Goal: Answer question/provide support: Share knowledge or assist other users

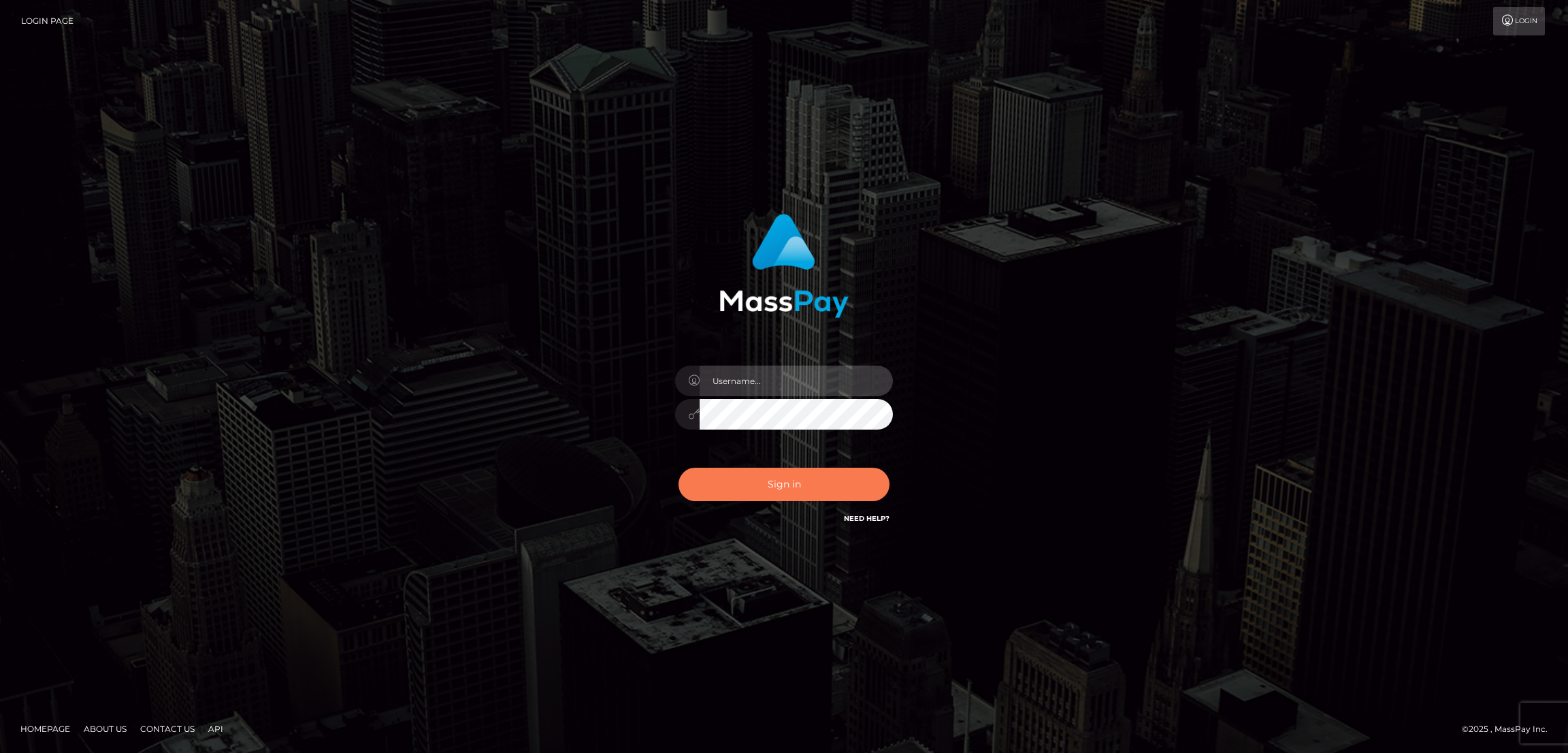
type input "by.es2"
click at [775, 489] on button "Sign in" at bounding box center [784, 484] width 211 height 33
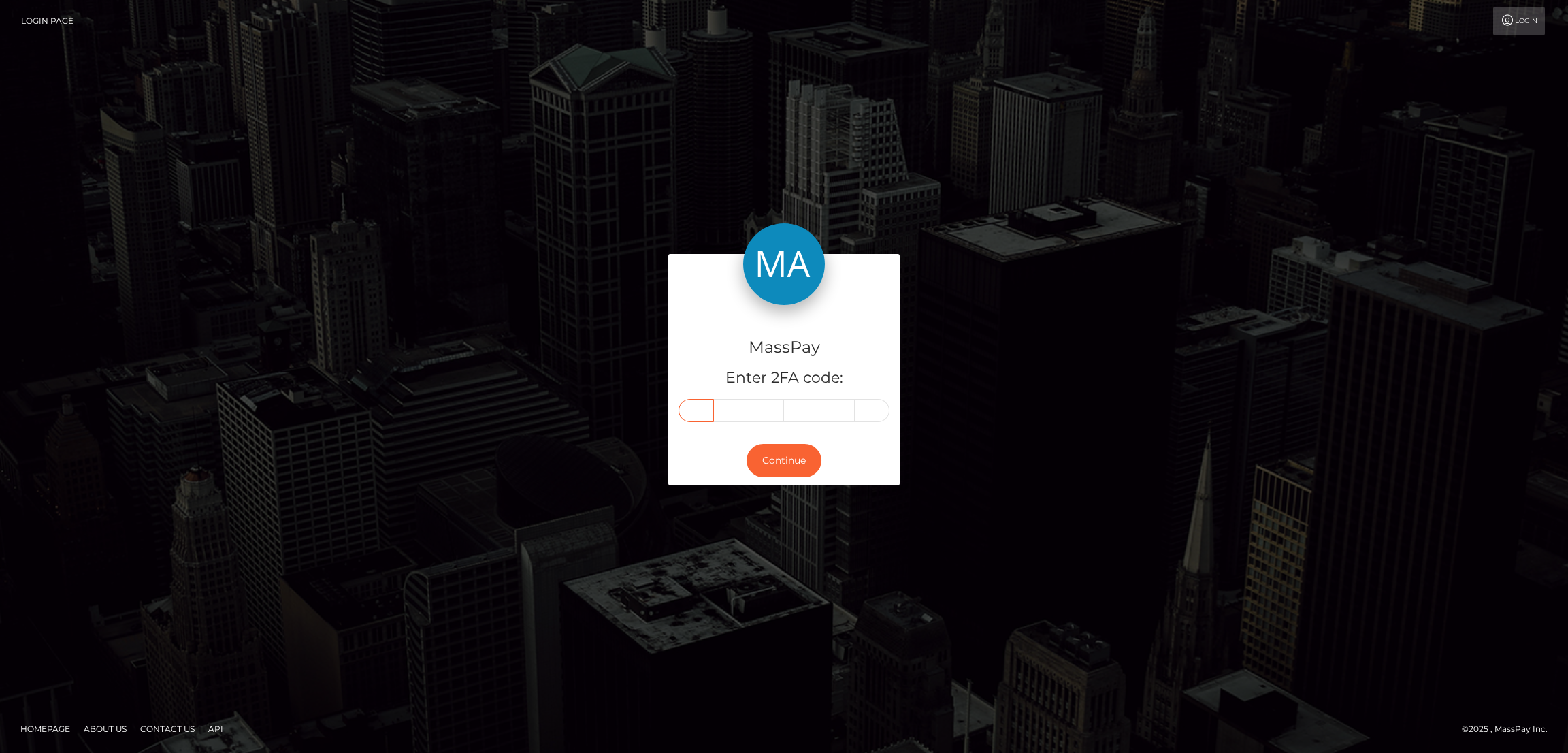
click at [692, 414] on input "text" at bounding box center [696, 411] width 36 height 23
paste input "5"
type input "5"
type input "9"
type input "6"
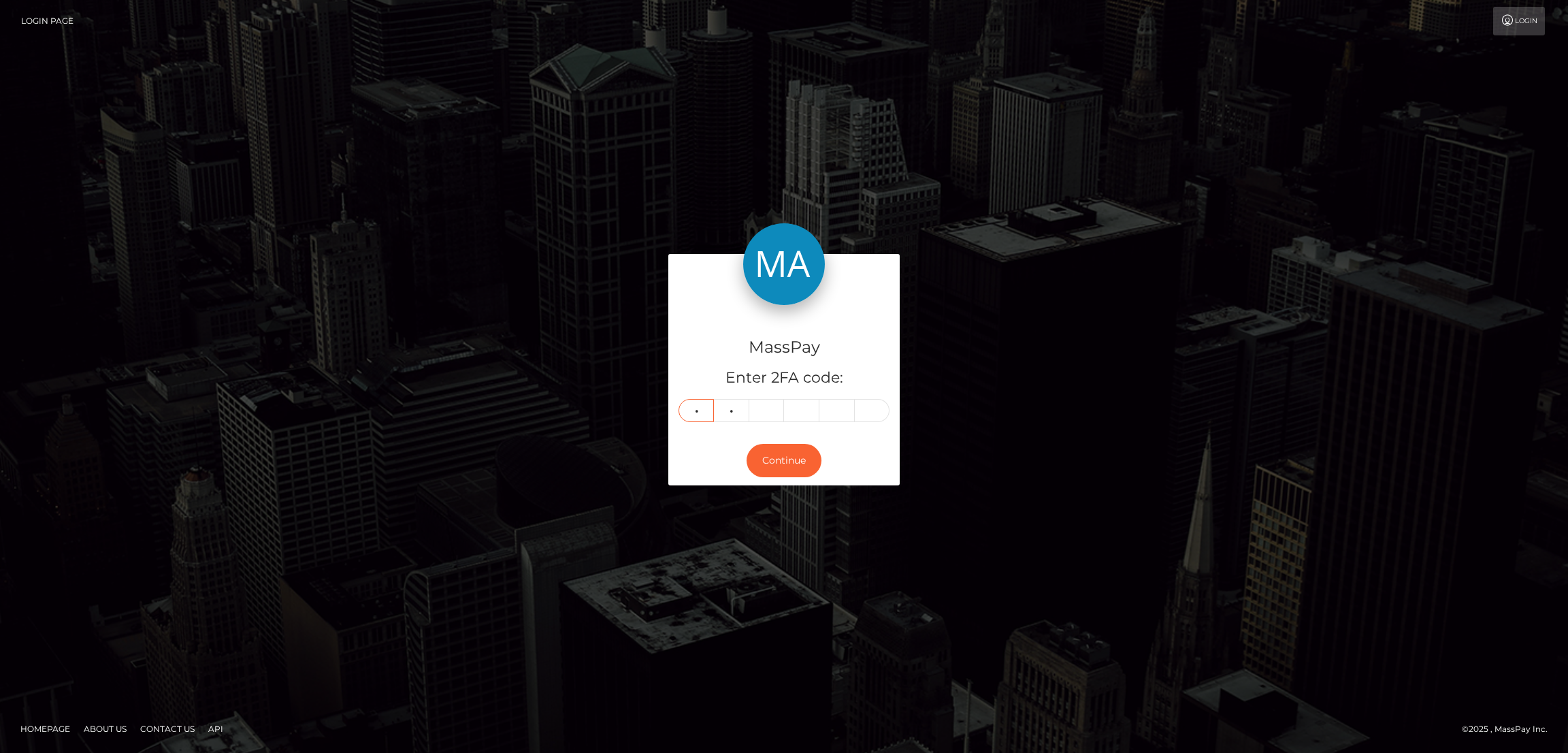
type input "2"
type input "9"
type input "8"
click at [802, 462] on button "Continue" at bounding box center [784, 460] width 75 height 33
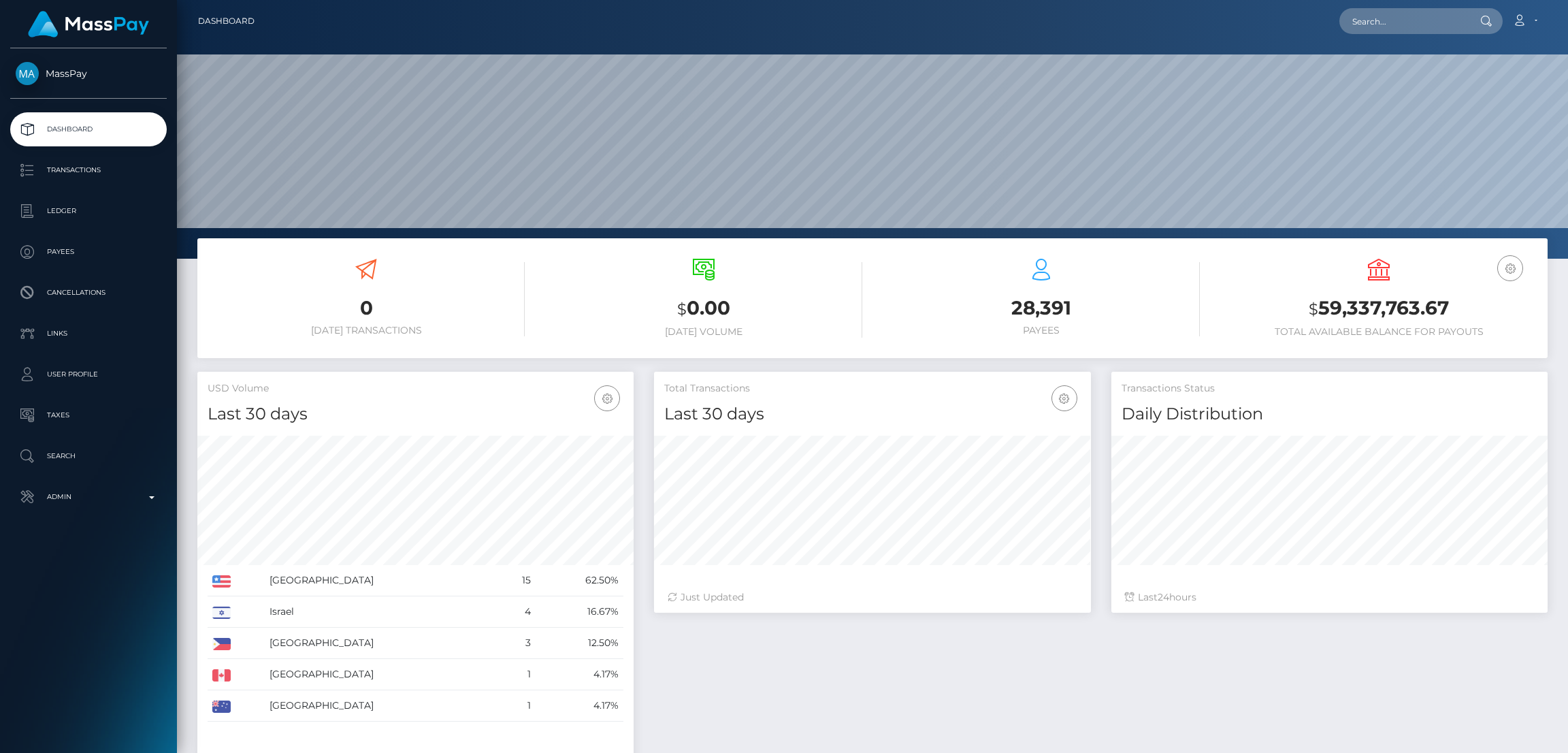
scroll to position [242, 436]
click at [1373, 22] on input "text" at bounding box center [1404, 21] width 128 height 26
paste input "nixlexxie815@gmail.com"
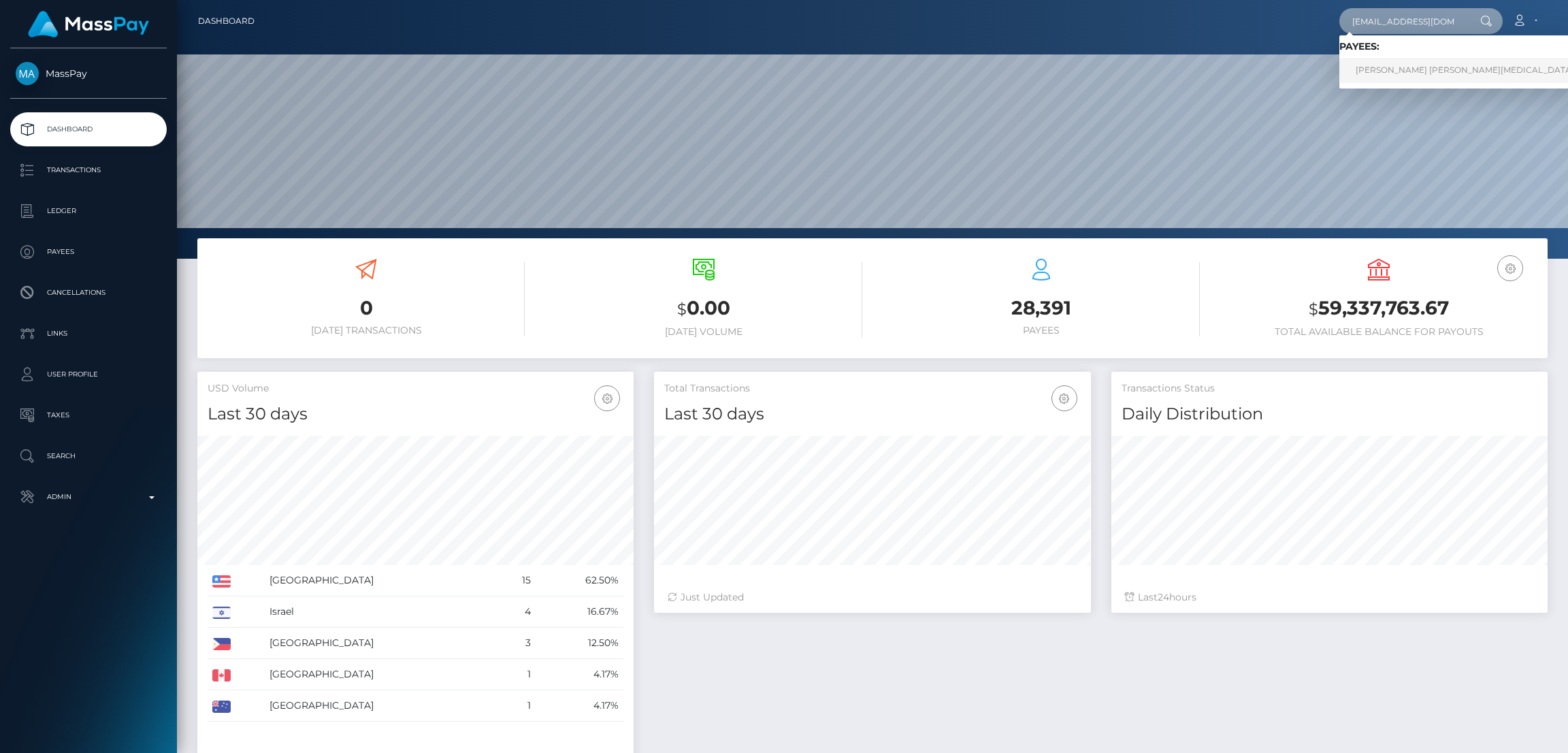
type input "nixlexxie815@gmail.com"
click at [1392, 67] on link "ALEXIS FAITH NIX" at bounding box center [1466, 70] width 252 height 25
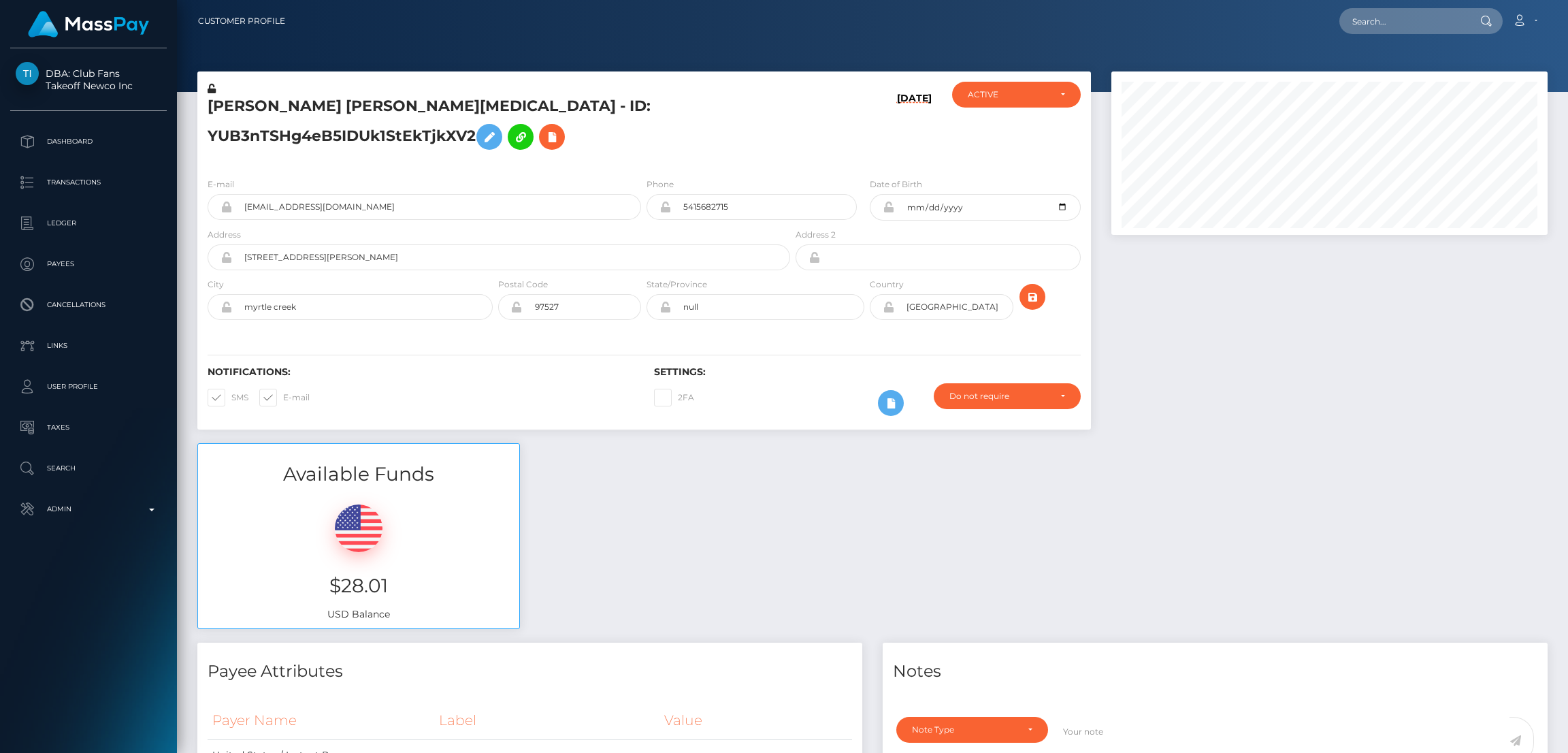
scroll to position [162, 436]
click at [1393, 16] on input "text" at bounding box center [1404, 21] width 128 height 26
paste input "belladuncan03@gmail.com"
type input "belladuncan03@gmail.com"
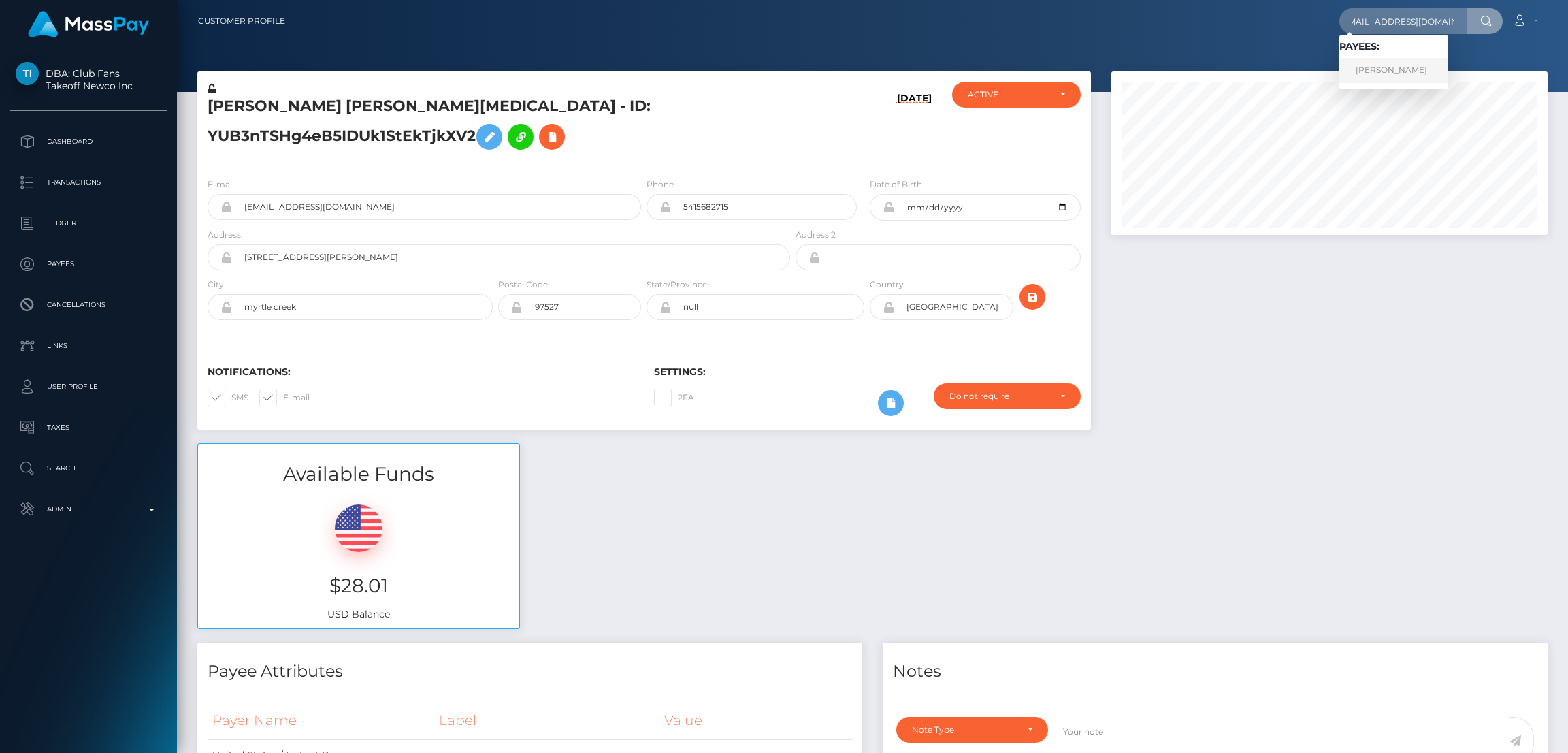
click at [1383, 70] on link "BELLA G DUNCAN" at bounding box center [1394, 70] width 109 height 25
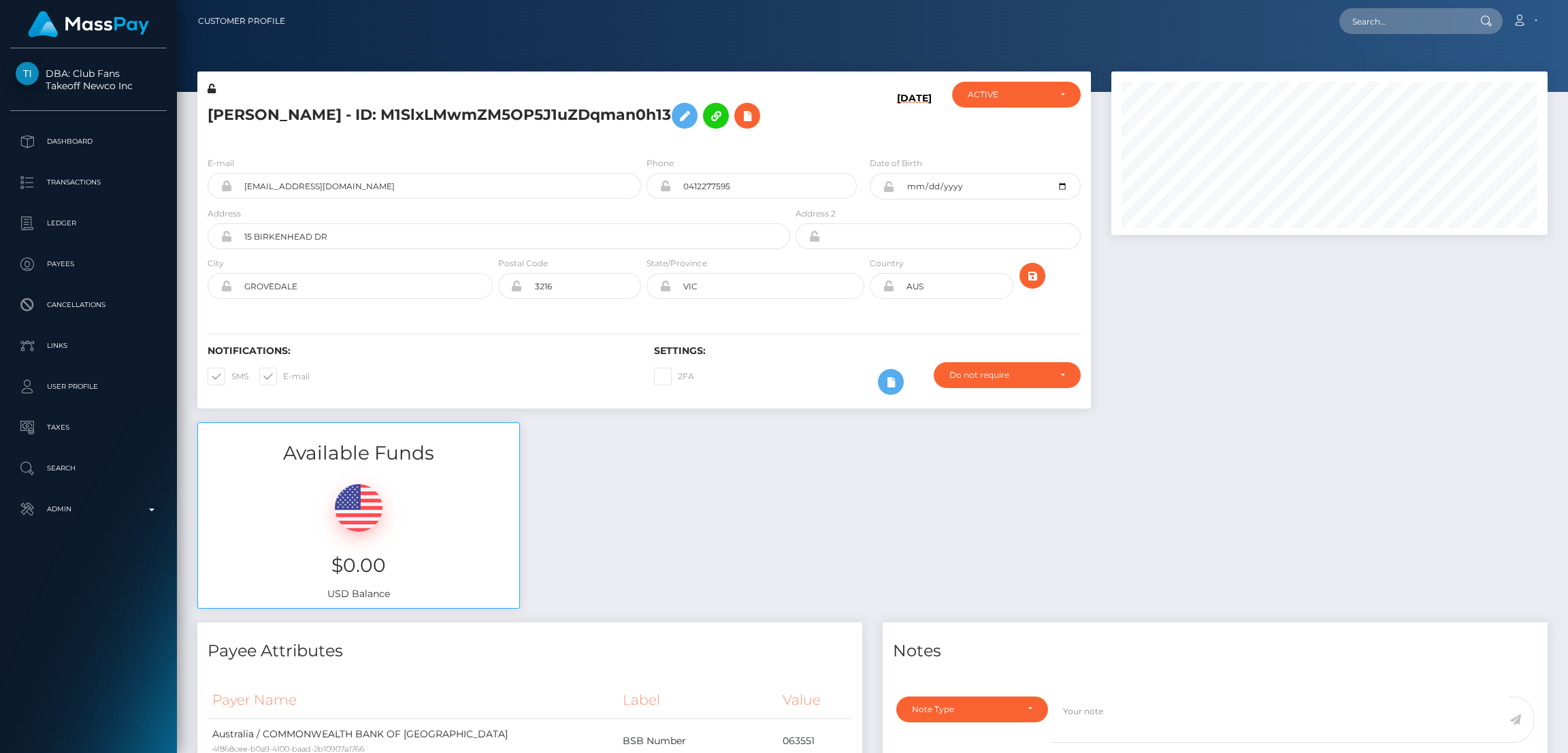
scroll to position [162, 436]
click at [1398, 20] on input "text" at bounding box center [1404, 21] width 128 height 26
paste input "allyhubble04@gmail.com"
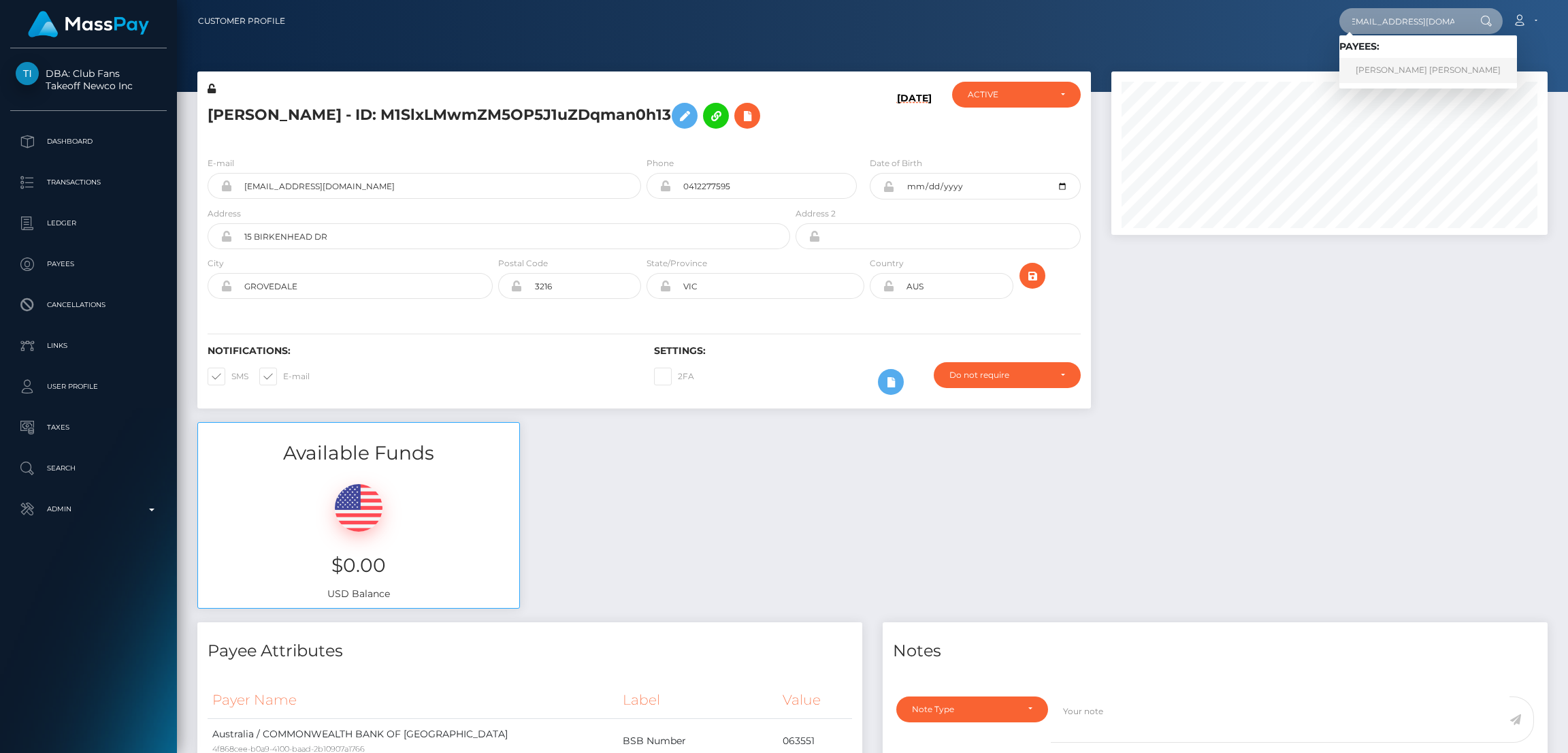
type input "allyhubble04@gmail.com"
click at [1422, 69] on link "ALEXANDRA MICHELLE LAMOTHE FRESHOUR" at bounding box center [1428, 70] width 177 height 25
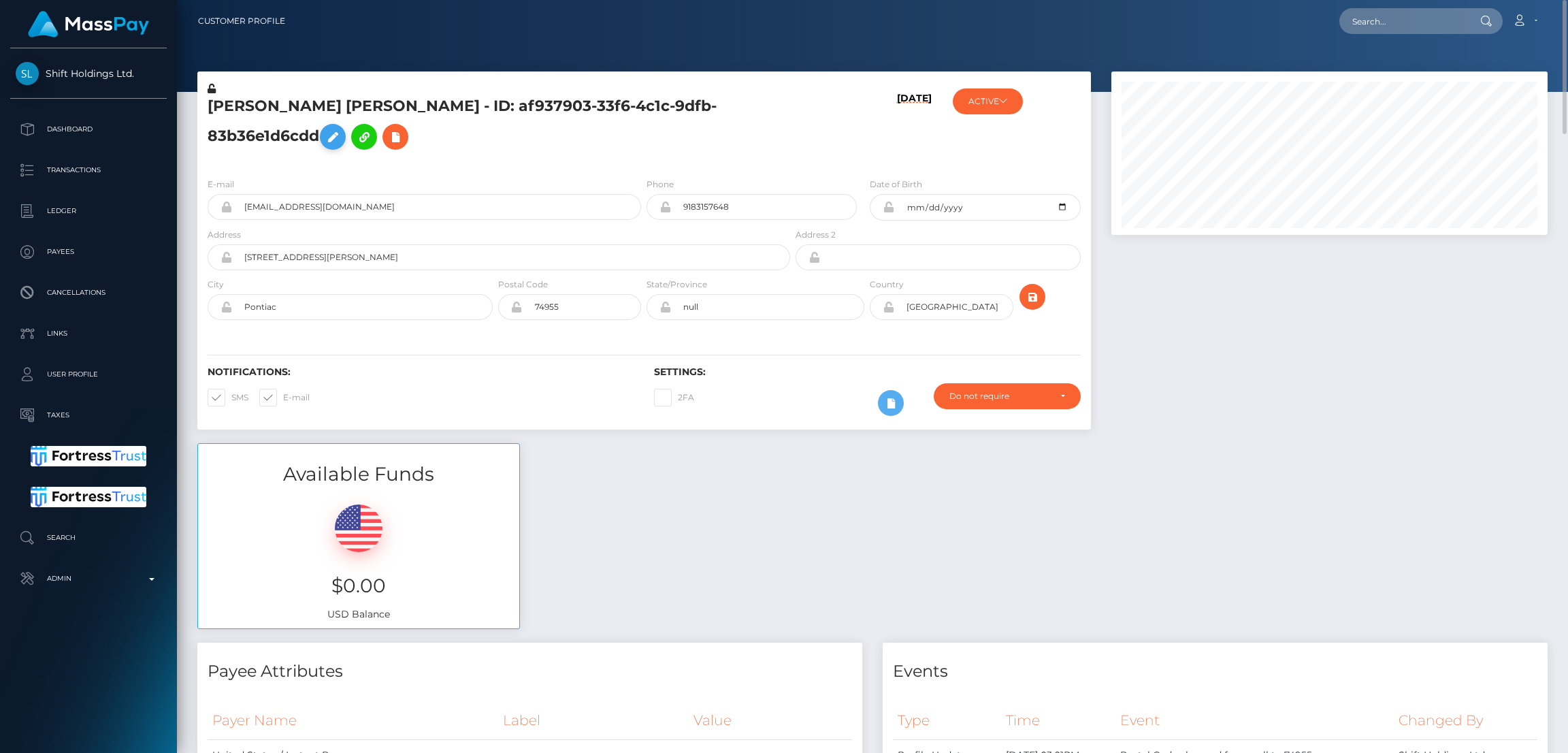
click at [341, 135] on icon at bounding box center [333, 136] width 17 height 17
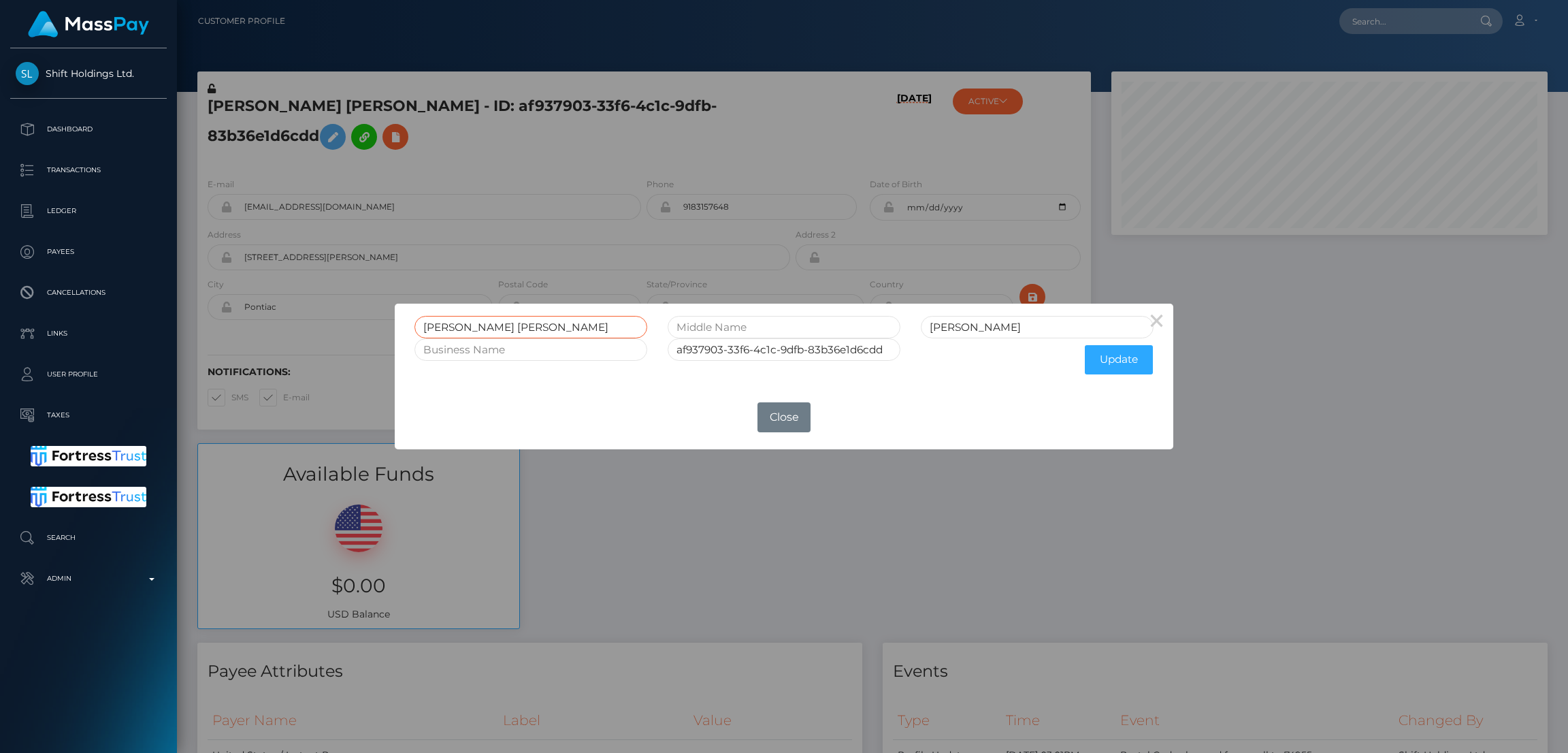
click at [456, 324] on input "ALEXANDRA MICHELLE LAMOTHE" at bounding box center [531, 328] width 232 height 23
click at [781, 425] on button "Close" at bounding box center [784, 418] width 53 height 30
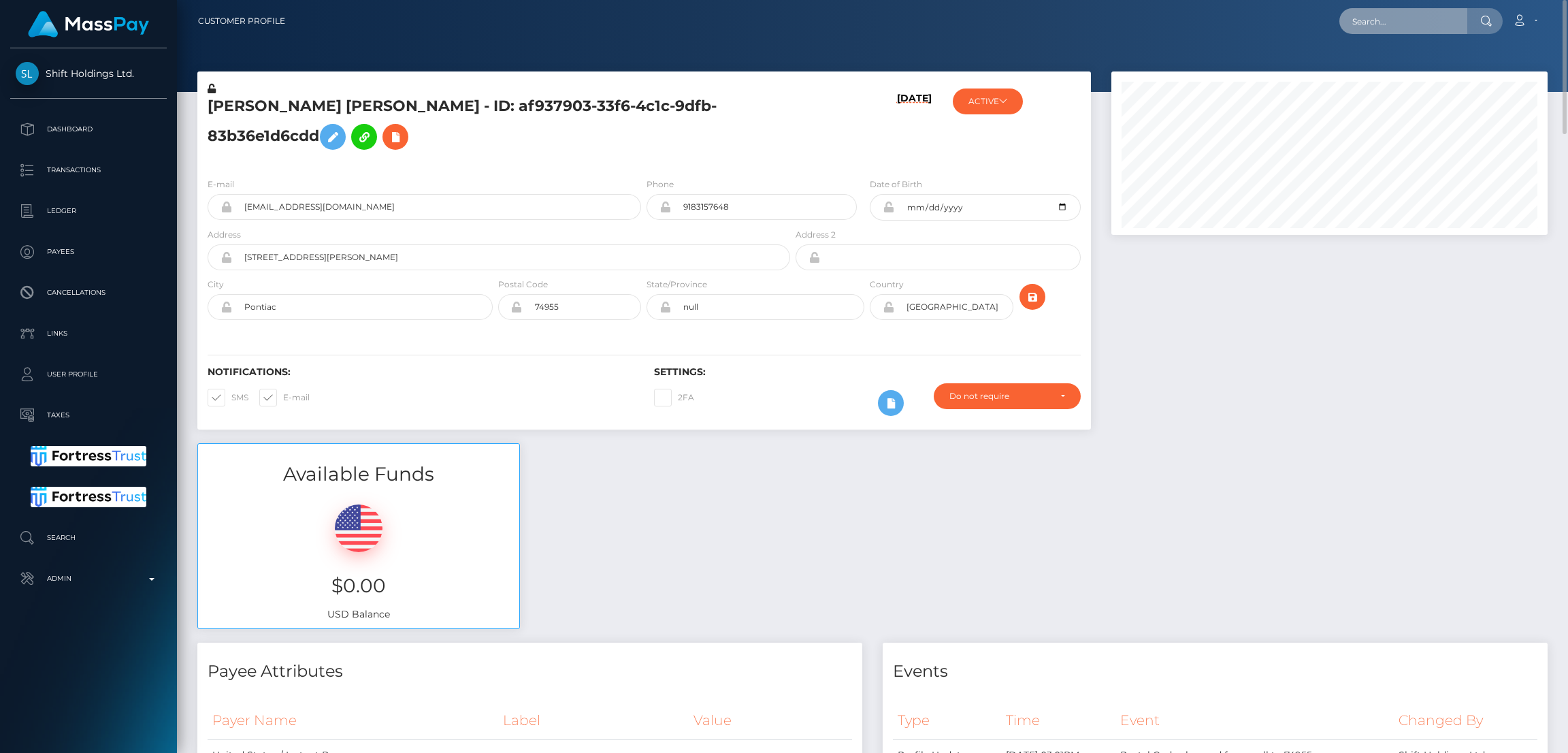
click at [1393, 13] on input "text" at bounding box center [1404, 21] width 128 height 26
paste input "[EMAIL_ADDRESS][DOMAIN_NAME]"
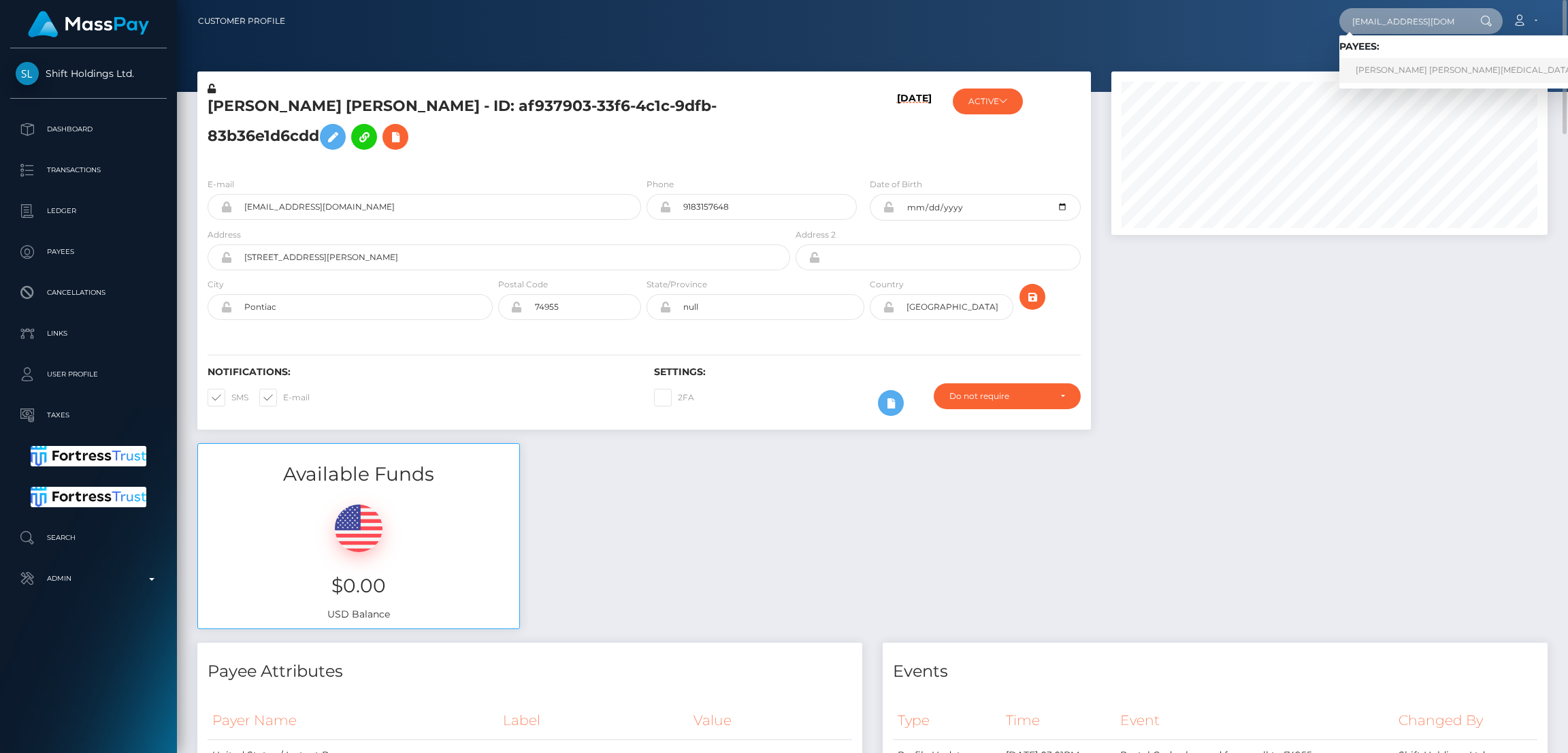
type input "[EMAIL_ADDRESS][DOMAIN_NAME]"
click at [1392, 73] on link "ALEXIS FAITH NIX" at bounding box center [1466, 70] width 252 height 25
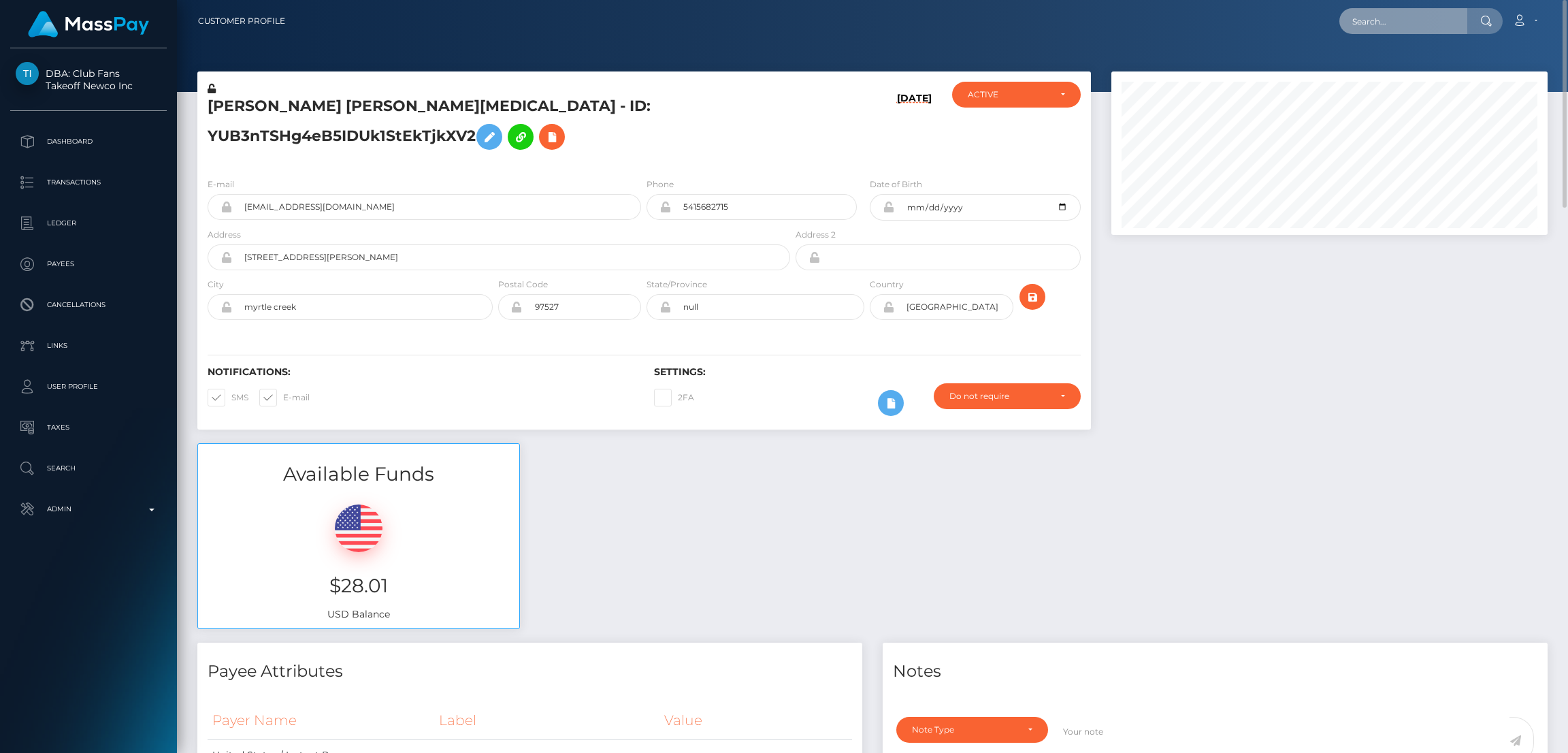
click at [1383, 22] on input "text" at bounding box center [1404, 21] width 128 height 26
paste input "[EMAIL_ADDRESS][DOMAIN_NAME]"
type input "[EMAIL_ADDRESS][DOMAIN_NAME]"
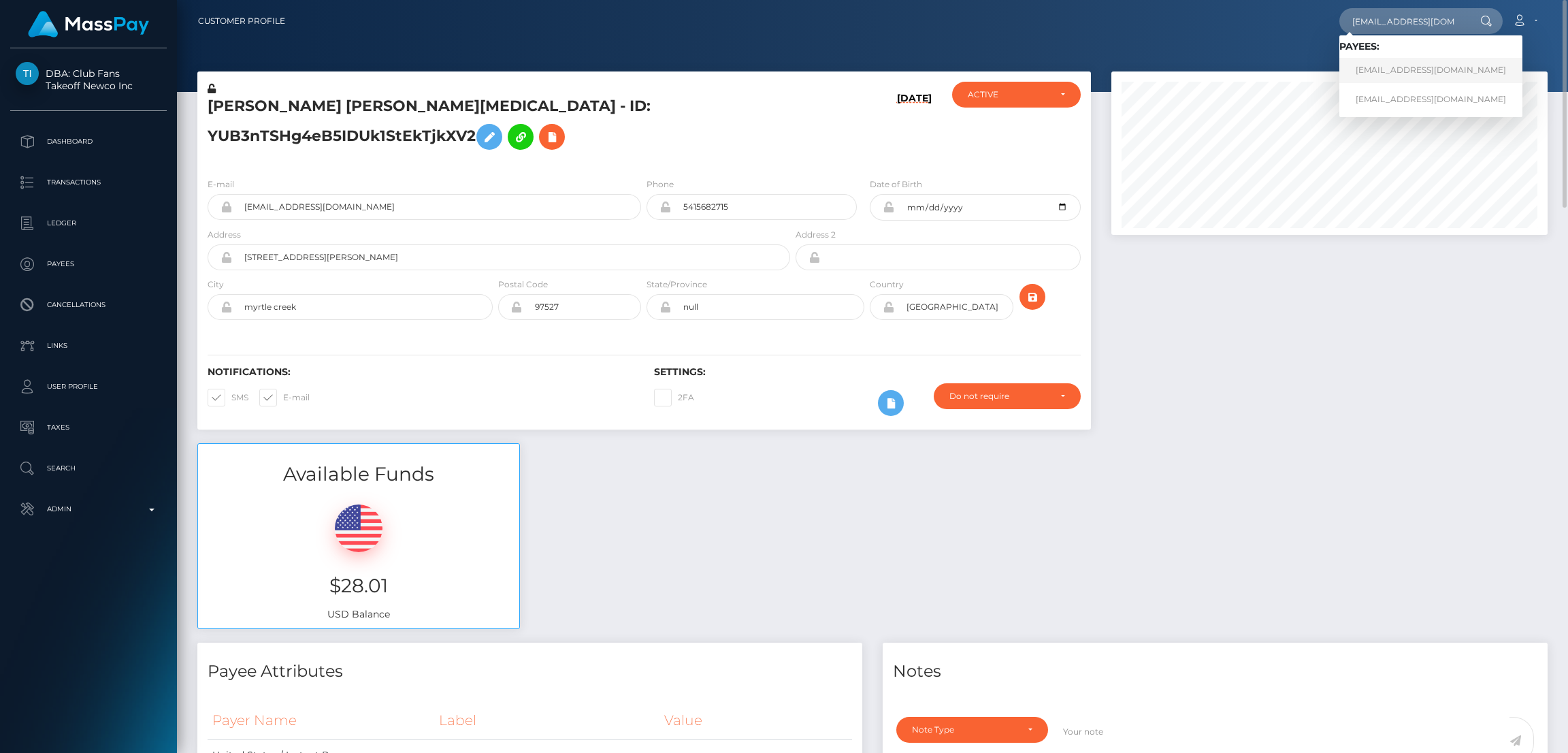
click at [1402, 78] on link "[EMAIL_ADDRESS][DOMAIN_NAME]" at bounding box center [1432, 70] width 183 height 25
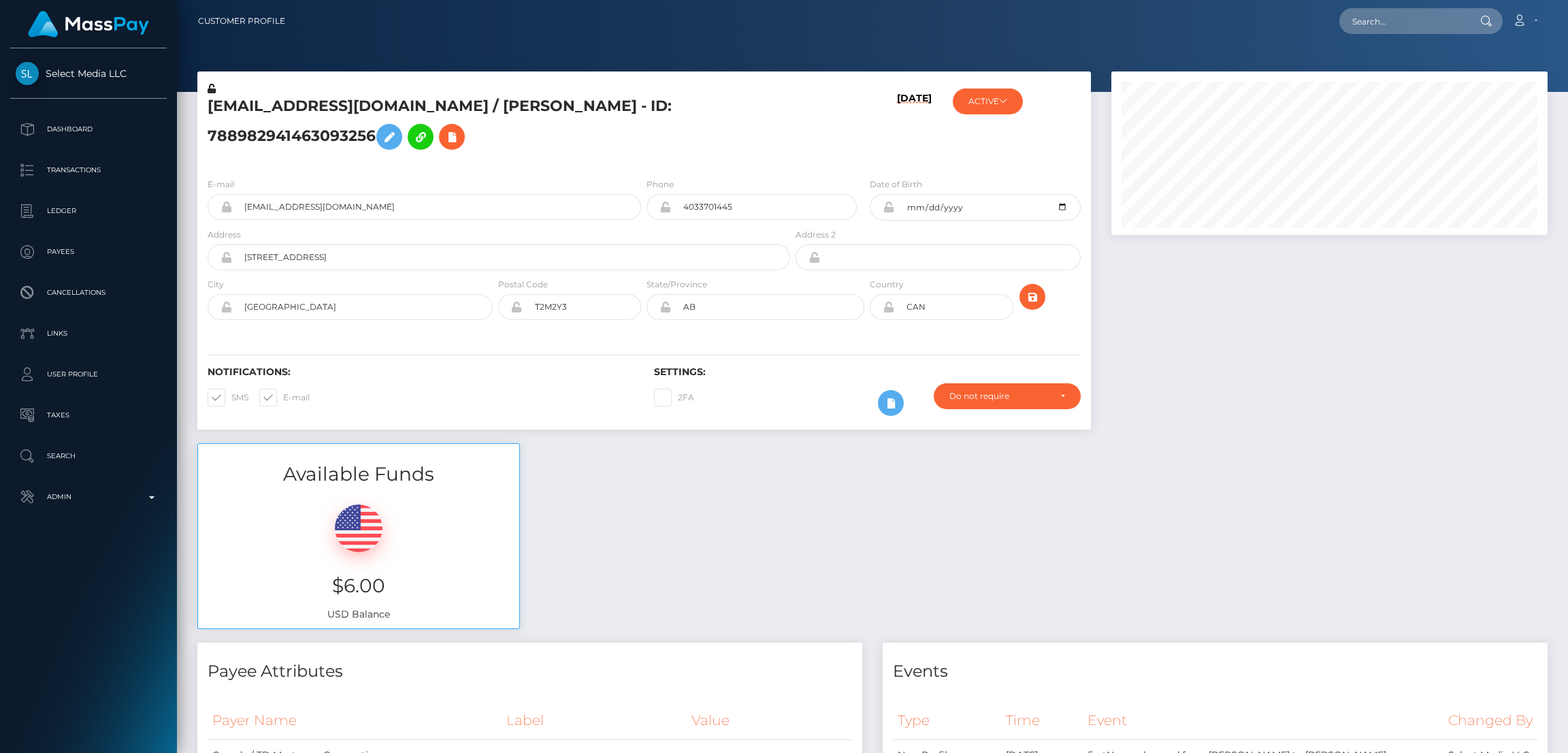
scroll to position [162, 436]
click at [1381, 17] on input "text" at bounding box center [1404, 21] width 128 height 26
paste input "[EMAIL_ADDRESS][DOMAIN_NAME]"
click at [1394, 17] on input "[EMAIL_ADDRESS][DOMAIN_NAME]" at bounding box center [1404, 21] width 128 height 26
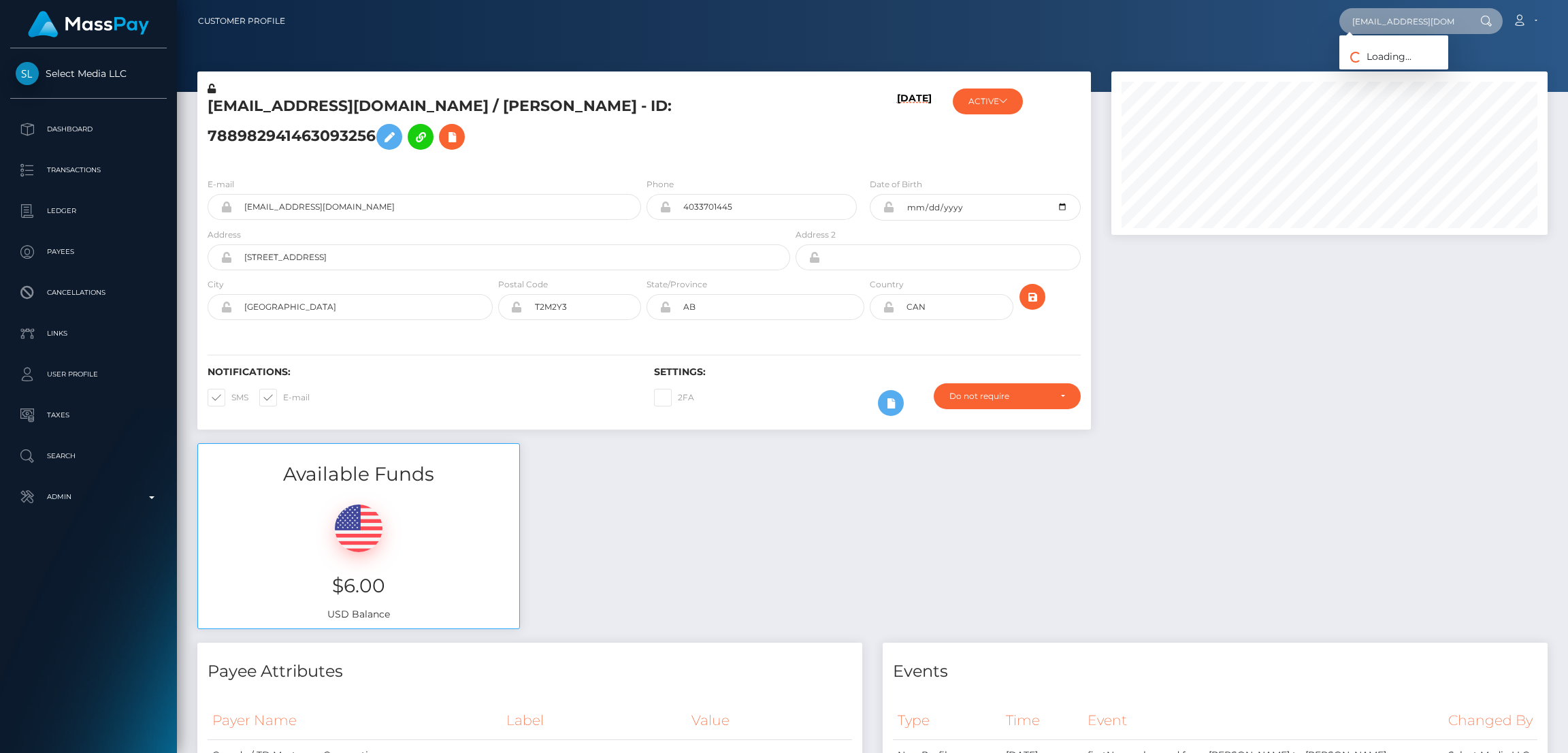
paste input "[EMAIL_ADDRESS]"
type input "[EMAIL_ADDRESS][DOMAIN_NAME]"
click at [1388, 69] on link "TAMARA TAPIA ACEVEDO" at bounding box center [1394, 70] width 109 height 25
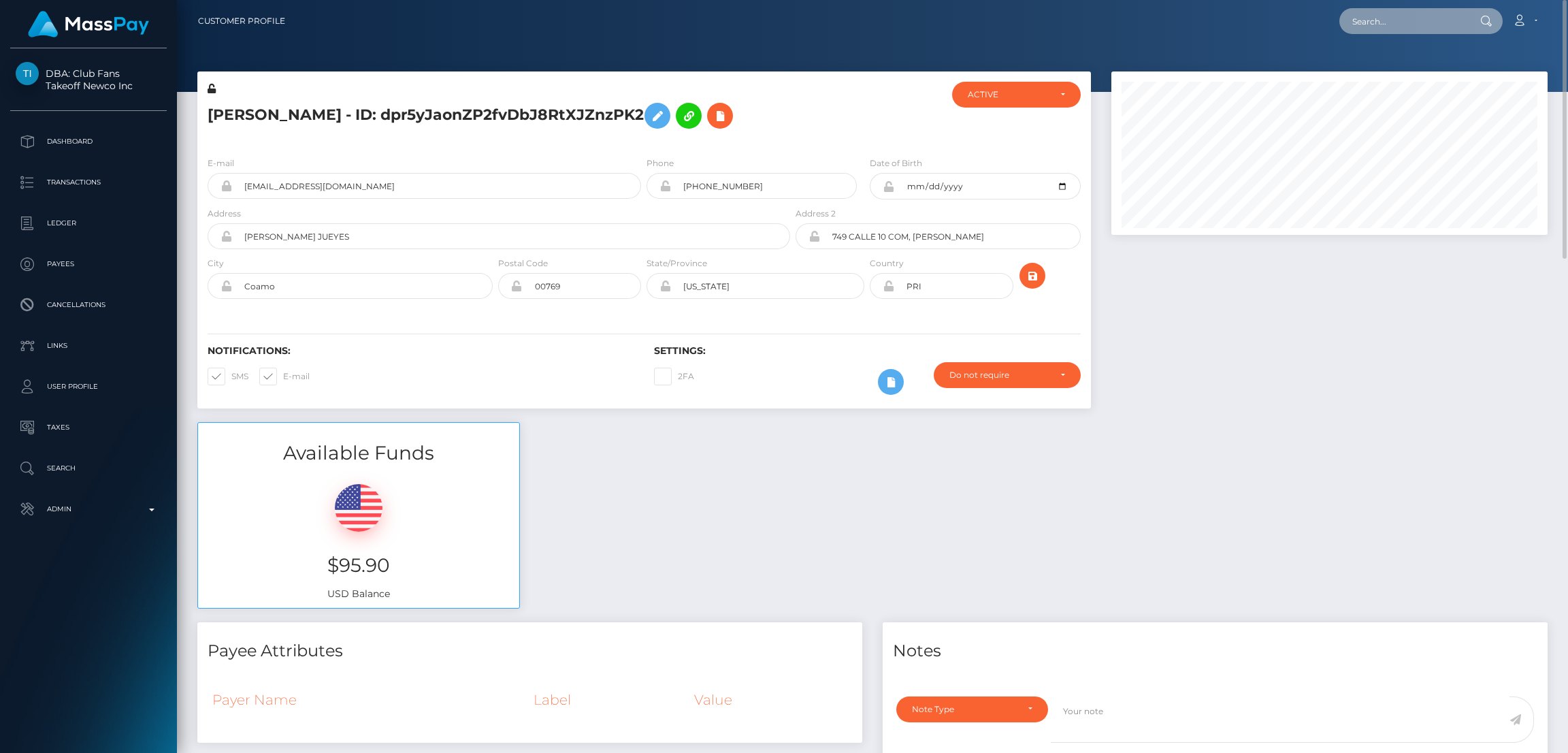
click at [1390, 16] on input "text" at bounding box center [1404, 21] width 128 height 26
paste input "wowanna16@gmail.com"
type input "wowanna16@gmail.com"
click at [1398, 70] on link "Ekaterina Voronova" at bounding box center [1394, 70] width 109 height 25
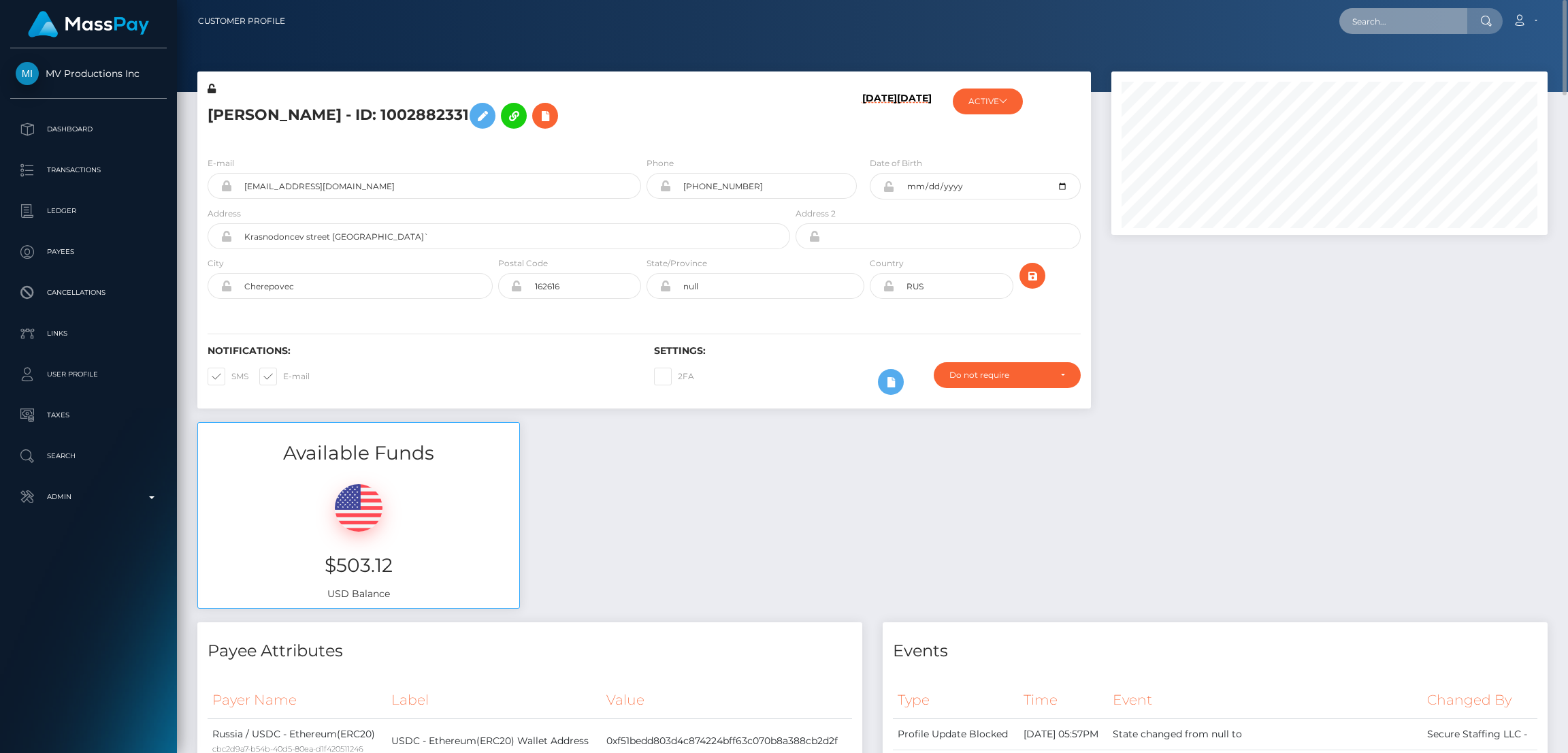
click at [1371, 17] on input "text" at bounding box center [1404, 21] width 128 height 26
paste input "wowanna16@gmail.com"
type input "wowanna16@gmail.com"
click at [1399, 95] on link "Ekaterina Voronova" at bounding box center [1394, 99] width 109 height 25
click at [1398, 23] on input "text" at bounding box center [1404, 21] width 128 height 26
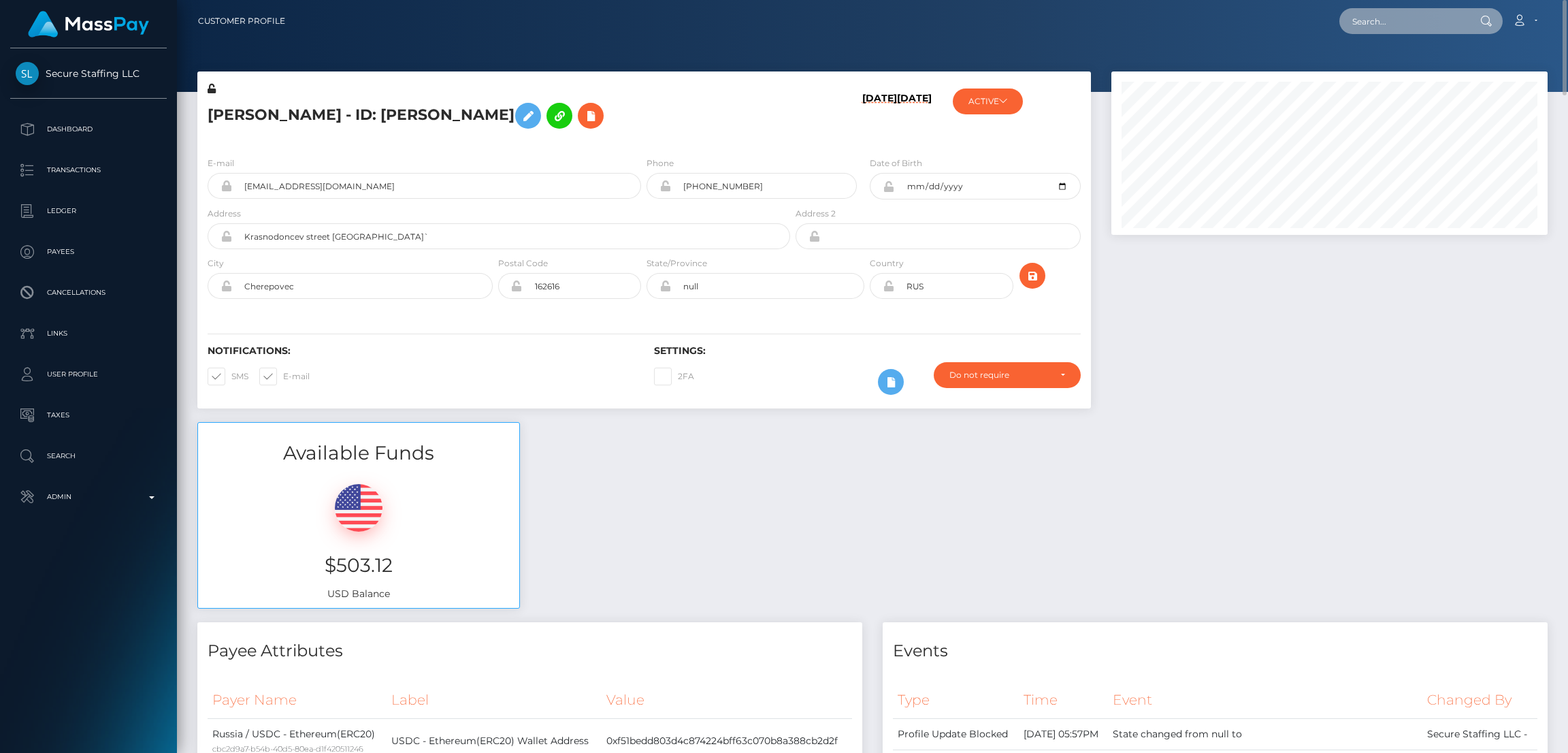
paste input "[EMAIL_ADDRESS][DOMAIN_NAME]"
type input "[EMAIL_ADDRESS][DOMAIN_NAME]"
click at [1395, 66] on link "RUTH ADHIAMBO OKUMU" at bounding box center [1394, 70] width 109 height 25
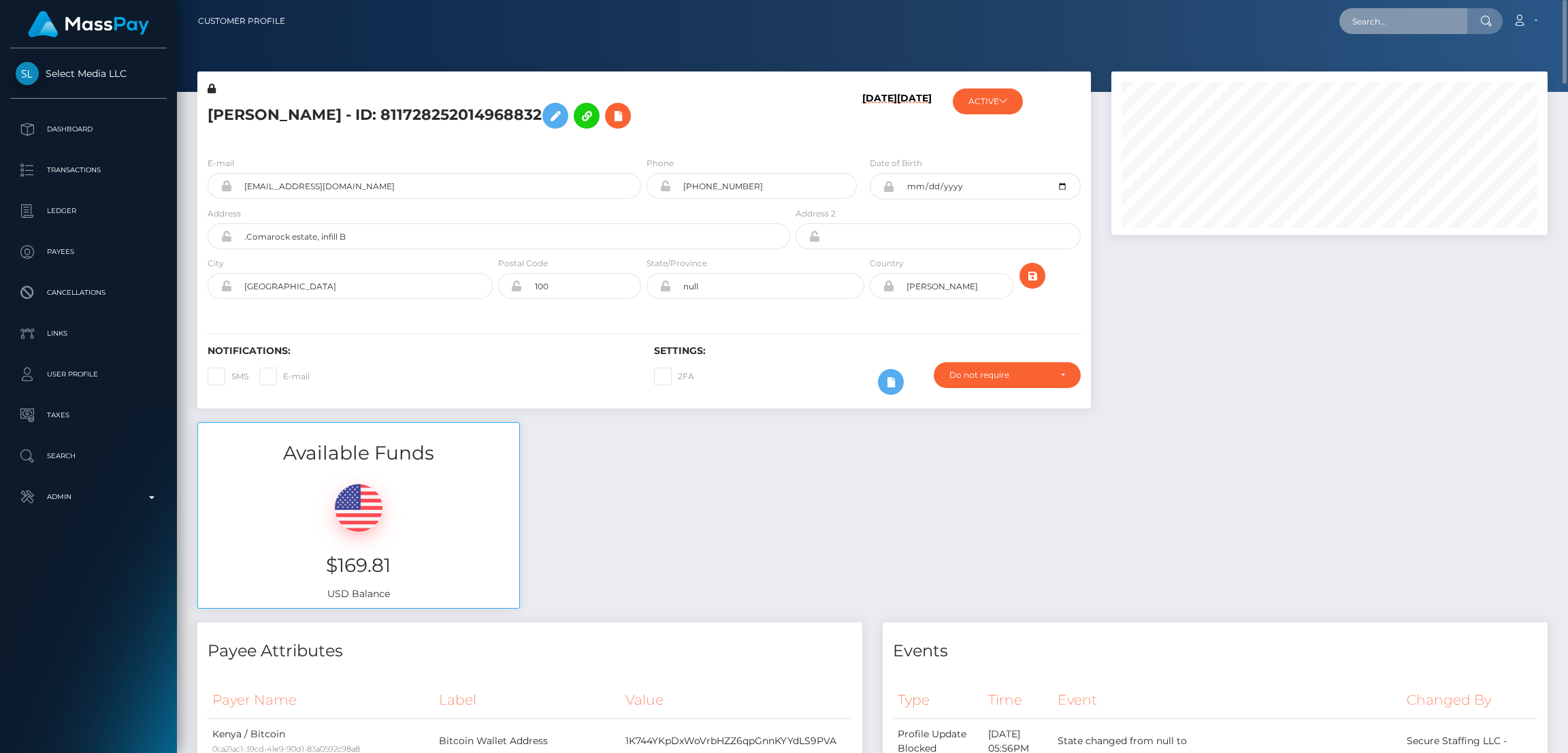
click at [1390, 24] on input "text" at bounding box center [1404, 21] width 128 height 26
paste input "[EMAIL_ADDRESS][DOMAIN_NAME]"
type input "[EMAIL_ADDRESS][DOMAIN_NAME]"
click at [1383, 67] on link "[PERSON_NAME][US_STATE]" at bounding box center [1415, 70] width 150 height 25
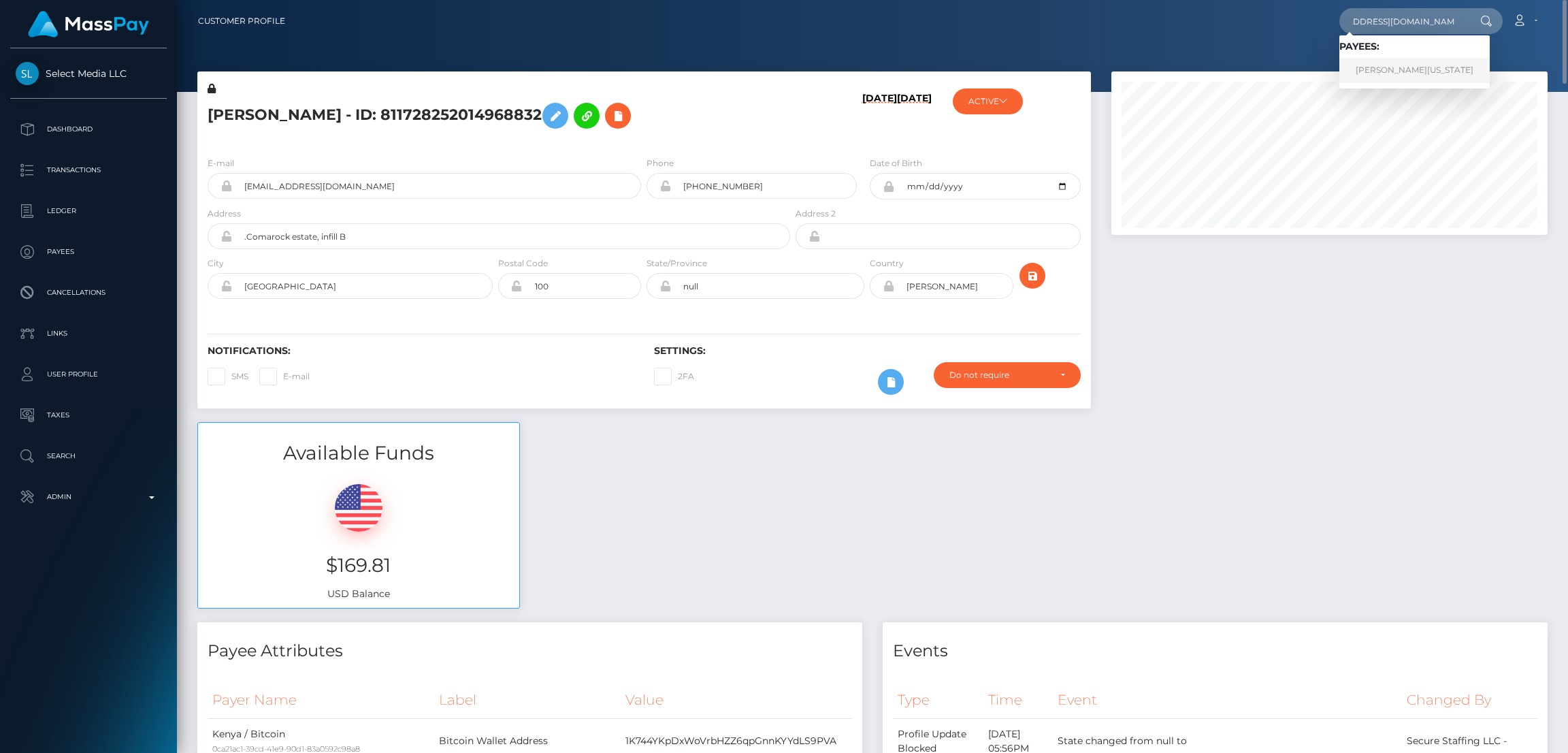
scroll to position [0, 0]
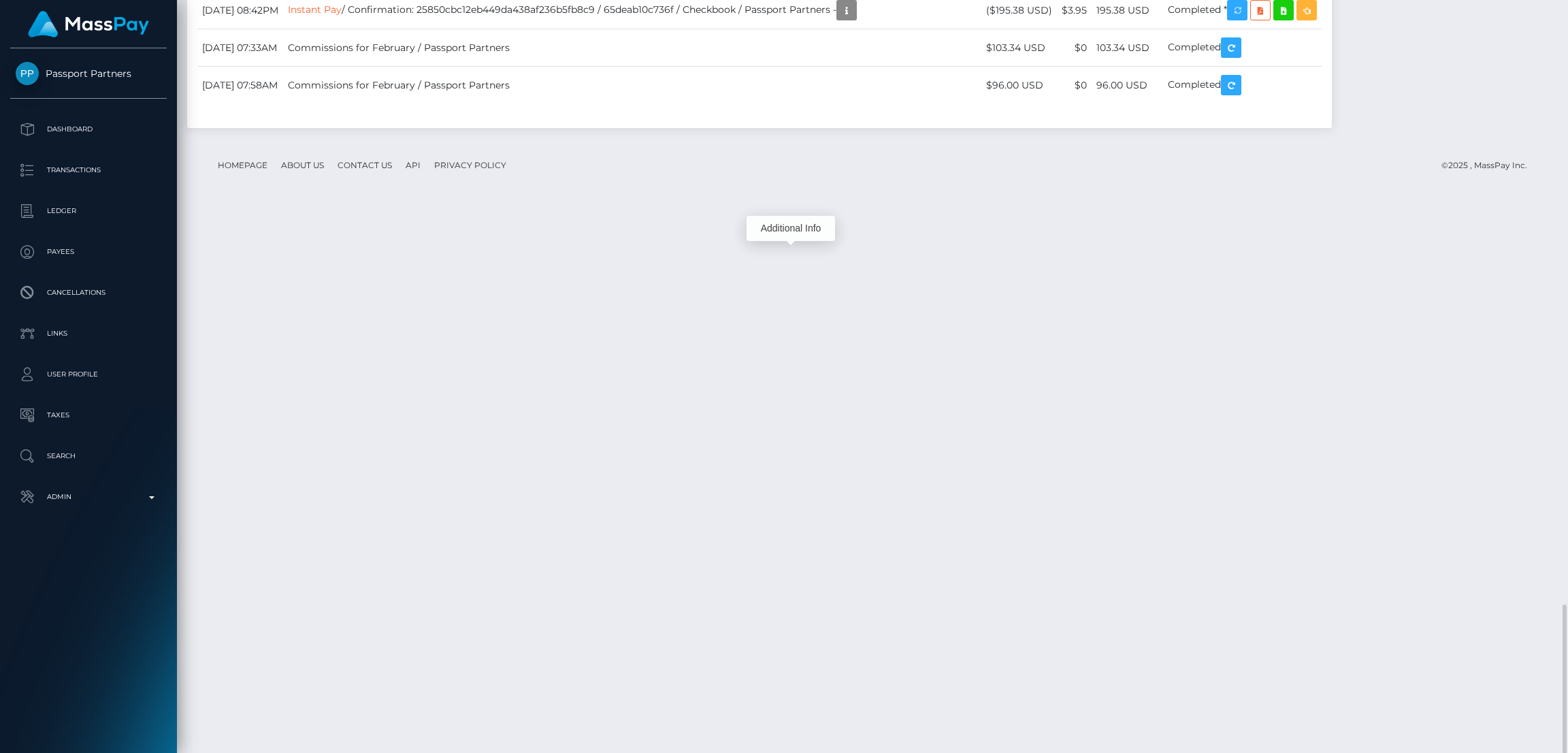
scroll to position [162, 436]
click at [791, 232] on div "Additional Info" at bounding box center [791, 228] width 88 height 25
click at [791, 228] on div "Additional Info" at bounding box center [791, 228] width 88 height 25
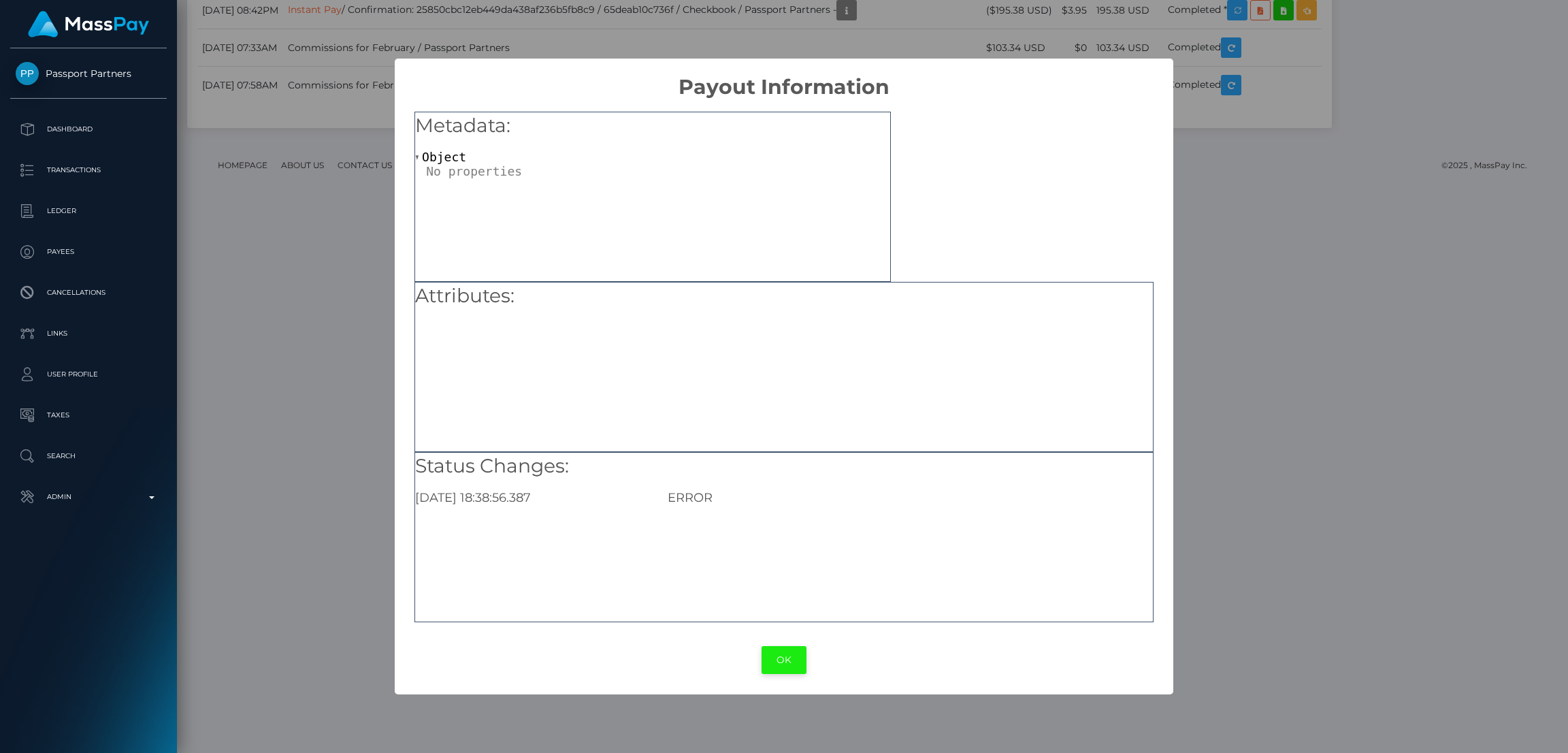
click at [777, 660] on button "OK" at bounding box center [784, 660] width 45 height 28
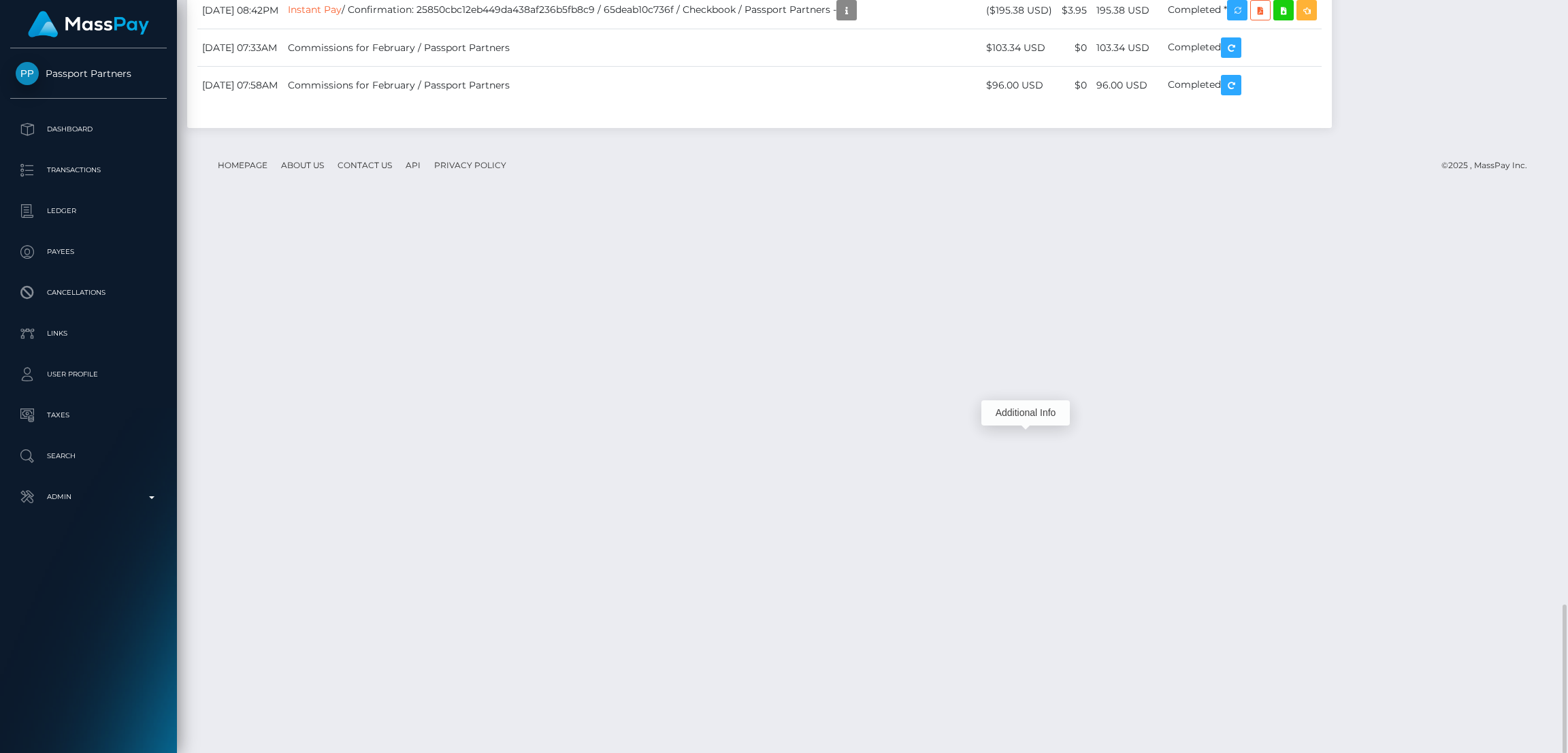
click at [1026, 414] on div "Additional Info" at bounding box center [1026, 412] width 88 height 25
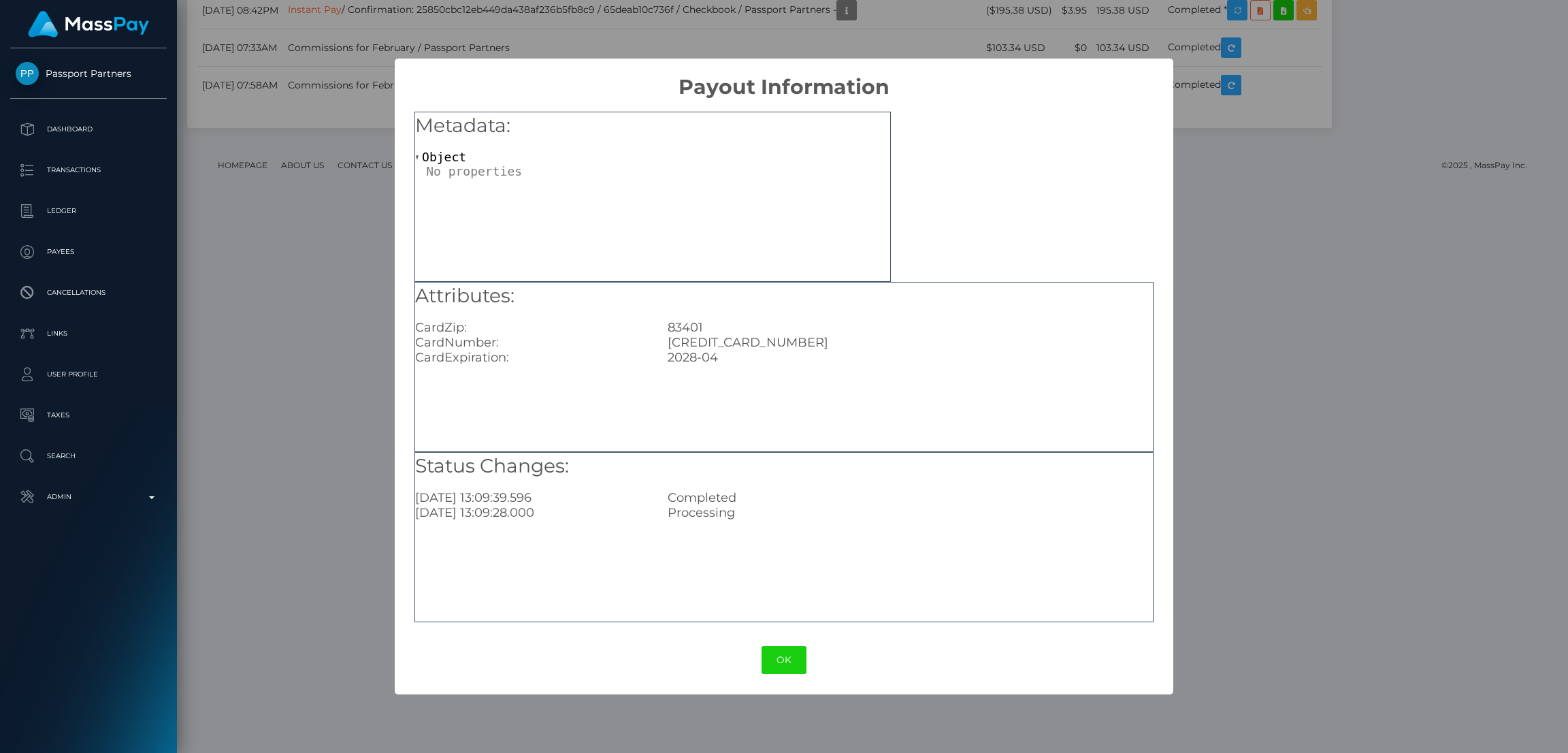
click at [860, 363] on div "2028-04" at bounding box center [910, 357] width 505 height 15
click at [789, 659] on button "OK" at bounding box center [784, 660] width 45 height 28
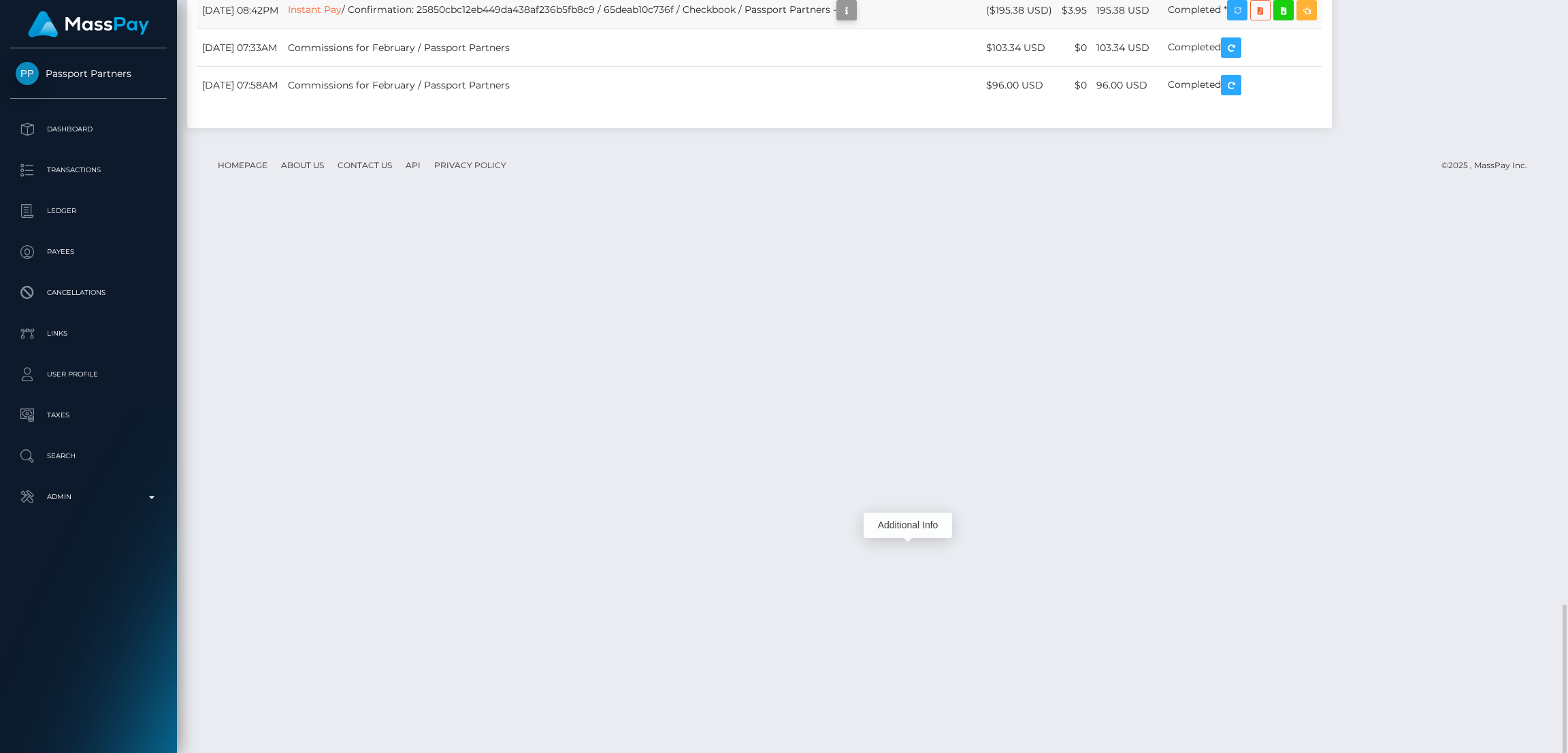
click at [855, 19] on icon "button" at bounding box center [846, 10] width 17 height 17
click at [908, 525] on div "Additional Info" at bounding box center [908, 525] width 88 height 25
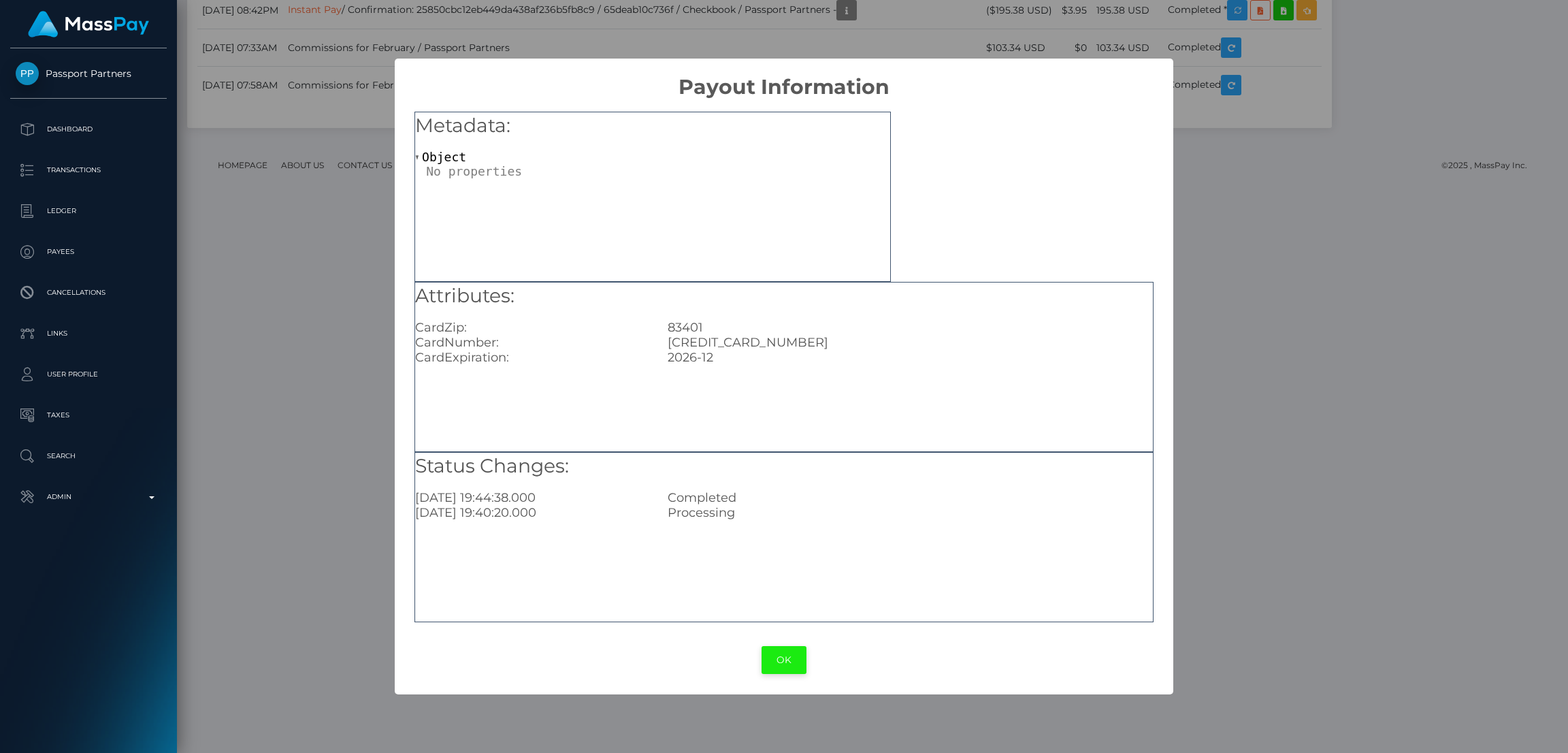
click at [782, 661] on button "OK" at bounding box center [784, 660] width 45 height 28
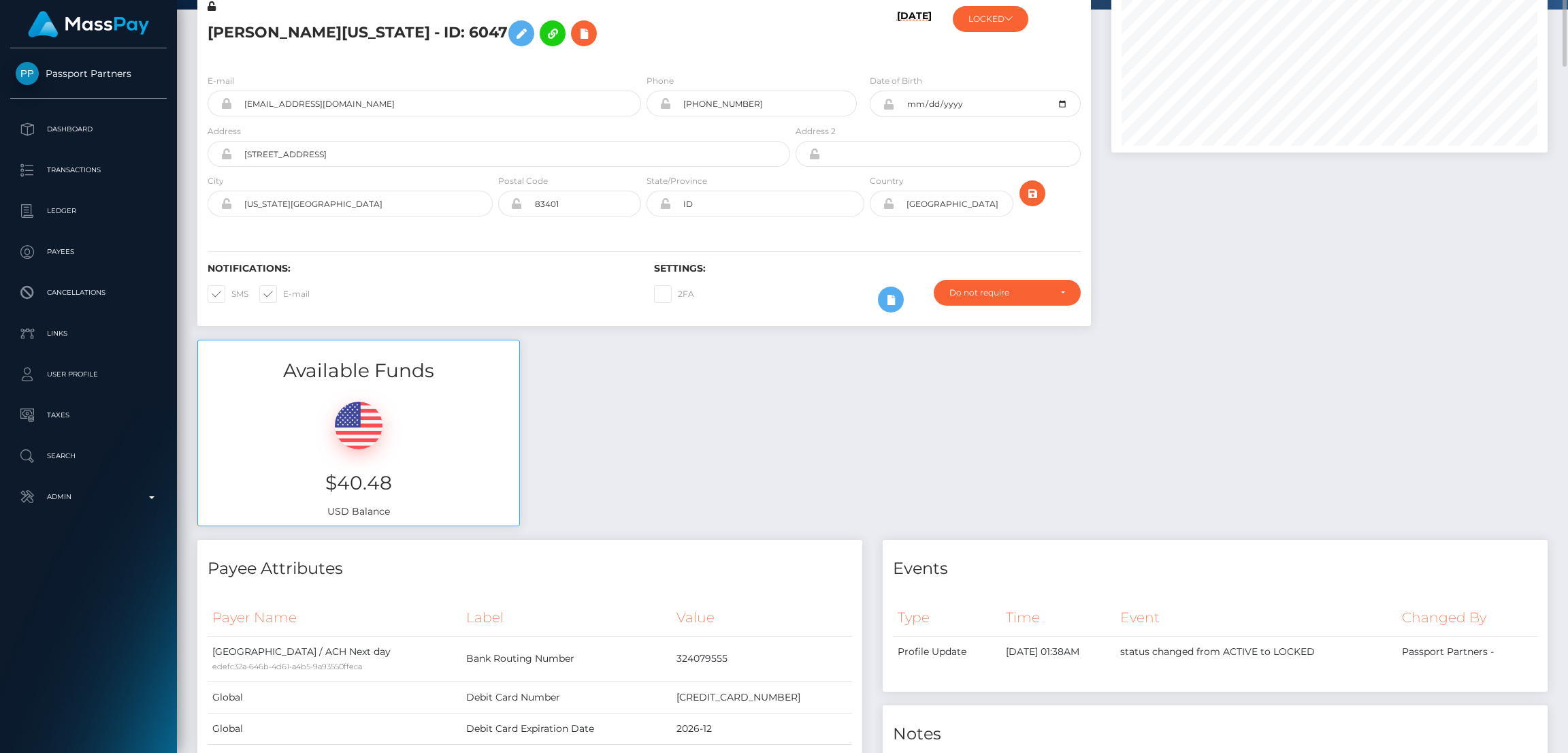
scroll to position [0, 0]
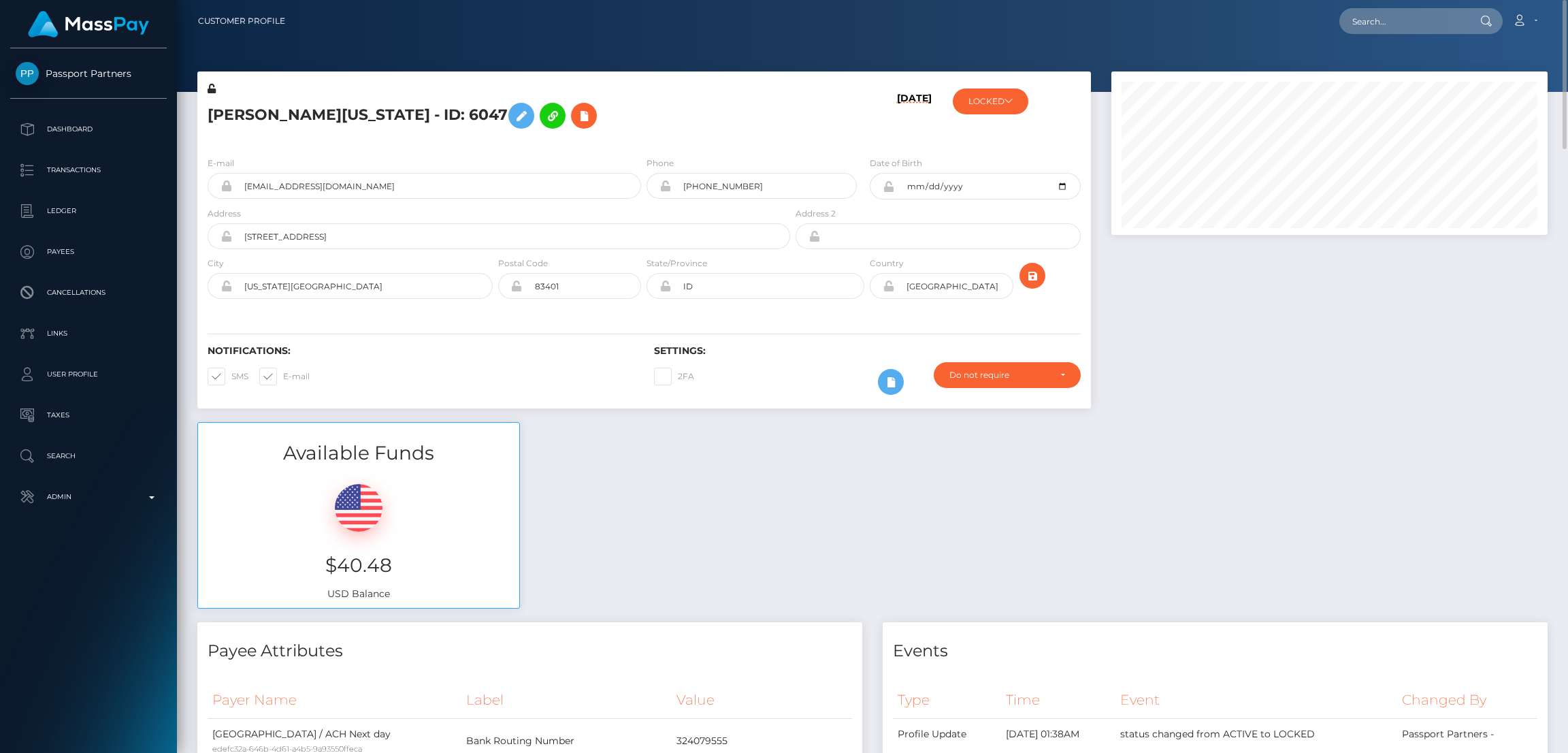
click at [292, 113] on h5 "Lucinda Washington - ID: 6047" at bounding box center [495, 115] width 575 height 39
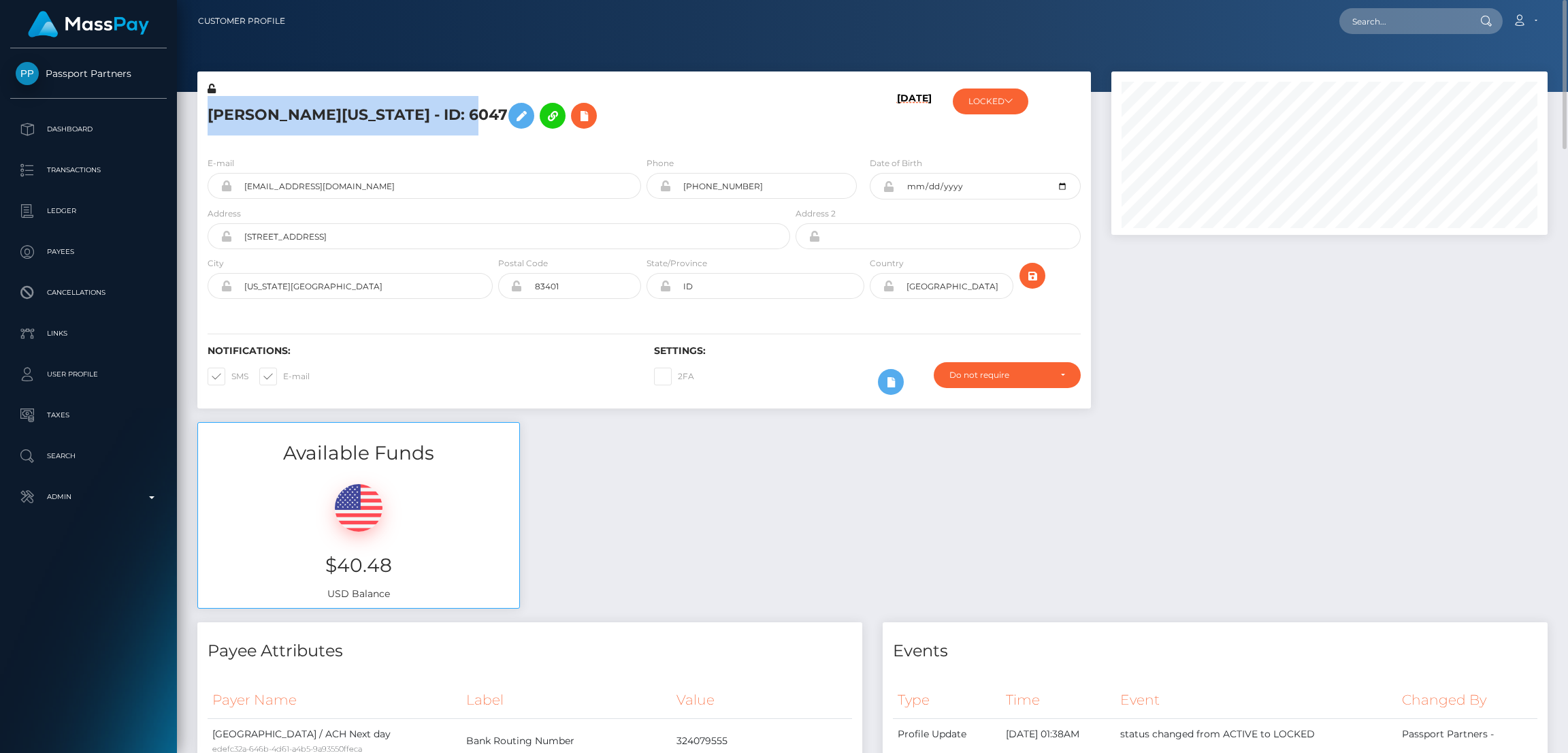
click at [292, 113] on h5 "Lucinda Washington - ID: 6047" at bounding box center [495, 115] width 575 height 39
copy h5 "Lucinda Washington - ID: 6047"
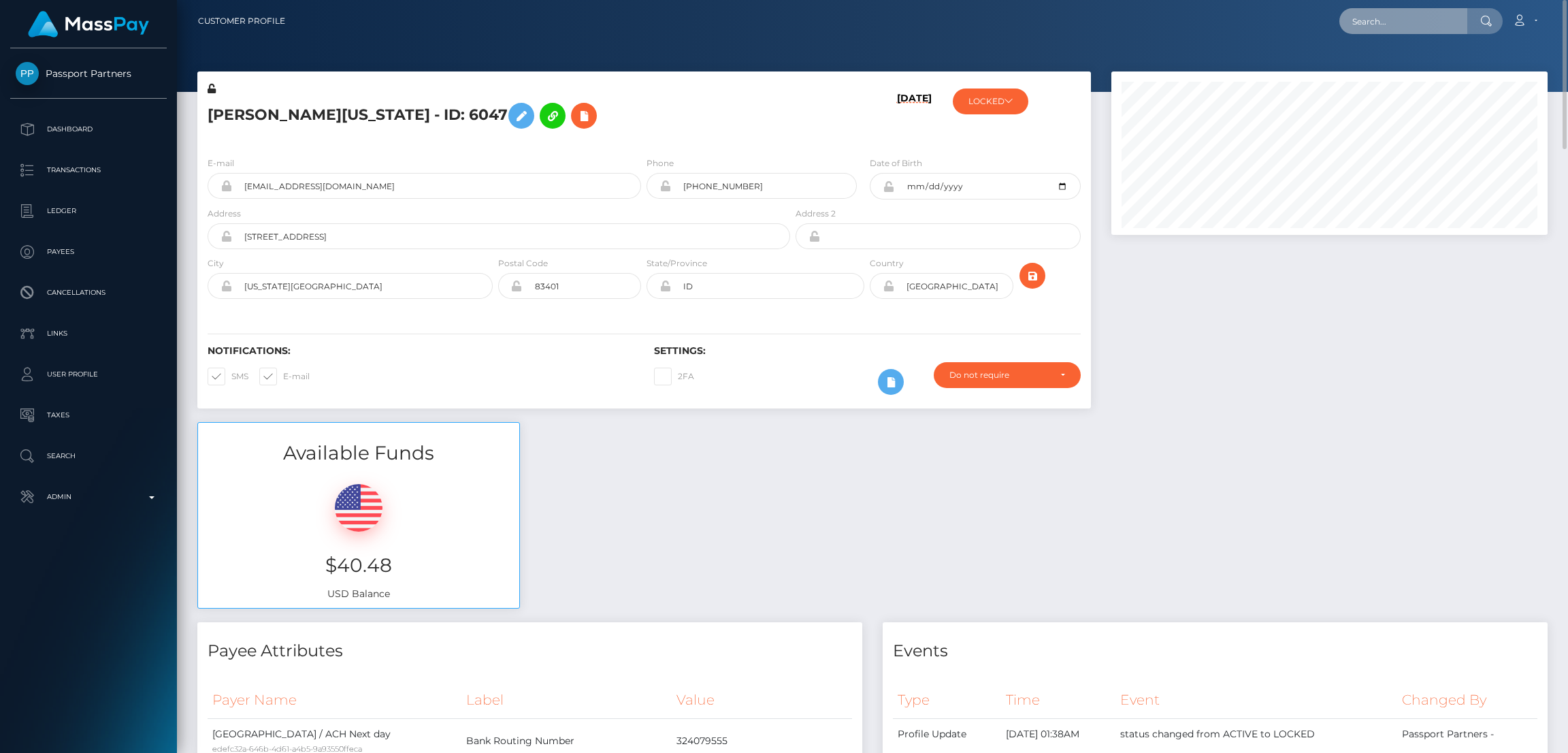
click at [1389, 26] on input "text" at bounding box center [1404, 21] width 128 height 26
paste input "tylerwing1998@gmail.com"
type input "tylerwing1998@gmail.com"
click at [1379, 73] on link "Tyler Wing" at bounding box center [1394, 70] width 109 height 25
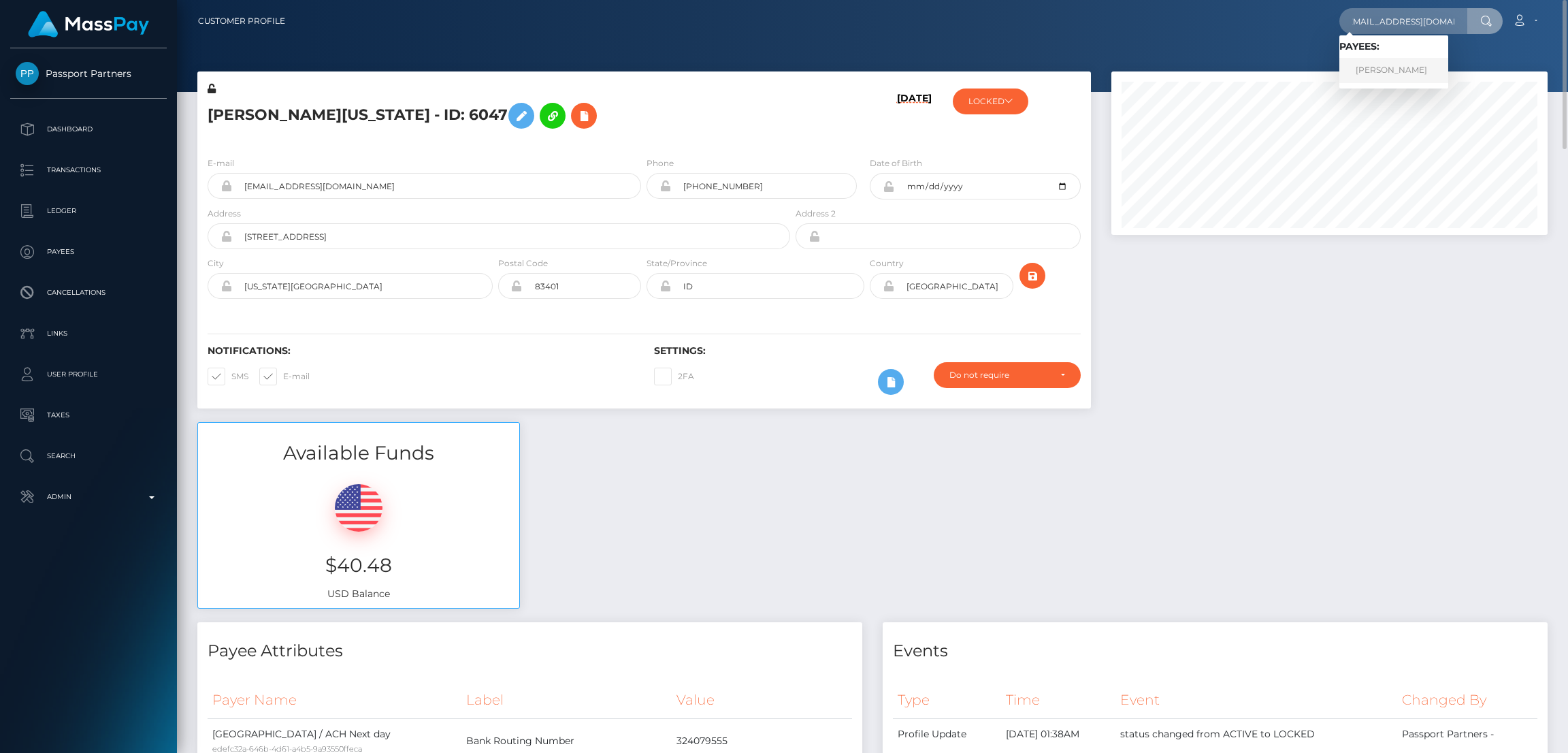
scroll to position [0, 0]
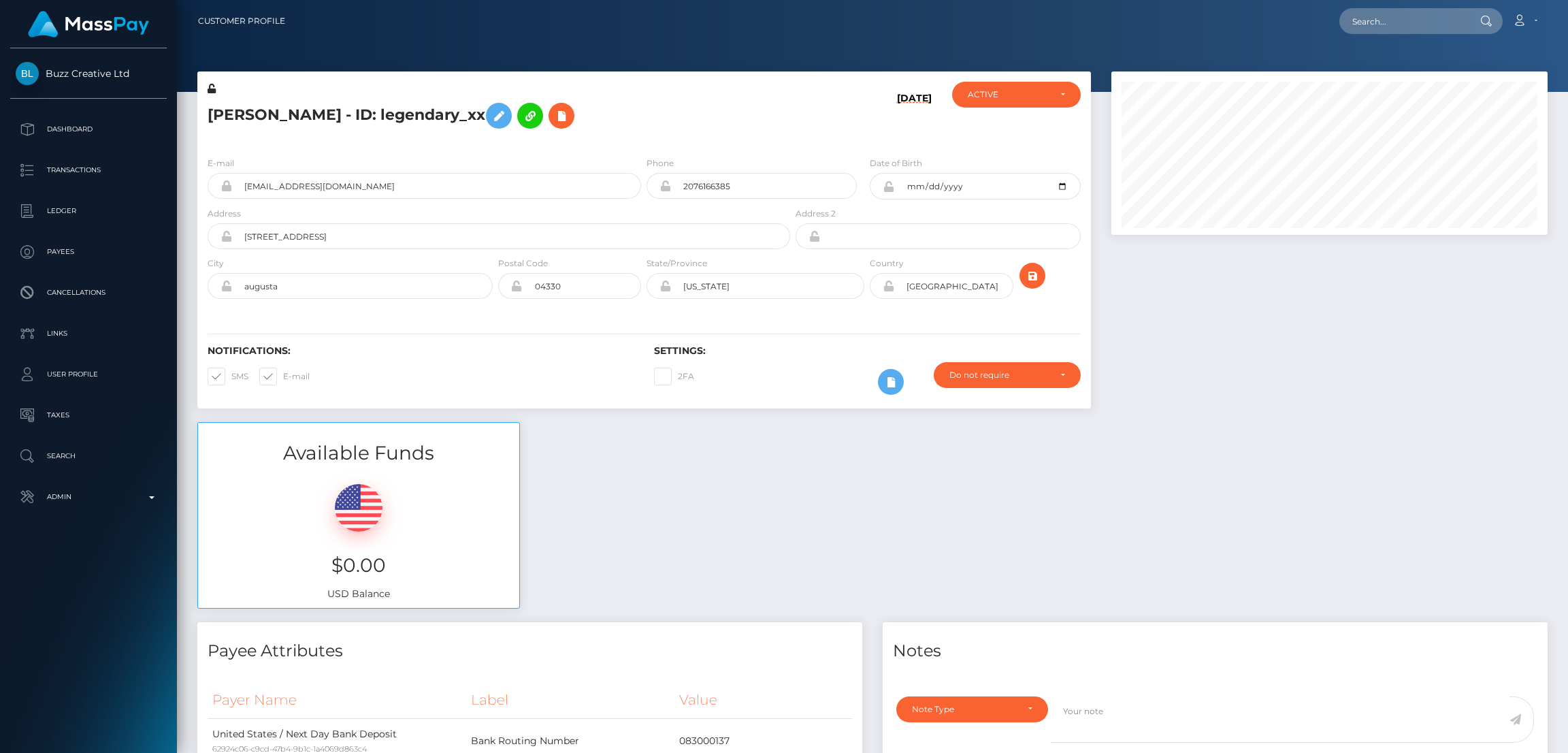
scroll to position [162, 436]
click at [1401, 29] on input "text" at bounding box center [1404, 21] width 128 height 26
paste input "[EMAIL_ADDRESS][DOMAIN_NAME]"
type input "[EMAIL_ADDRESS][DOMAIN_NAME]"
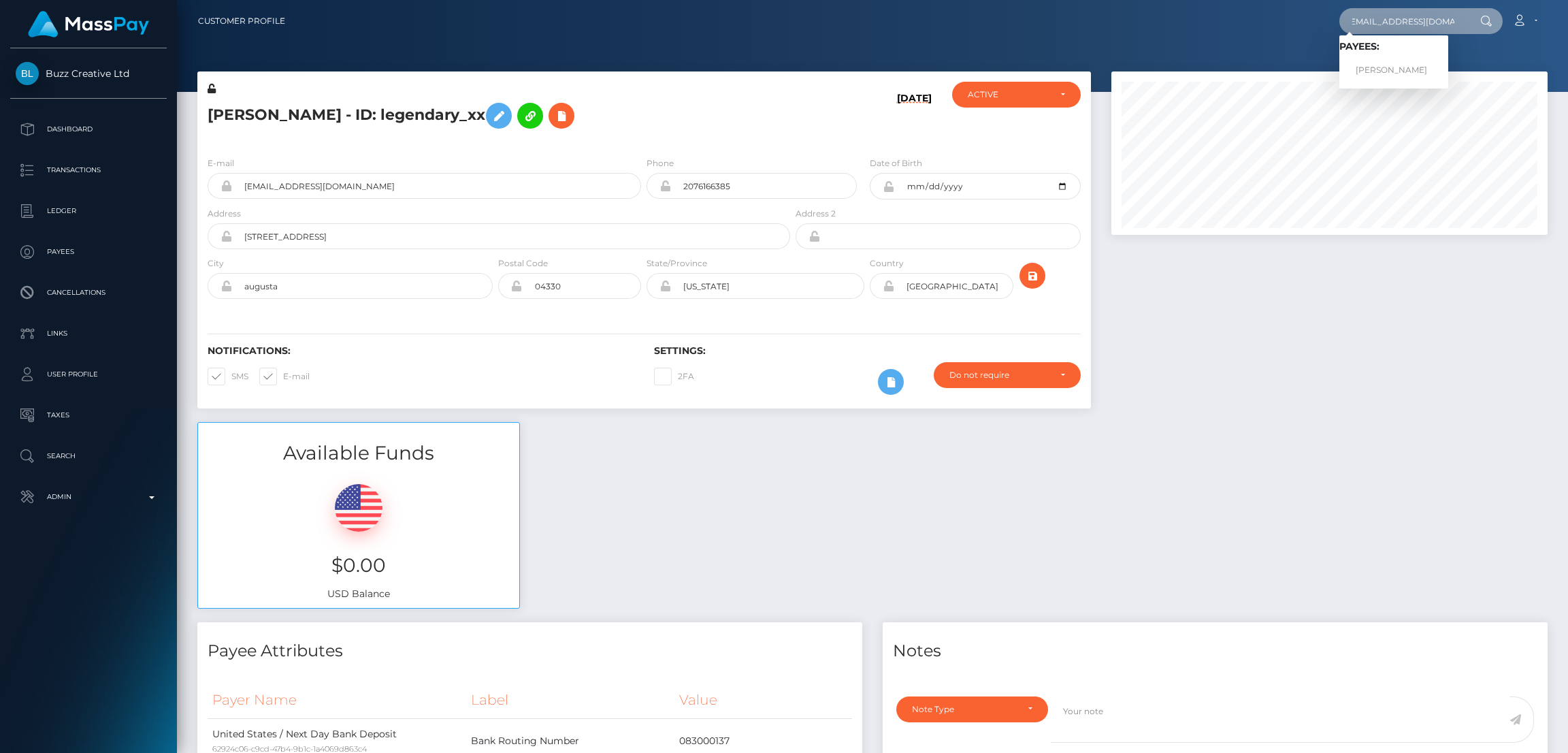
scroll to position [0, 0]
click at [1398, 69] on link "[PERSON_NAME]" at bounding box center [1394, 70] width 109 height 25
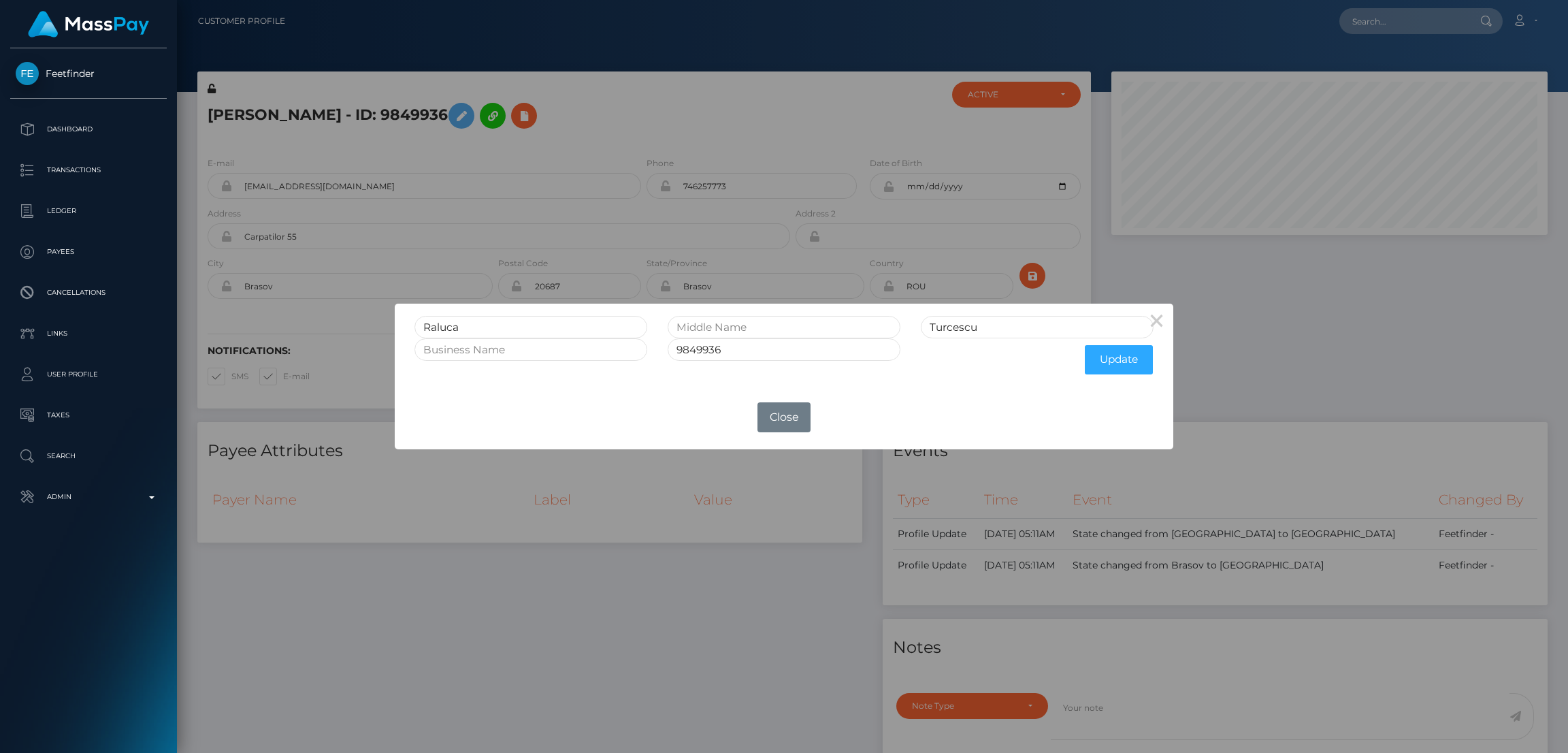
scroll to position [162, 436]
click at [455, 323] on input "Raluca" at bounding box center [531, 328] width 232 height 23
click at [779, 411] on button "Close" at bounding box center [784, 418] width 53 height 30
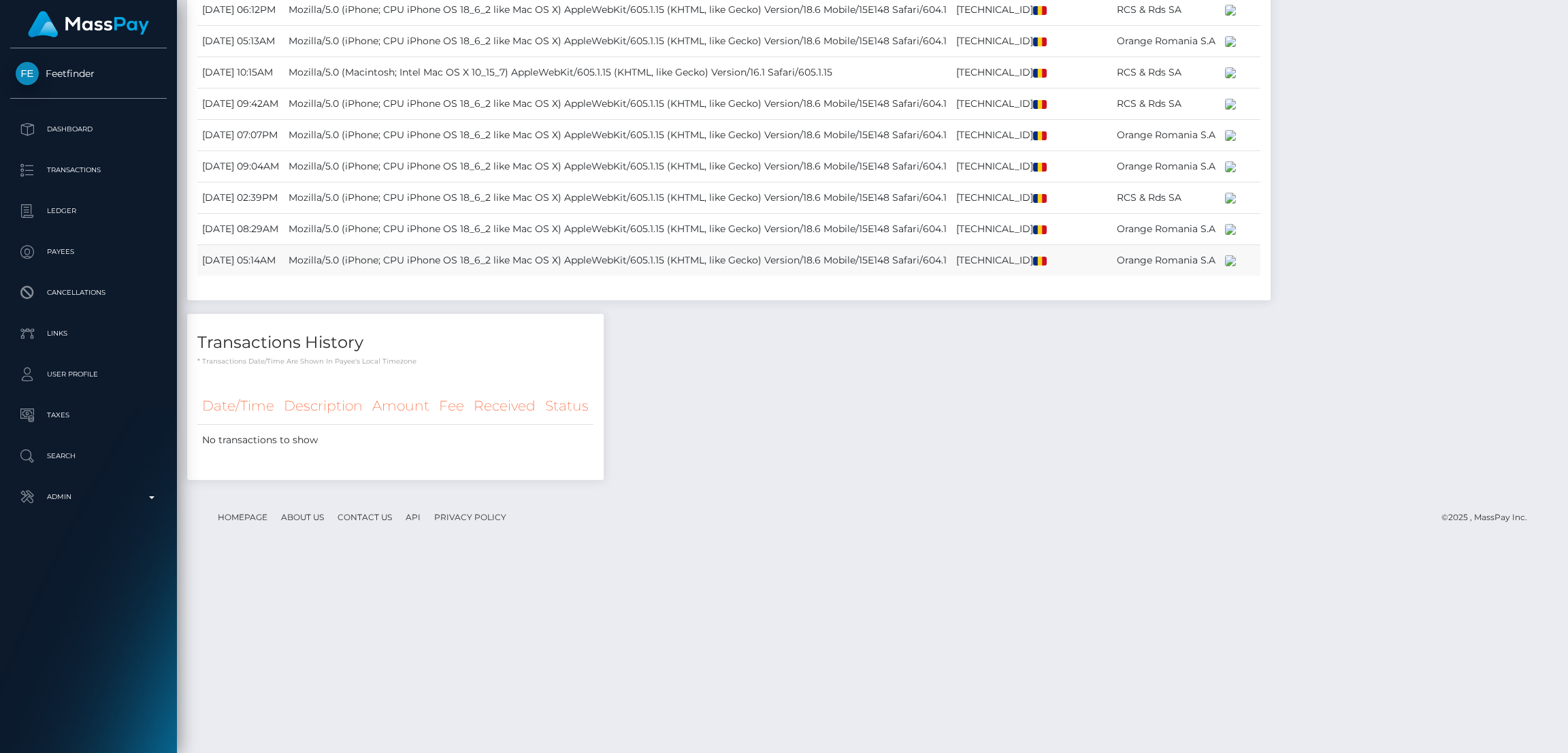
scroll to position [1266, 0]
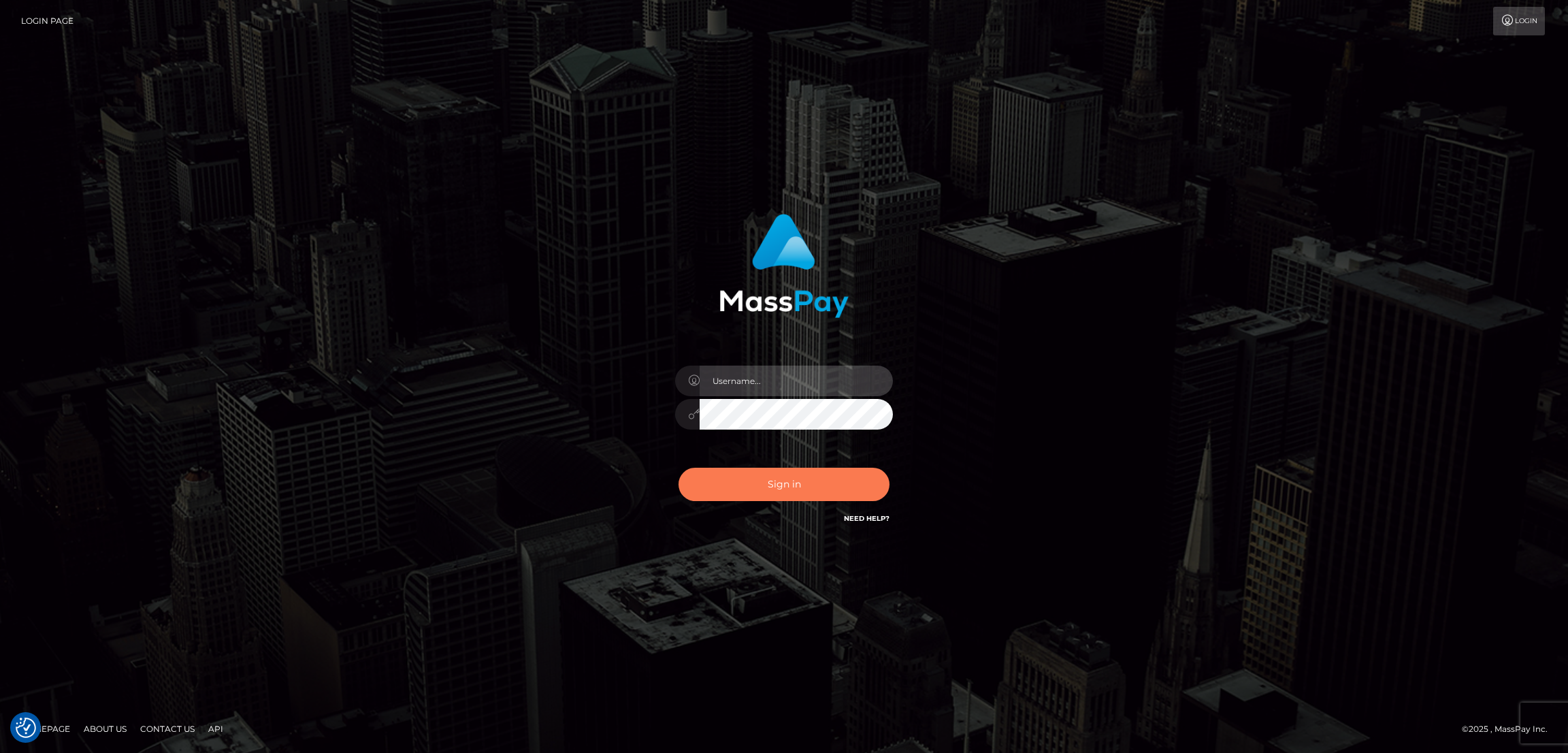
type input "by.es2"
click at [819, 484] on button "Sign in" at bounding box center [784, 484] width 211 height 33
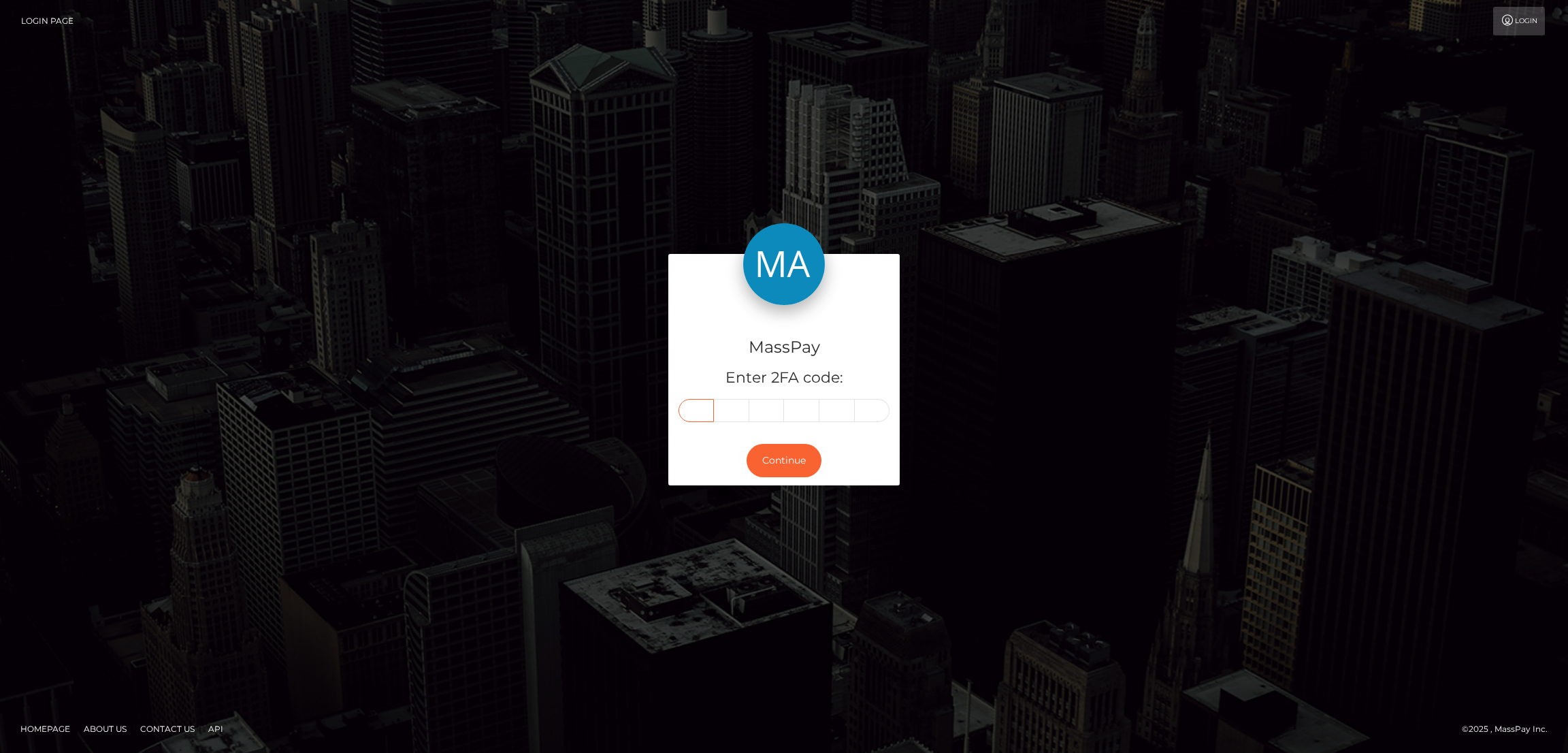
click at [694, 411] on input "text" at bounding box center [696, 411] width 36 height 23
paste input "2"
type input "2"
type input "3"
type input "6"
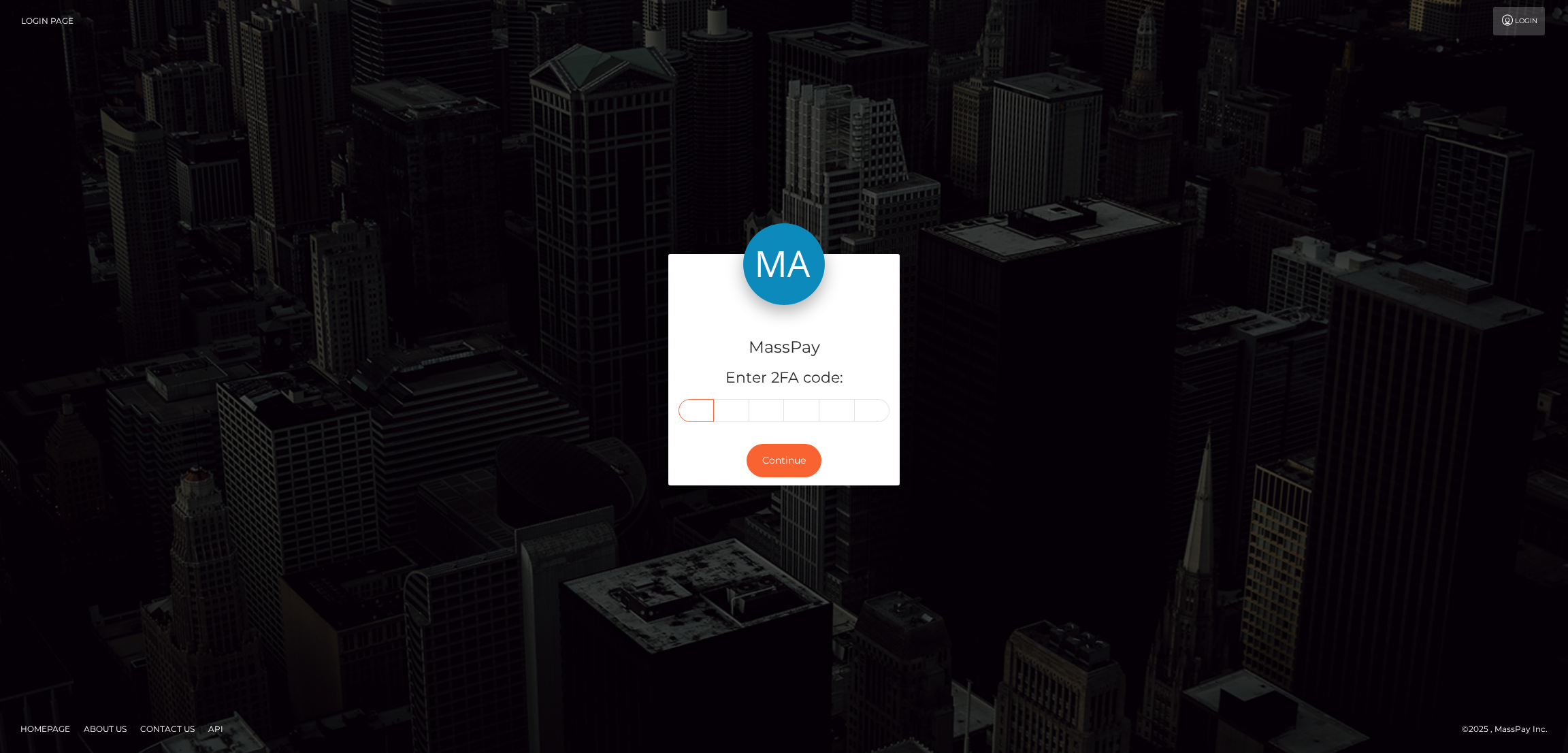
type input "5"
type input "8"
type input "1"
click at [797, 446] on button "Continue" at bounding box center [784, 460] width 75 height 33
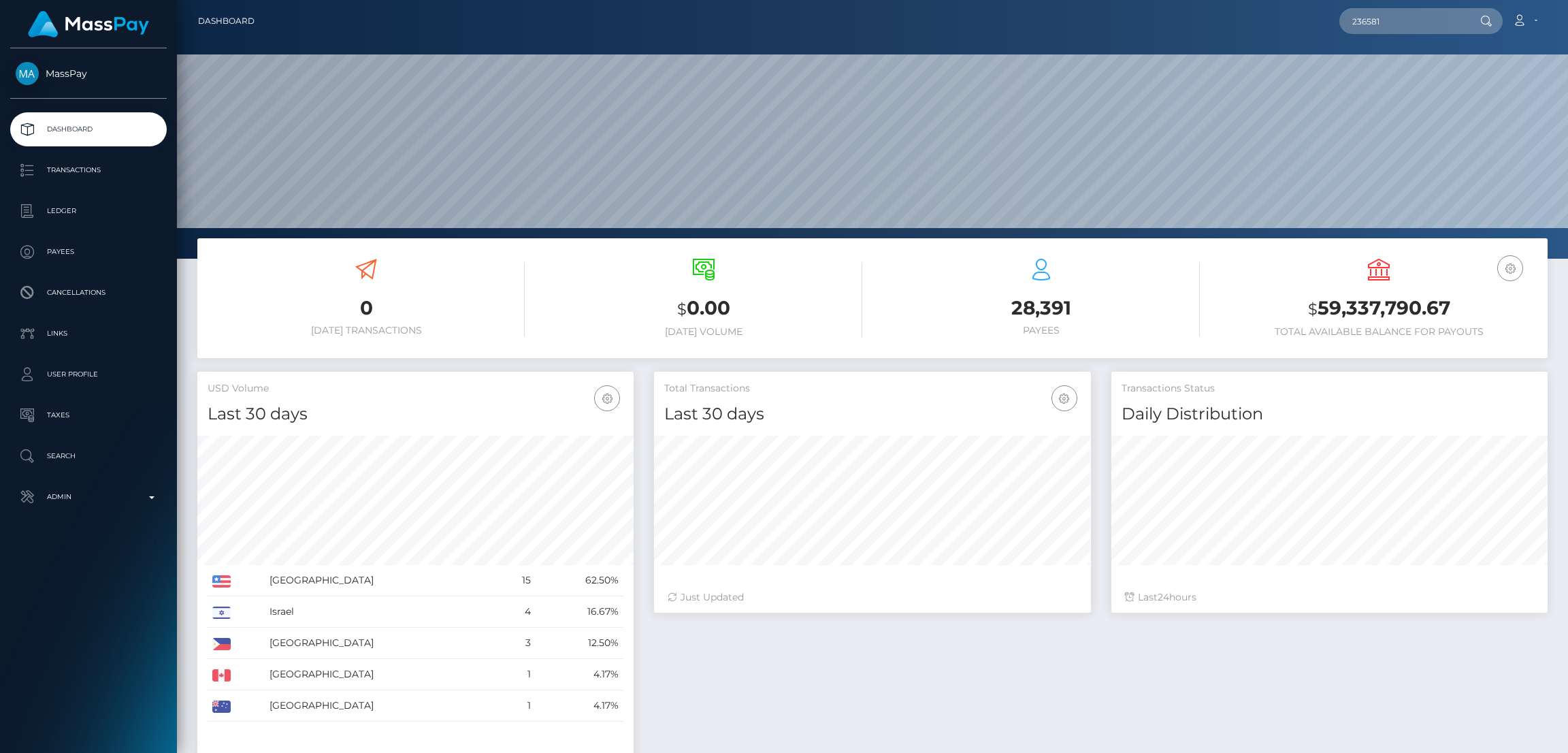
scroll to position [242, 436]
click at [1405, 14] on input "text" at bounding box center [1404, 21] width 128 height 26
paste input "[EMAIL_ADDRESS][DOMAIN_NAME]"
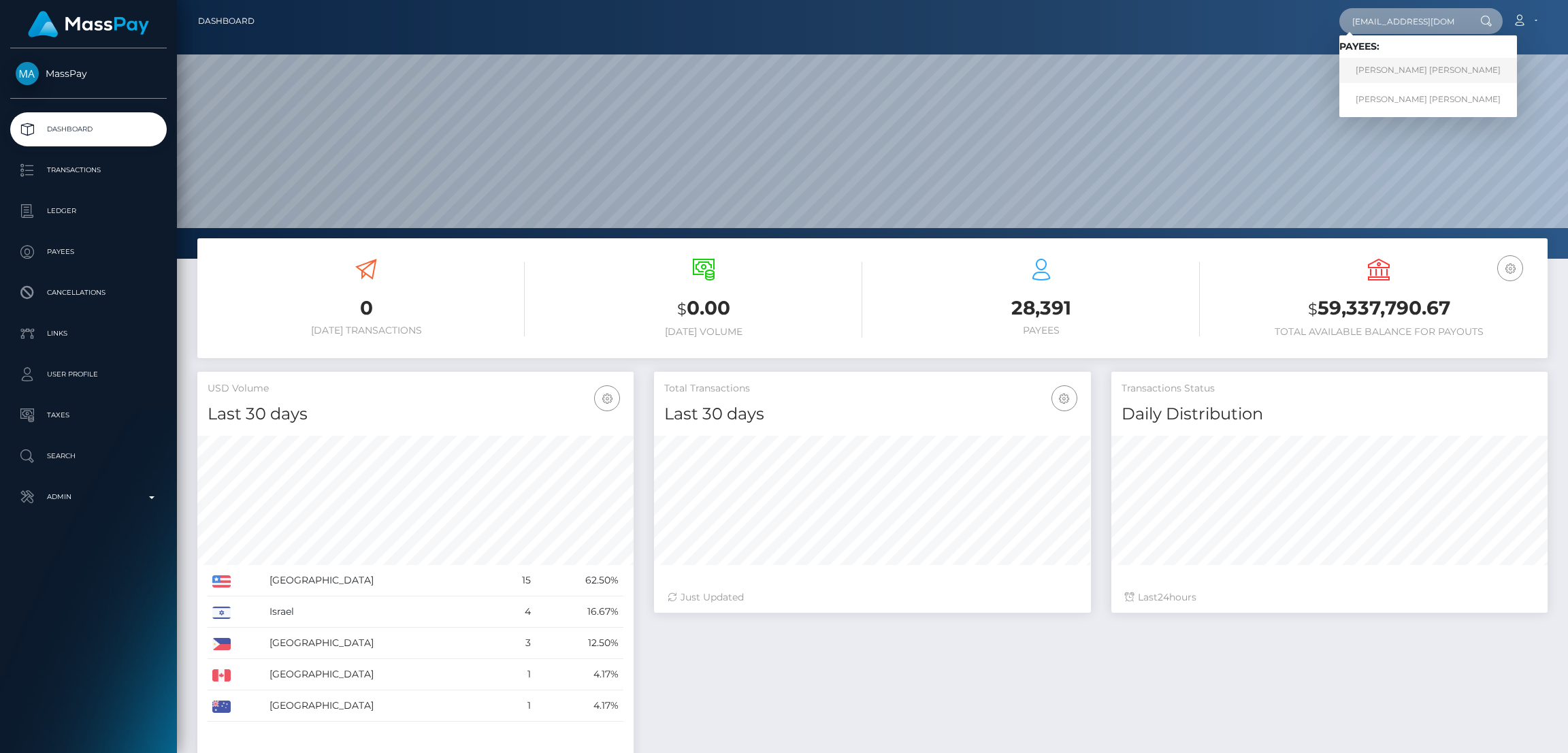
type input "[EMAIL_ADDRESS][DOMAIN_NAME]"
click at [1392, 69] on link "LEAH MARIE MAE BROWN" at bounding box center [1428, 70] width 177 height 25
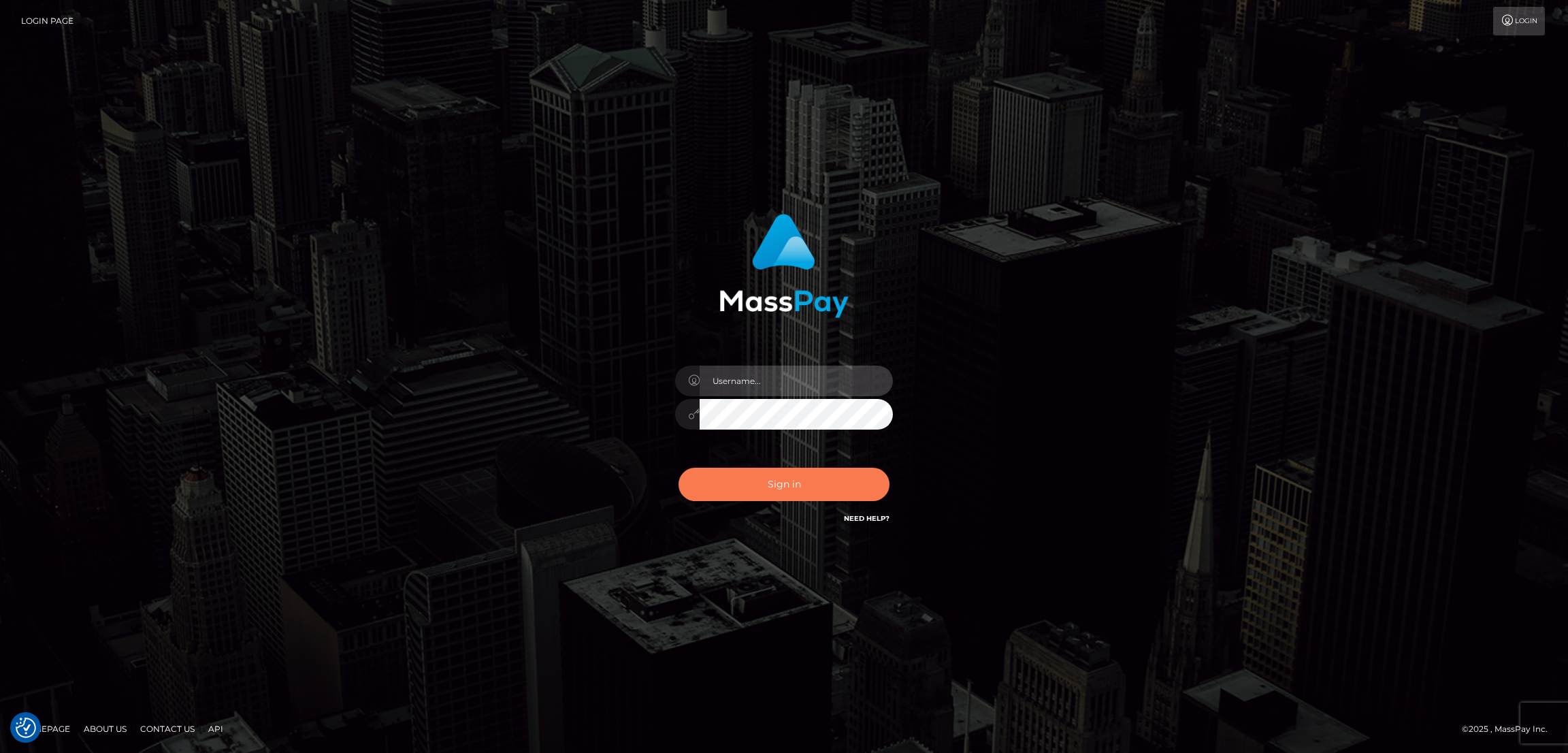
type input "by.es2"
click at [747, 482] on button "Sign in" at bounding box center [784, 484] width 211 height 33
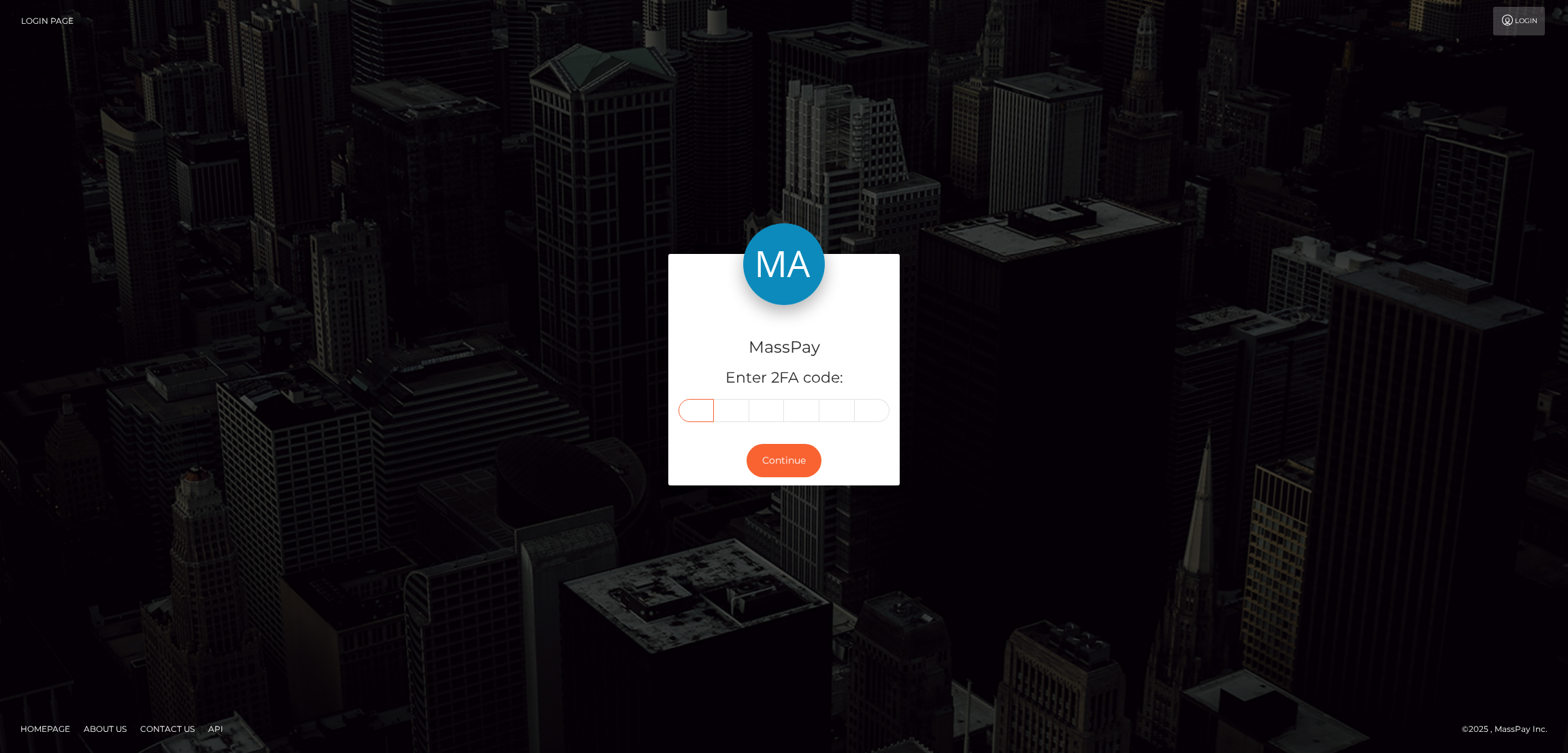
click at [689, 415] on input "text" at bounding box center [696, 411] width 36 height 23
paste input "0"
type input "0"
type input "2"
type input "3"
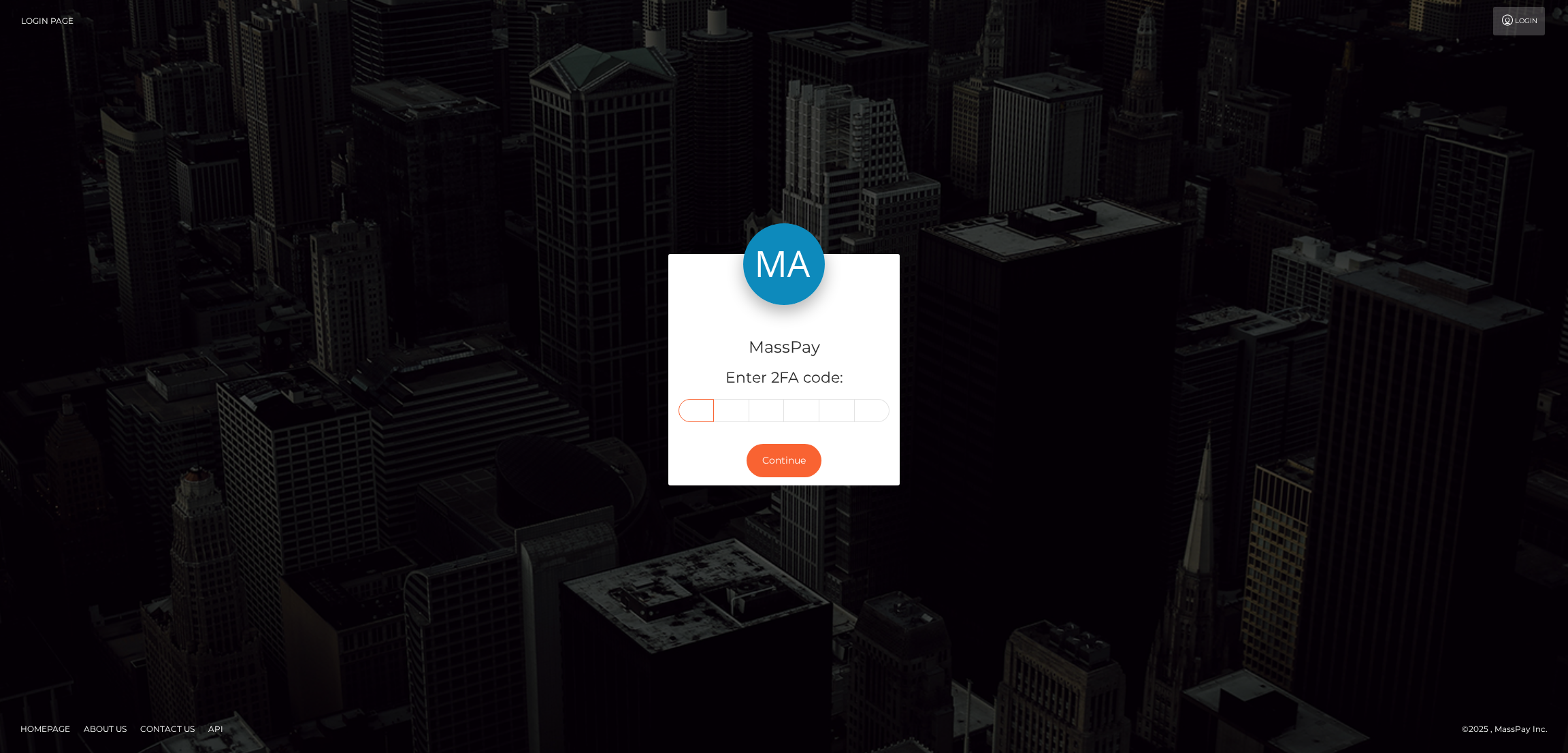
type input "0"
type input "7"
type input "4"
click at [778, 464] on button "Continue" at bounding box center [784, 460] width 75 height 33
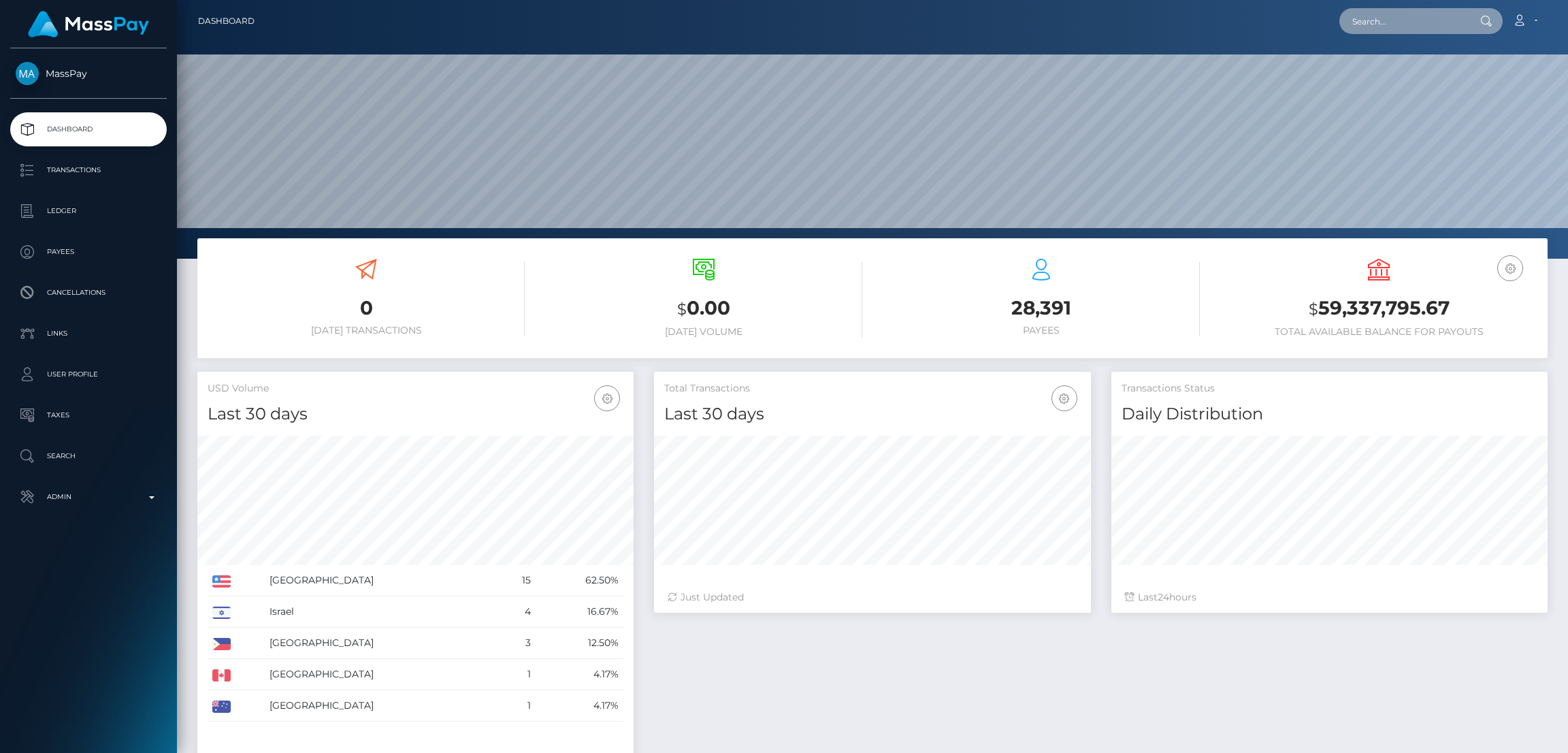
scroll to position [242, 436]
click at [1378, 5] on nav "Dashboard Loading... Loading... Account Edit Profile" at bounding box center [873, 21] width 1392 height 42
click at [1386, 32] on input "text" at bounding box center [1404, 21] width 128 height 26
paste input "katelynncasaus89@hotmail.com"
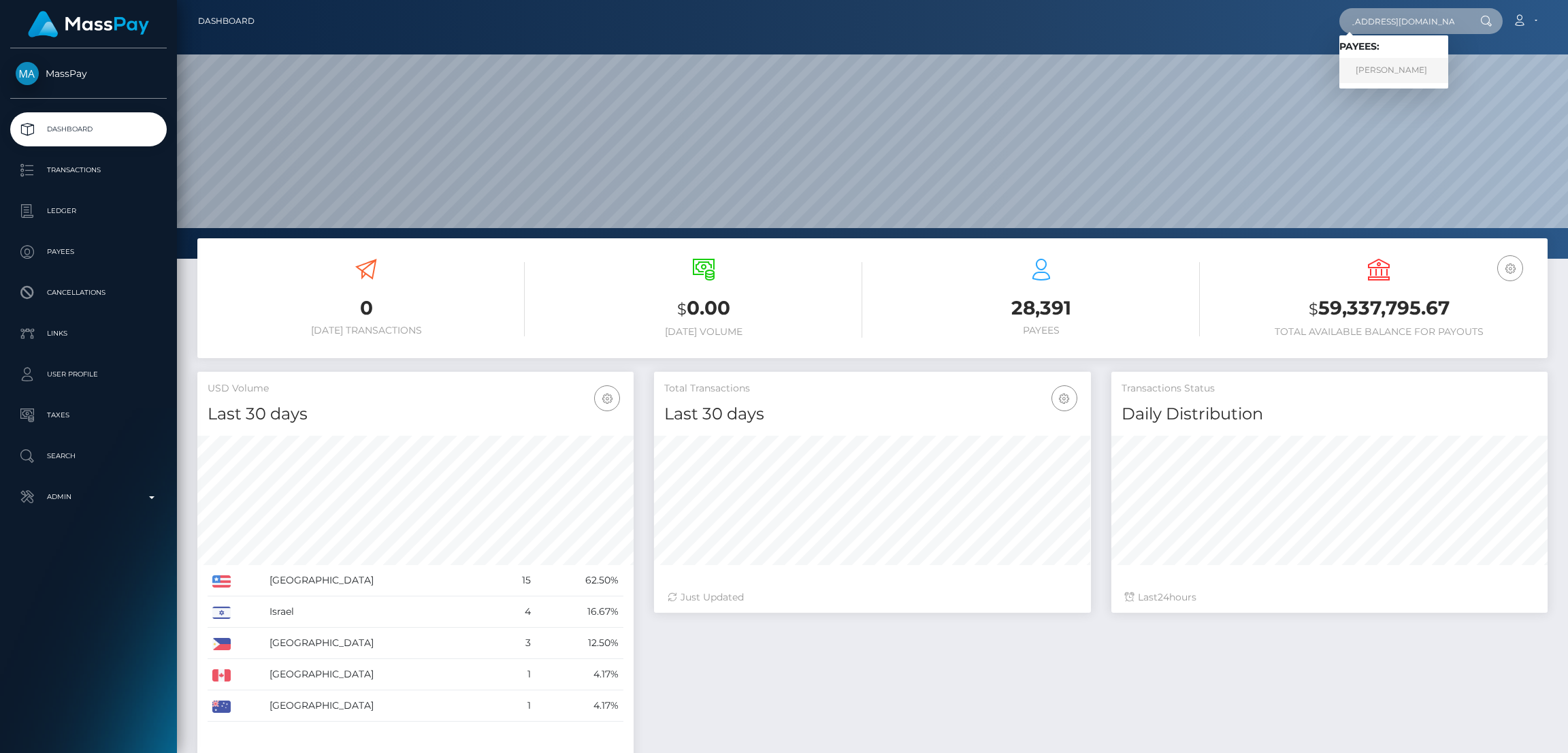
type input "katelynncasaus89@hotmail.com"
click at [1383, 71] on link "Laura Meekers" at bounding box center [1394, 70] width 109 height 25
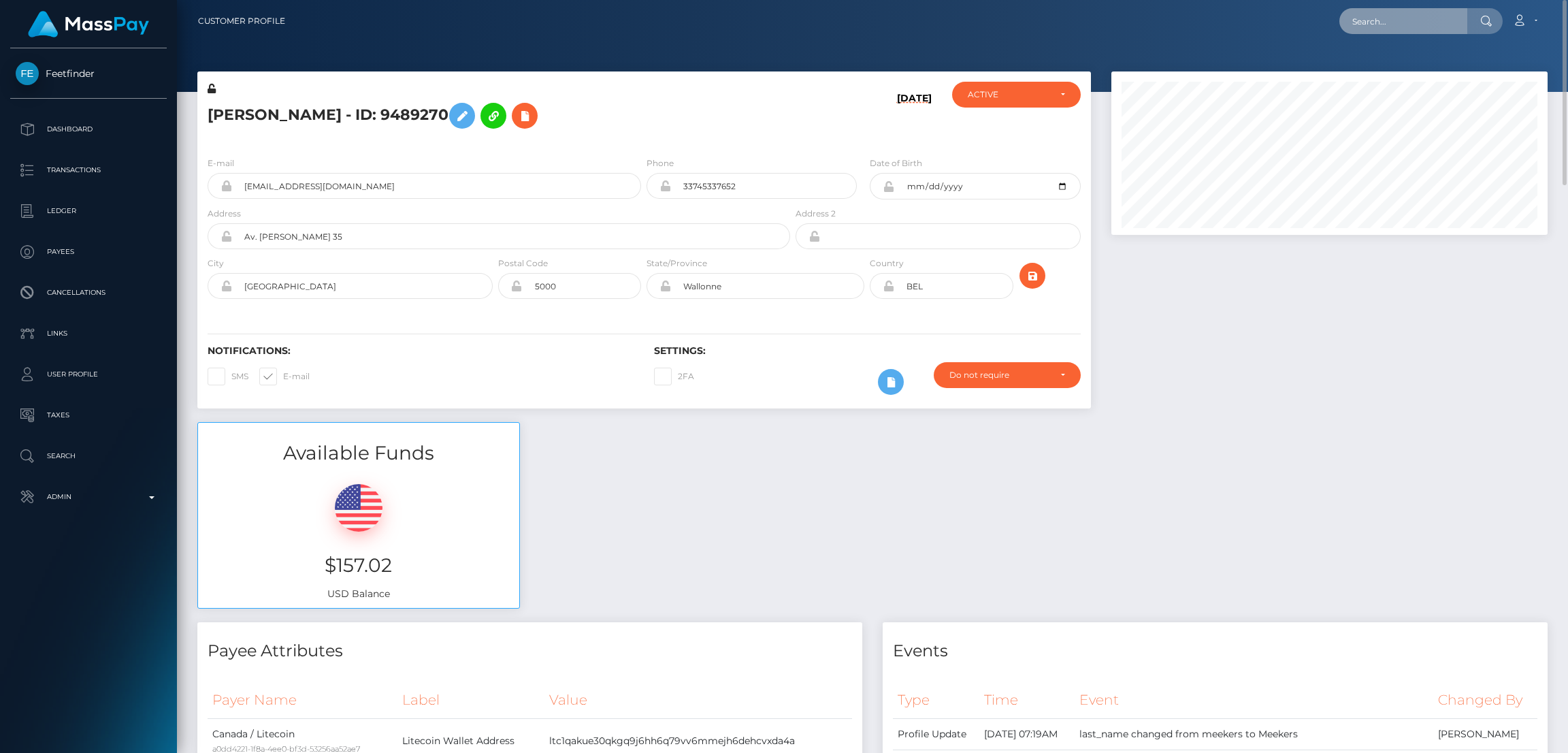
click at [1415, 26] on input "text" at bounding box center [1404, 21] width 128 height 26
paste input "[EMAIL_ADDRESS][DOMAIN_NAME]"
type input "[EMAIL_ADDRESS][DOMAIN_NAME]"
click at [1393, 63] on link "[PERSON_NAME]" at bounding box center [1394, 70] width 109 height 25
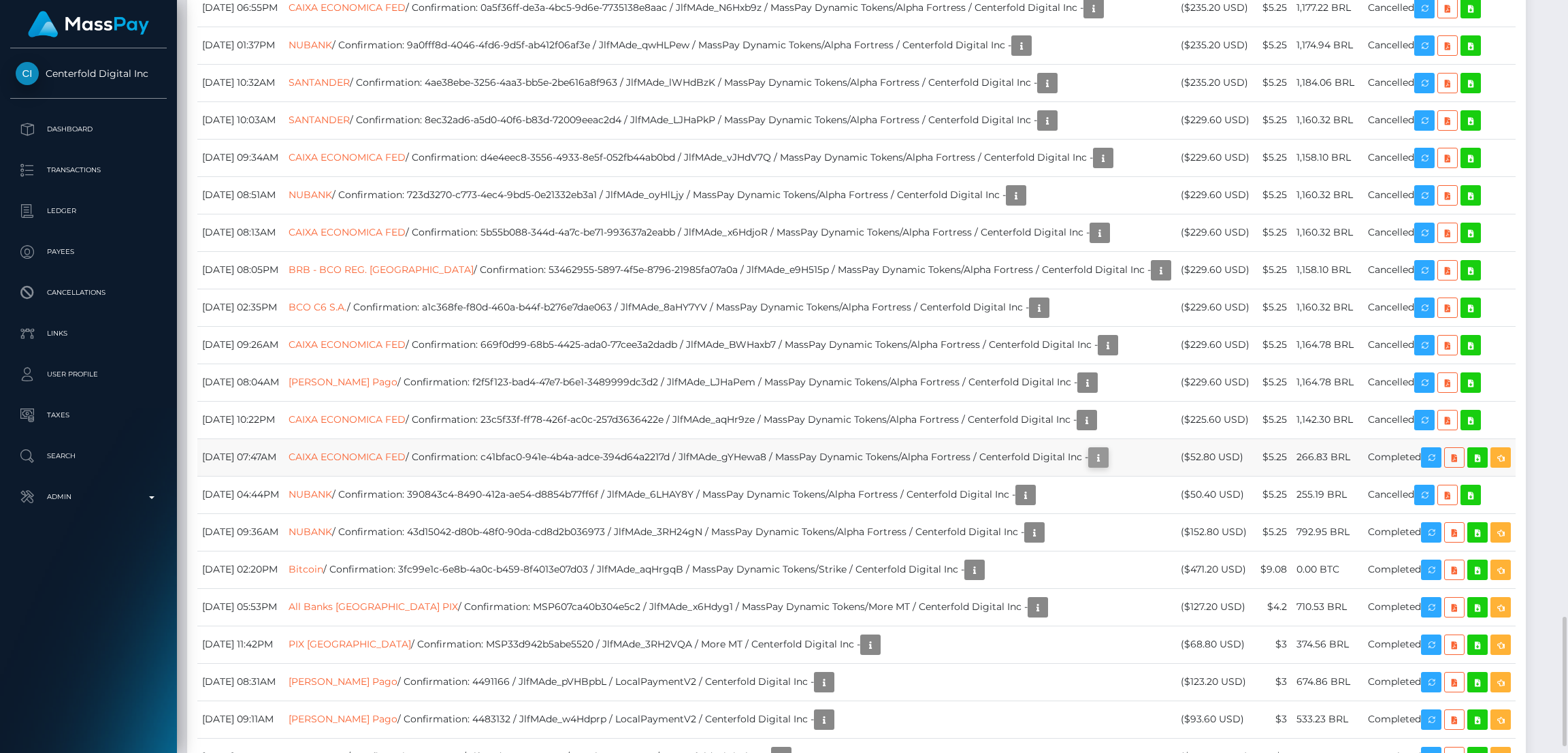
scroll to position [162, 436]
drag, startPoint x: 1155, startPoint y: 294, endPoint x: 1157, endPoint y: 376, distance: 82.0
click at [1107, 449] on icon "button" at bounding box center [1098, 457] width 17 height 17
click at [1157, 377] on div "Additional Info" at bounding box center [1161, 381] width 88 height 25
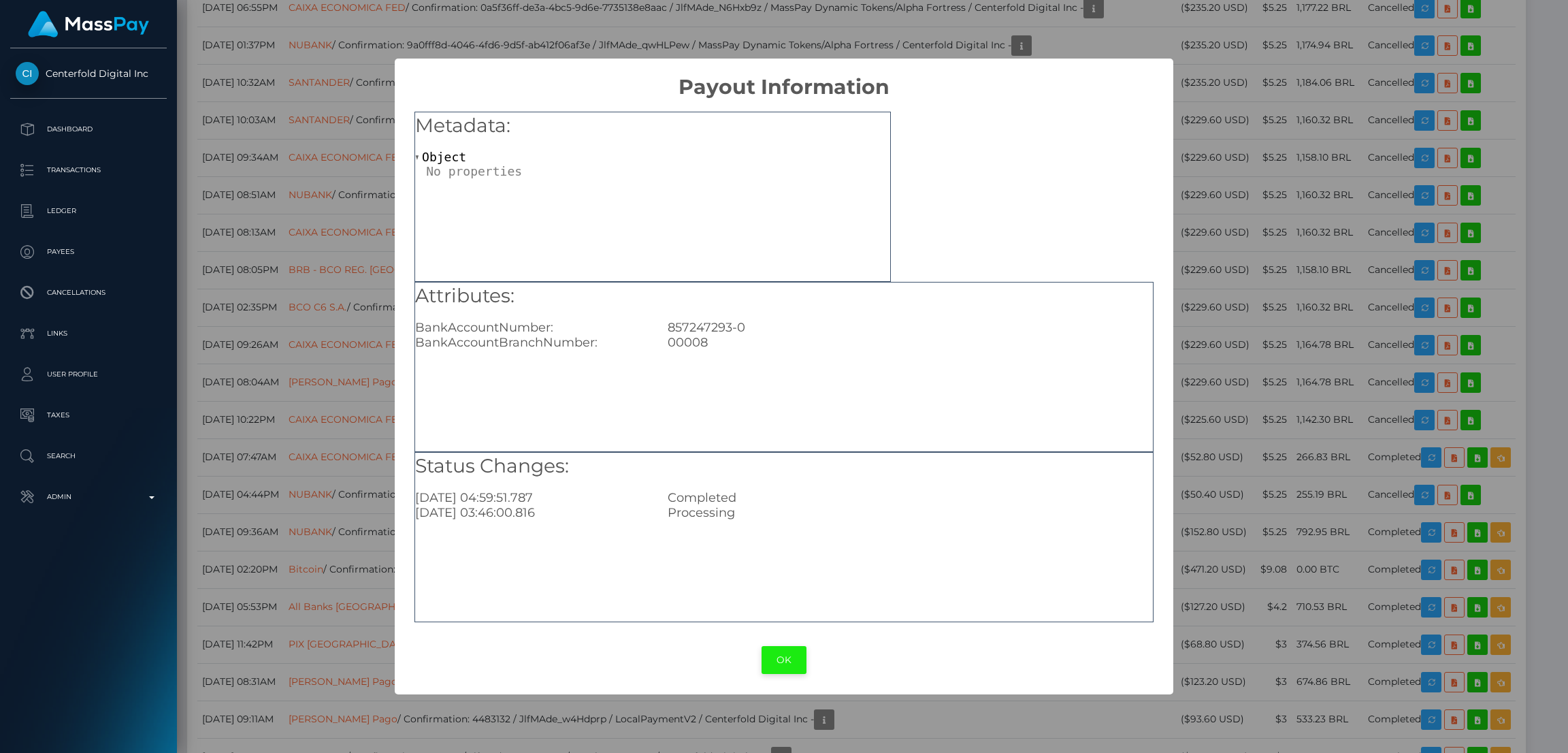
click at [789, 659] on button "OK" at bounding box center [784, 660] width 45 height 28
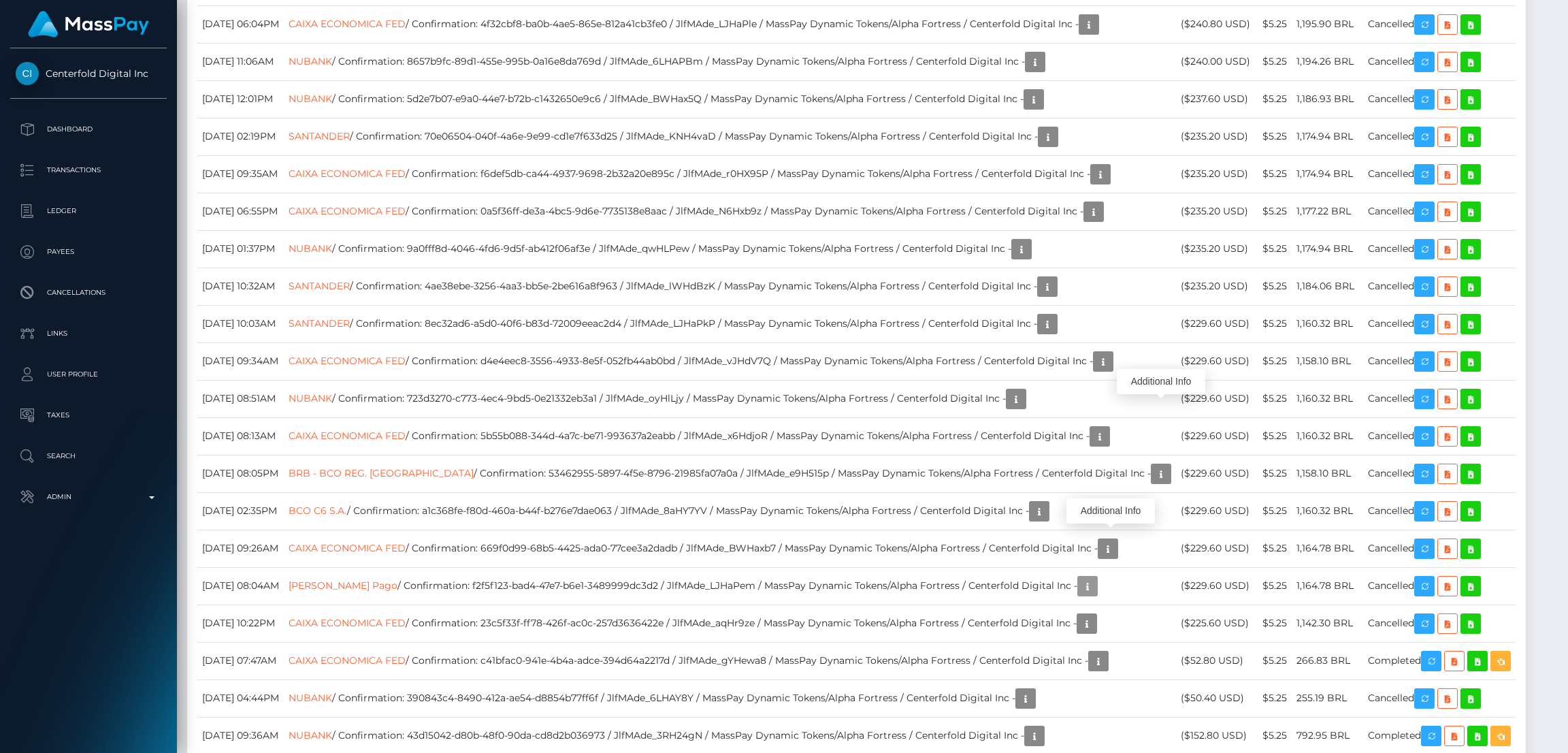
click at [1096, 578] on icon "button" at bounding box center [1088, 586] width 17 height 17
click at [1106, 511] on div "Additional Info" at bounding box center [1110, 510] width 88 height 25
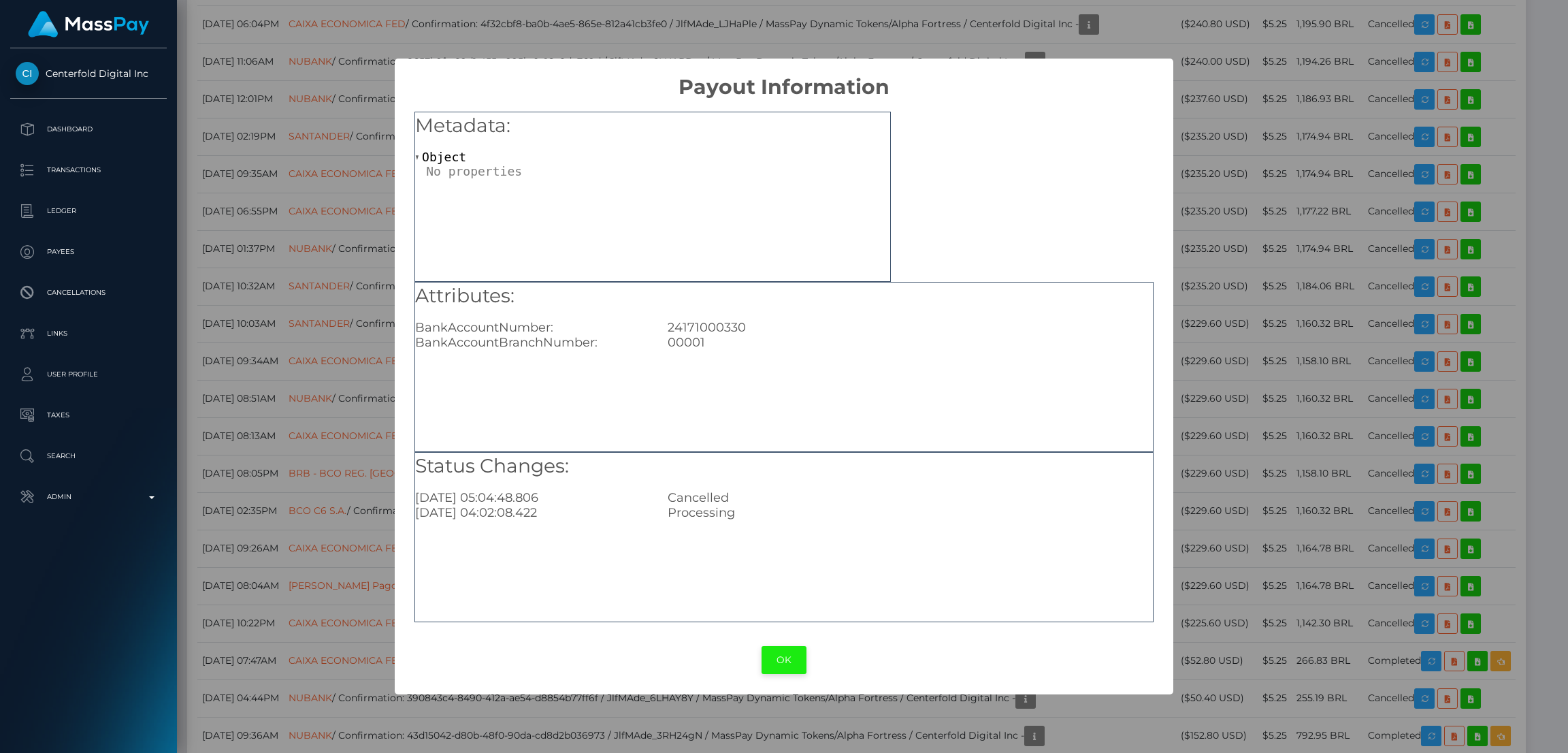
click at [791, 657] on button "OK" at bounding box center [784, 660] width 45 height 28
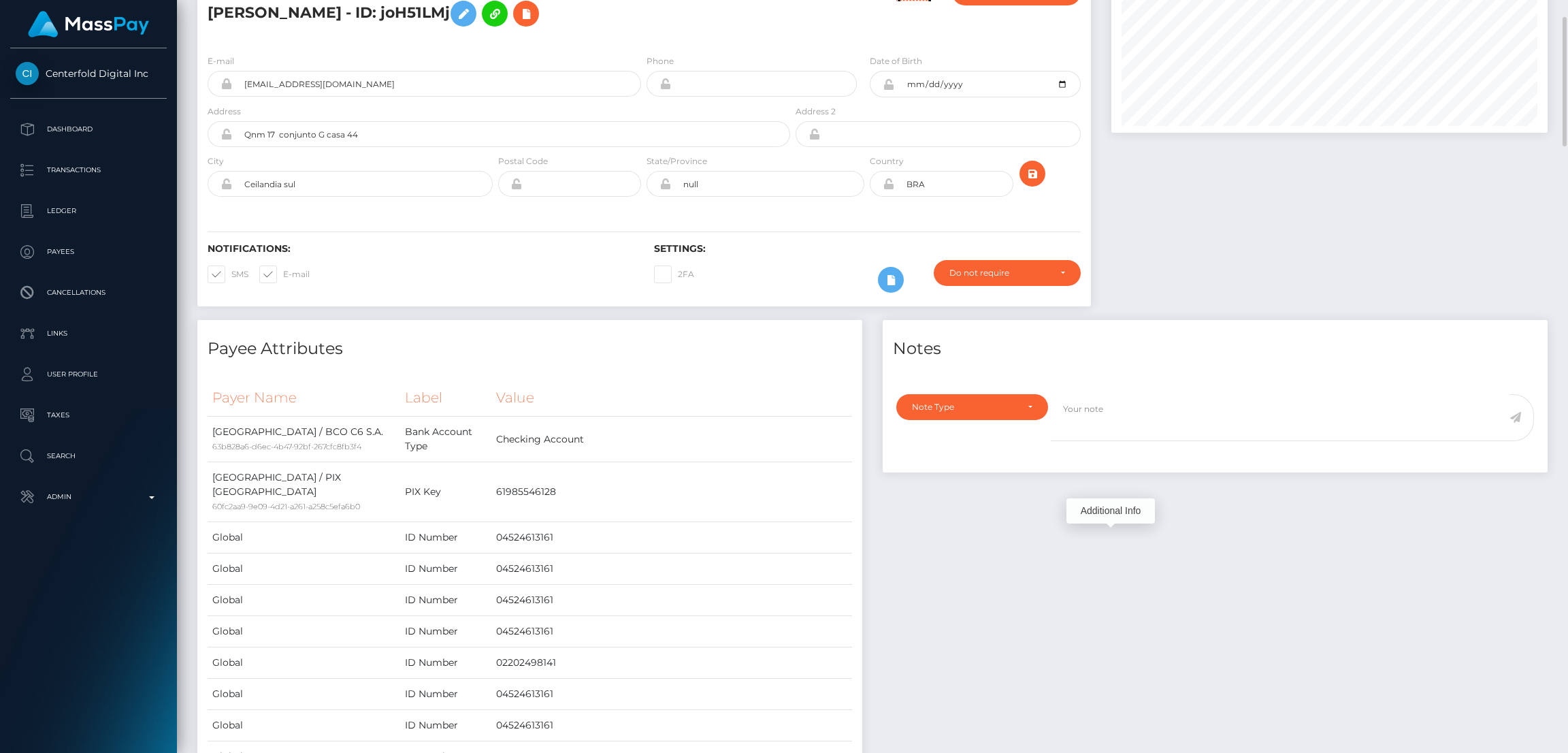
scroll to position [0, 0]
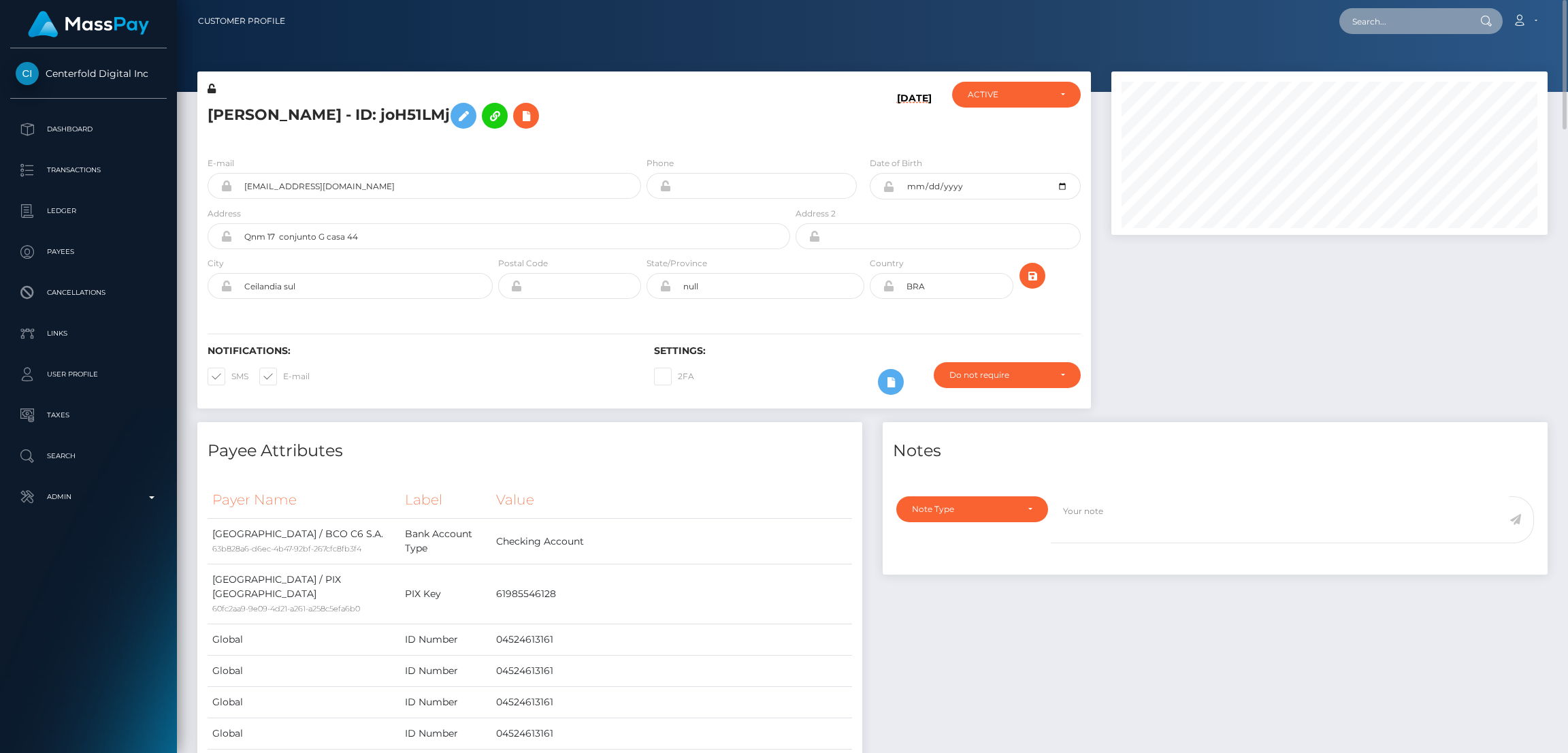
drag, startPoint x: 1379, startPoint y: 8, endPoint x: 1373, endPoint y: 17, distance: 10.8
click at [1379, 8] on input "text" at bounding box center [1404, 21] width 128 height 26
paste input "vanderheyden.esmee123@gmail.com"
type input "vanderheyden.esmee123@gmail.com"
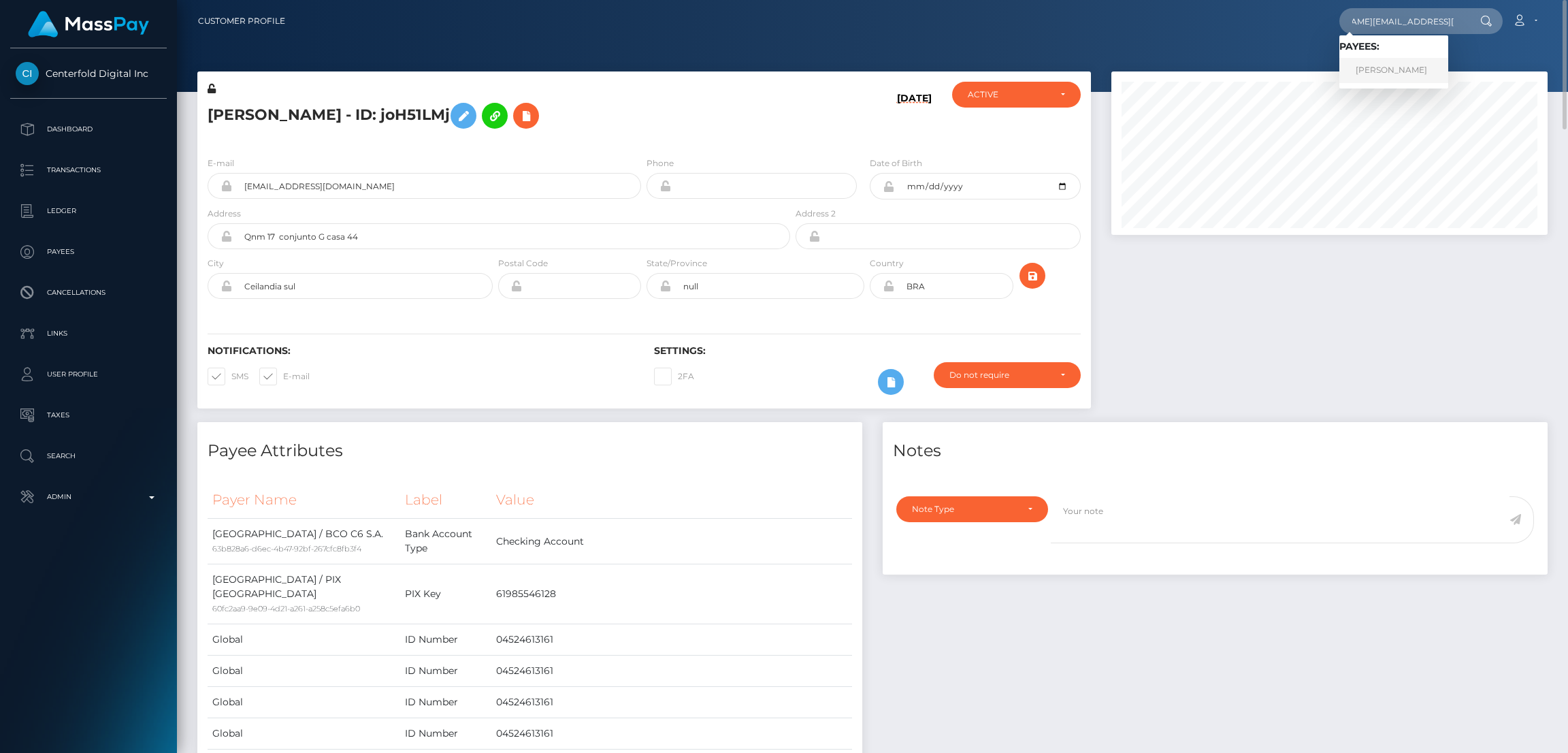
click at [1383, 67] on link "Esmee Victoire Vanderheyden" at bounding box center [1394, 70] width 109 height 25
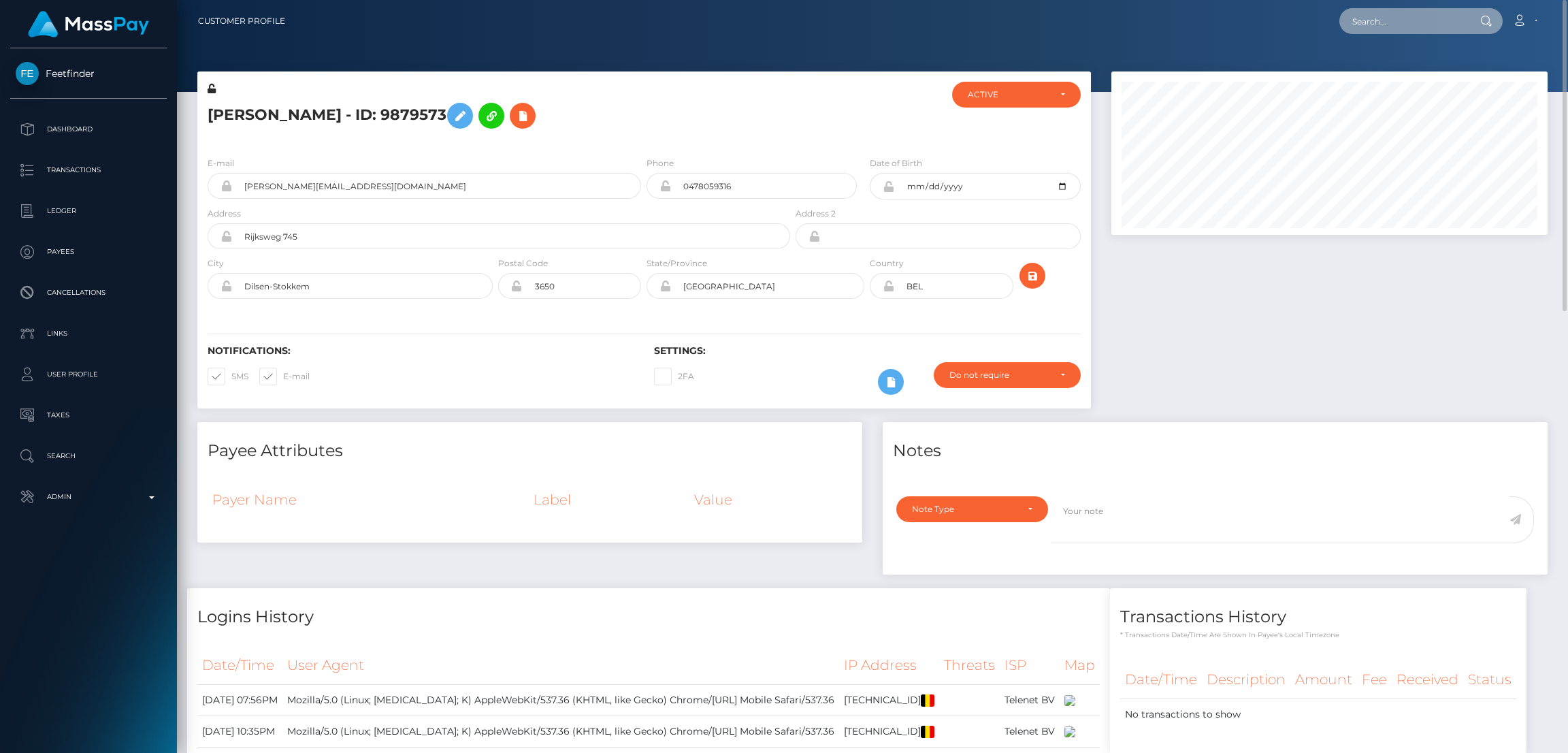
click at [1379, 13] on input "text" at bounding box center [1404, 21] width 128 height 26
paste input "[EMAIL_ADDRESS][DOMAIN_NAME]"
type input "[EMAIL_ADDRESS][DOMAIN_NAME]"
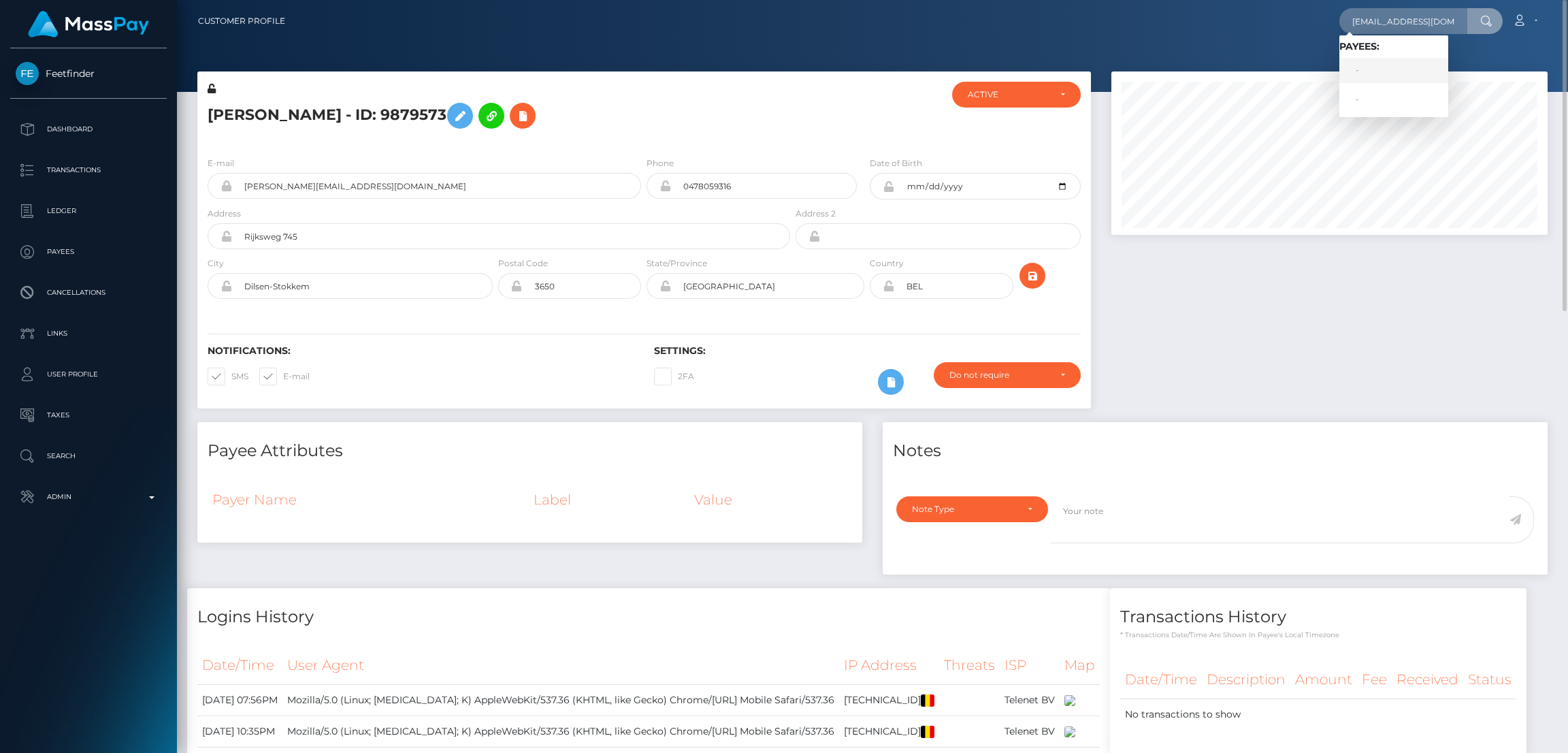
click at [1384, 72] on link "-" at bounding box center [1394, 70] width 109 height 25
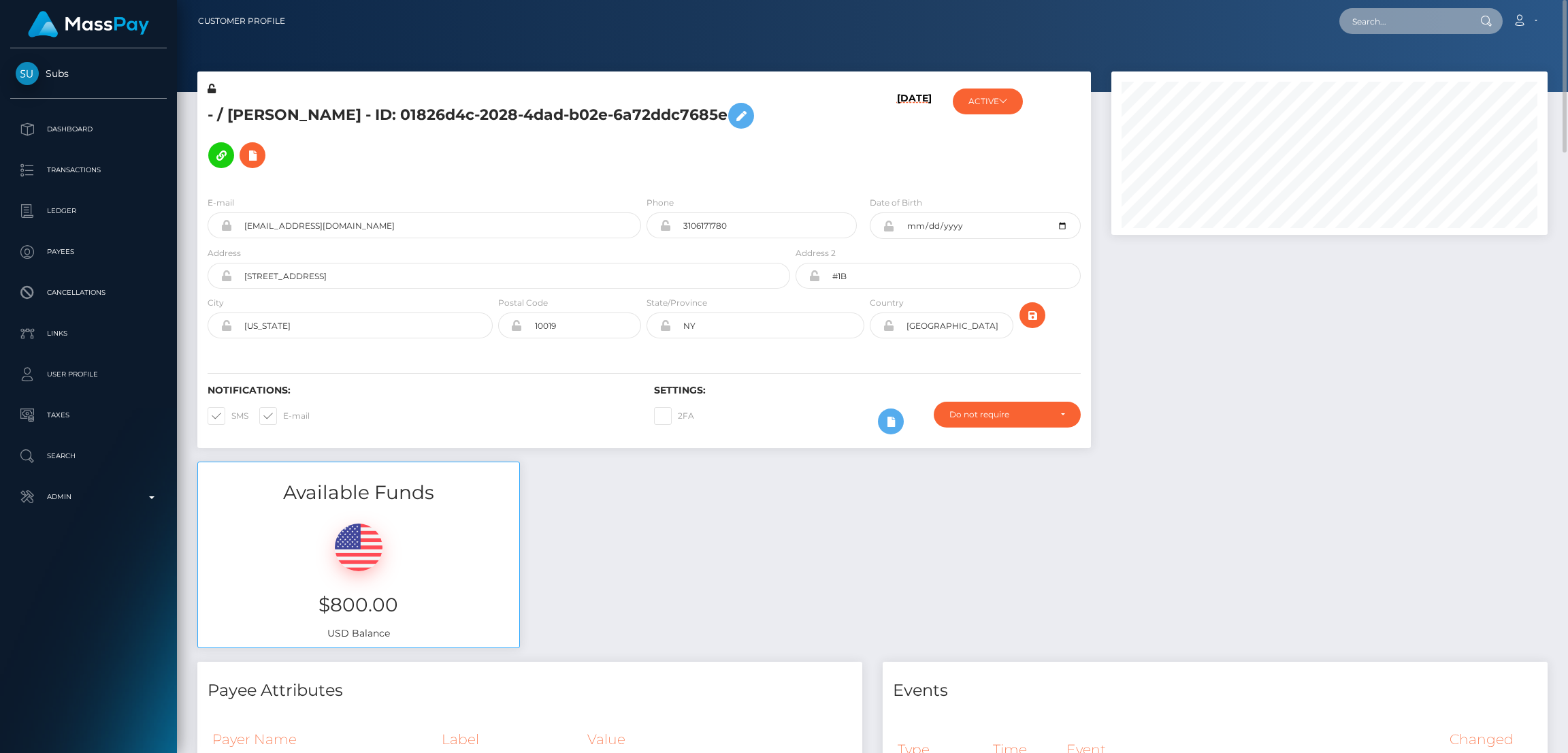
click at [1367, 30] on input "text" at bounding box center [1404, 21] width 128 height 26
paste input "ranyanajar64@gmail.com"
type input "ranyanajar64@gmail.com"
click at [1371, 66] on link "RANIA NAJJAR" at bounding box center [1394, 70] width 109 height 25
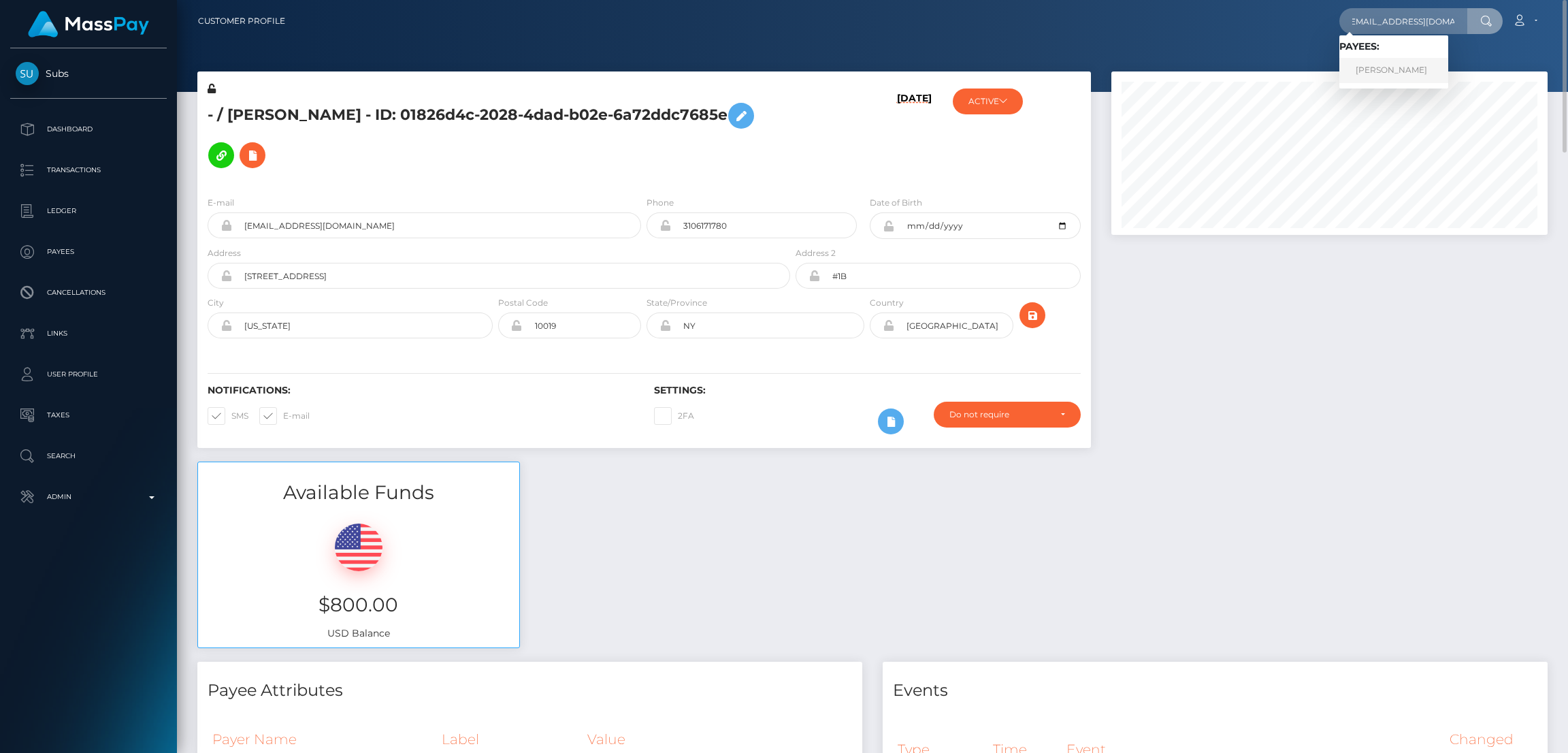
scroll to position [0, 0]
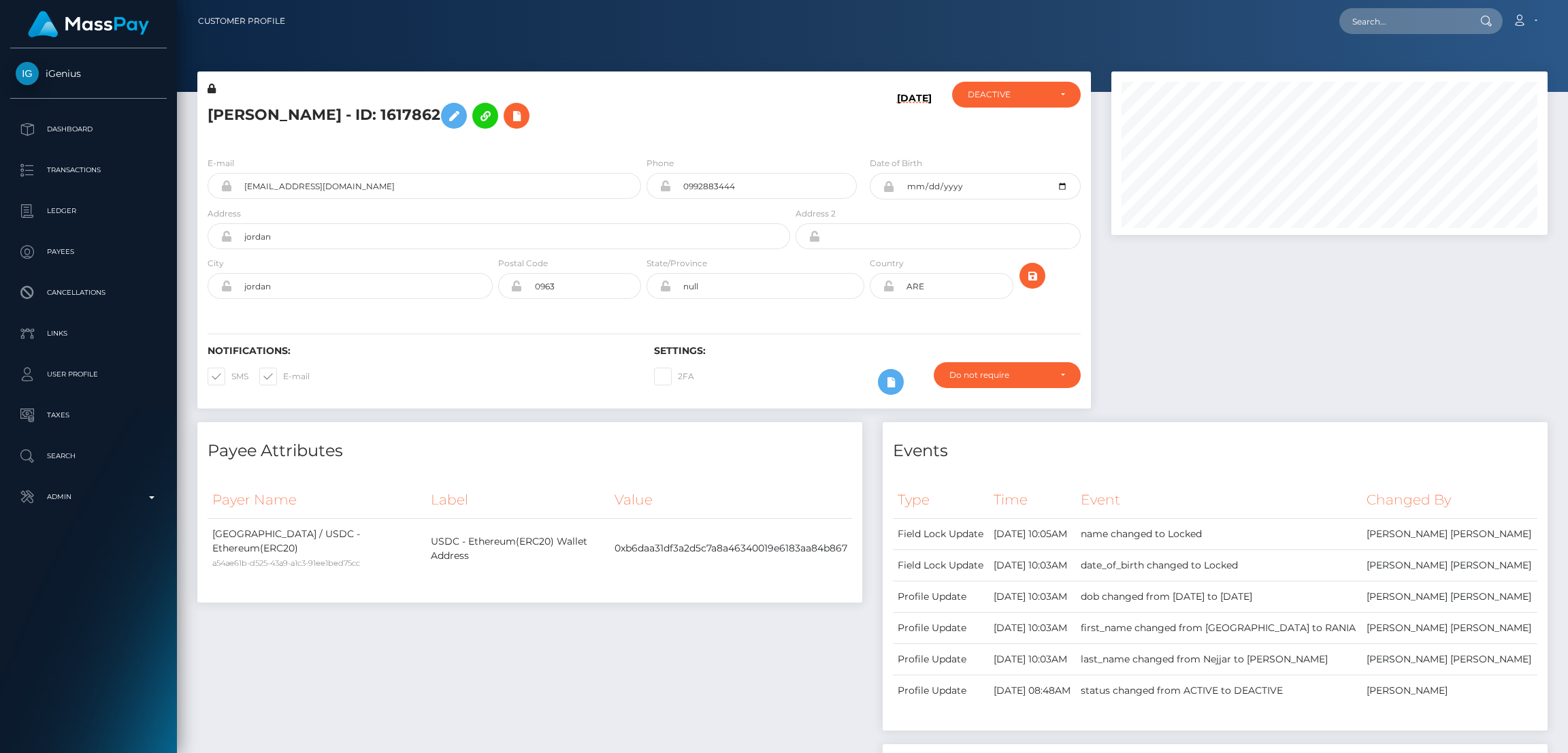
scroll to position [162, 436]
click at [259, 115] on h5 "RANIA NAJJAR - ID: 1617862" at bounding box center [495, 115] width 575 height 39
copy h5 "RANIA NAJJAR - ID: 1617862"
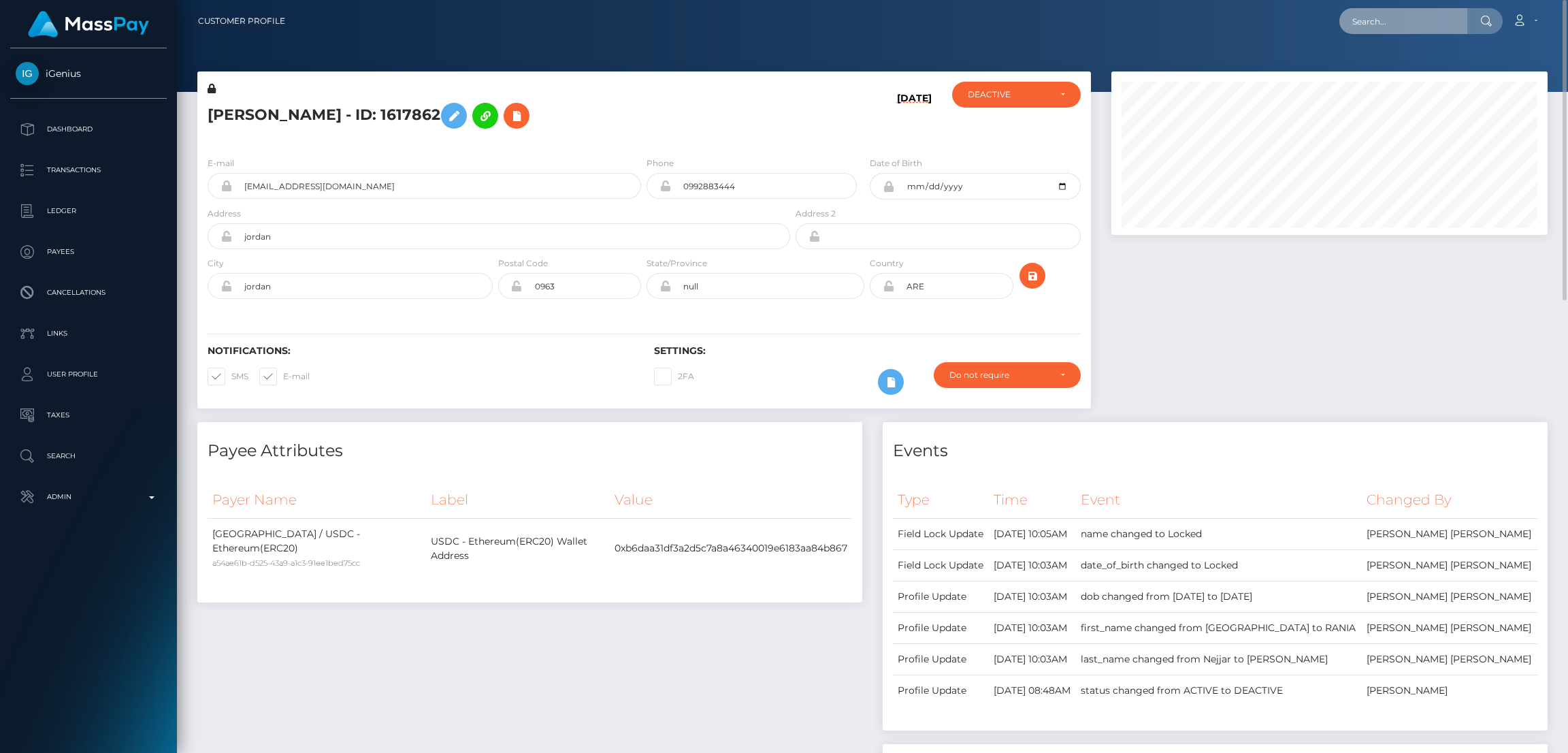
click at [1363, 26] on input "text" at bounding box center [1404, 21] width 128 height 26
paste input "alexiaaluvv8@gmail.com"
type input "alexiaaluvv8@gmail.com"
click at [1395, 67] on link "STACEY A ANDRADE" at bounding box center [1394, 70] width 109 height 25
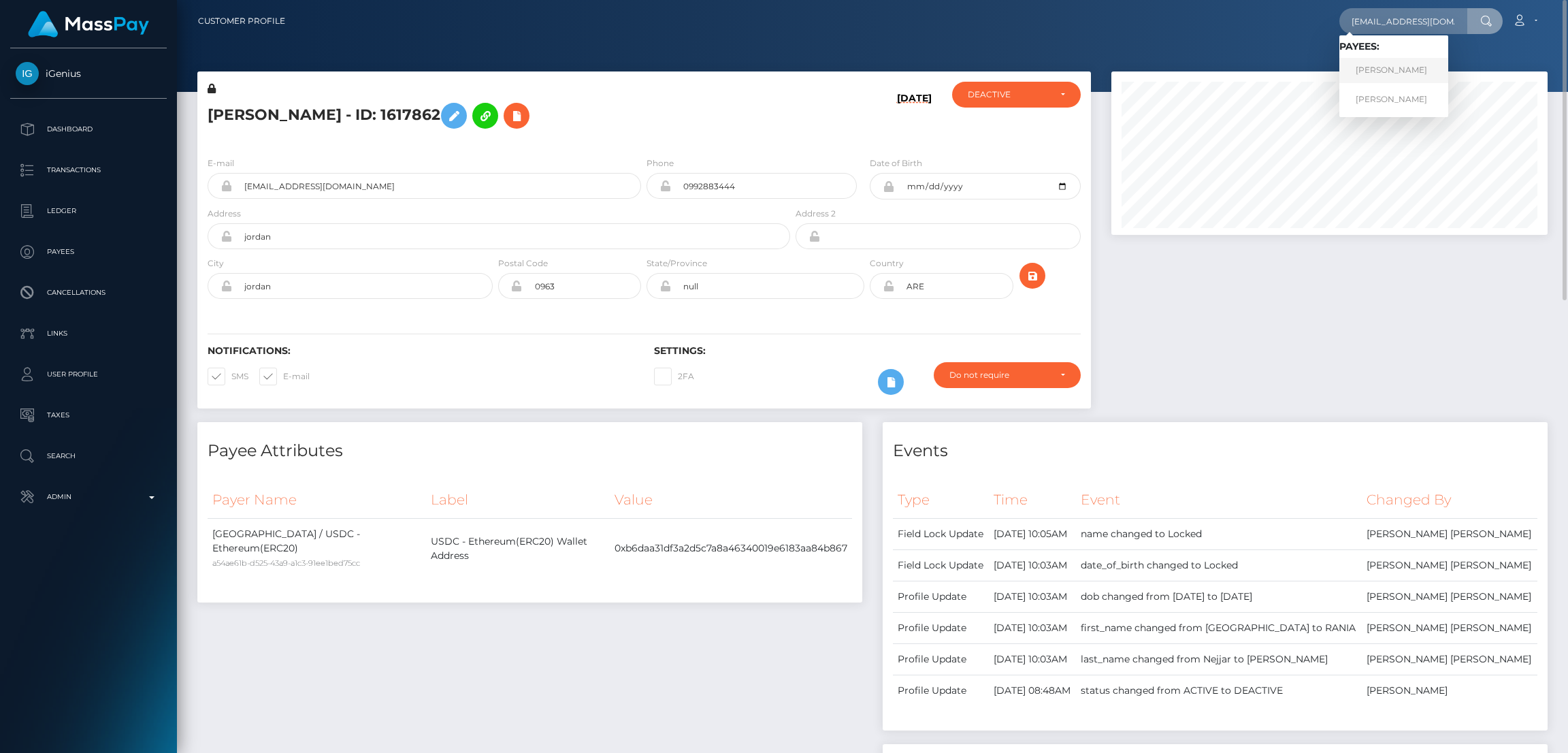
scroll to position [0, 0]
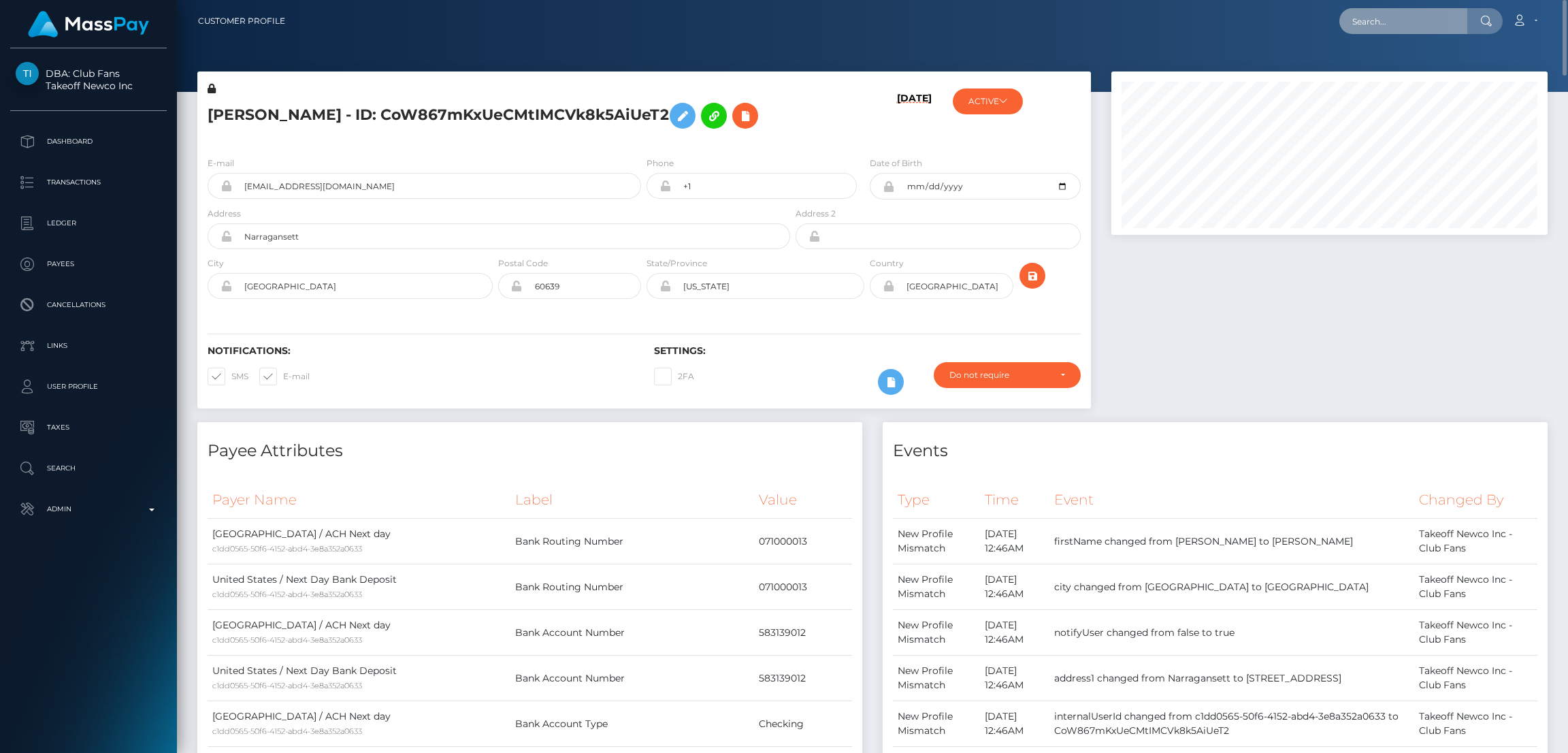
click at [1361, 17] on input "text" at bounding box center [1404, 21] width 128 height 26
paste input "[EMAIL_ADDRESS][DOMAIN_NAME]"
type input "[EMAIL_ADDRESS][DOMAIN_NAME]"
click at [1376, 73] on link "[PERSON_NAME]" at bounding box center [1394, 70] width 109 height 25
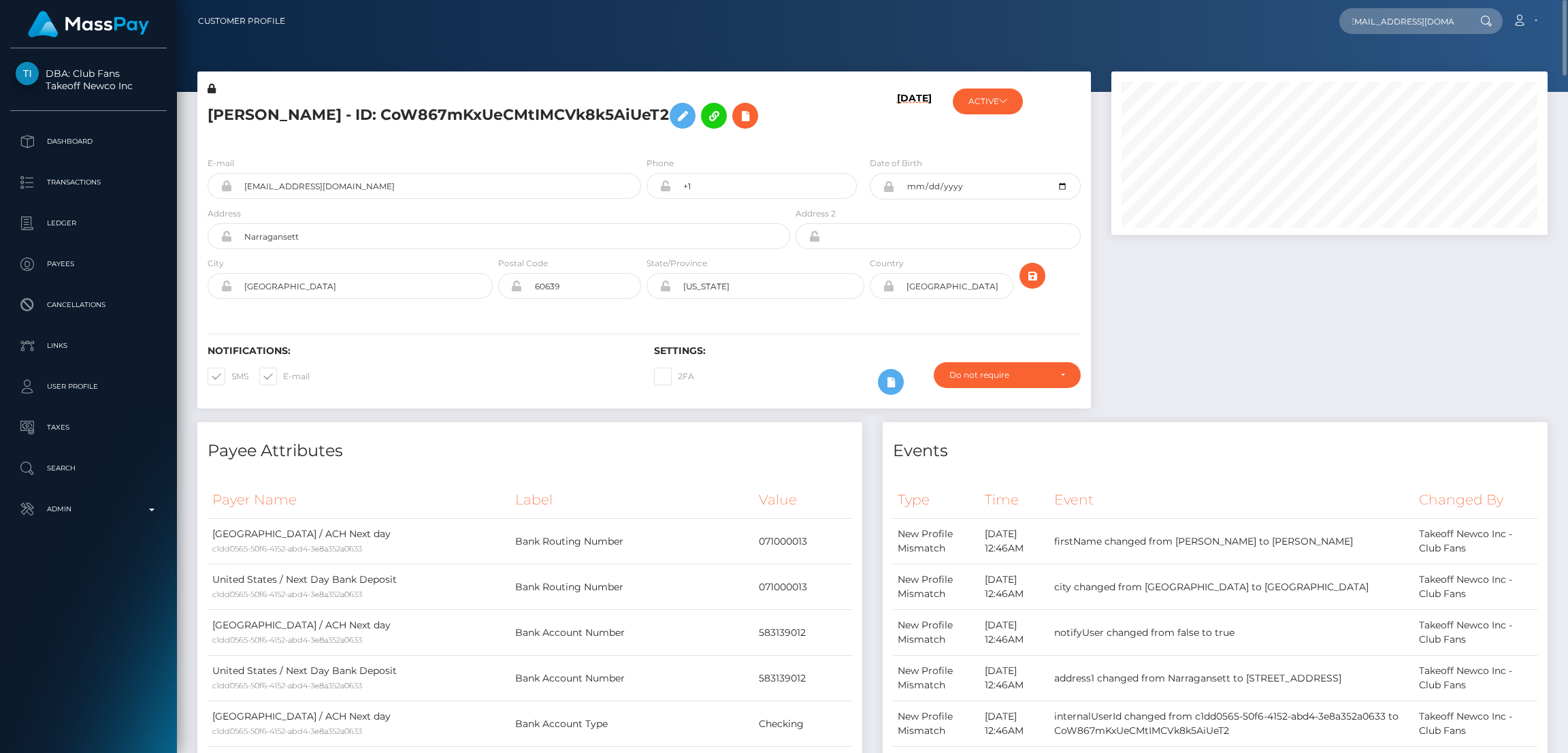
scroll to position [0, 0]
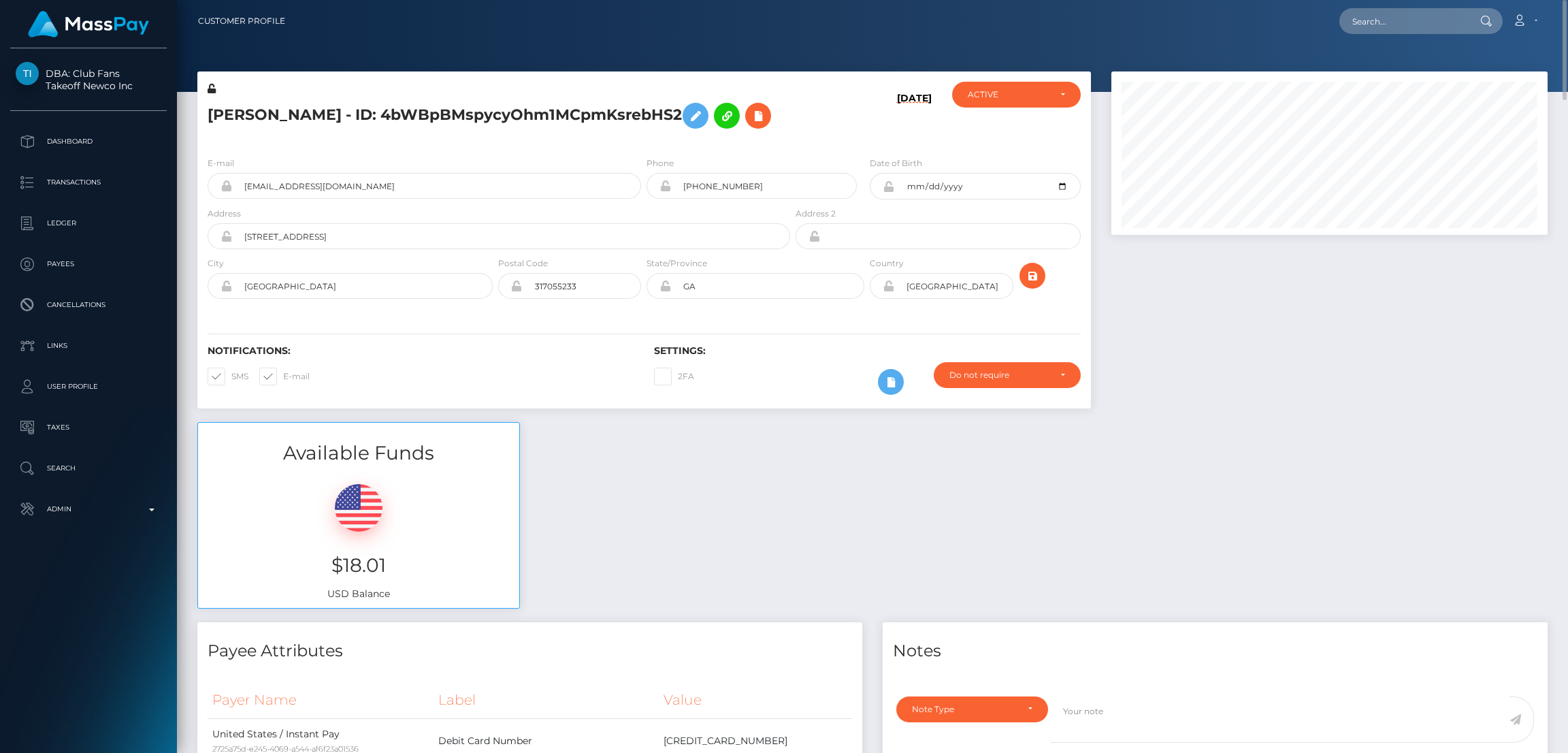
click at [287, 112] on h5 "[PERSON_NAME] - ID: 4bWBpBMspycyOhm1MCpmKsrebHS2" at bounding box center [495, 115] width 575 height 39
copy h5 "[PERSON_NAME] - ID: 4bWBpBMspycyOhm1MCpmKsrebHS2"
